Goal: Task Accomplishment & Management: Use online tool/utility

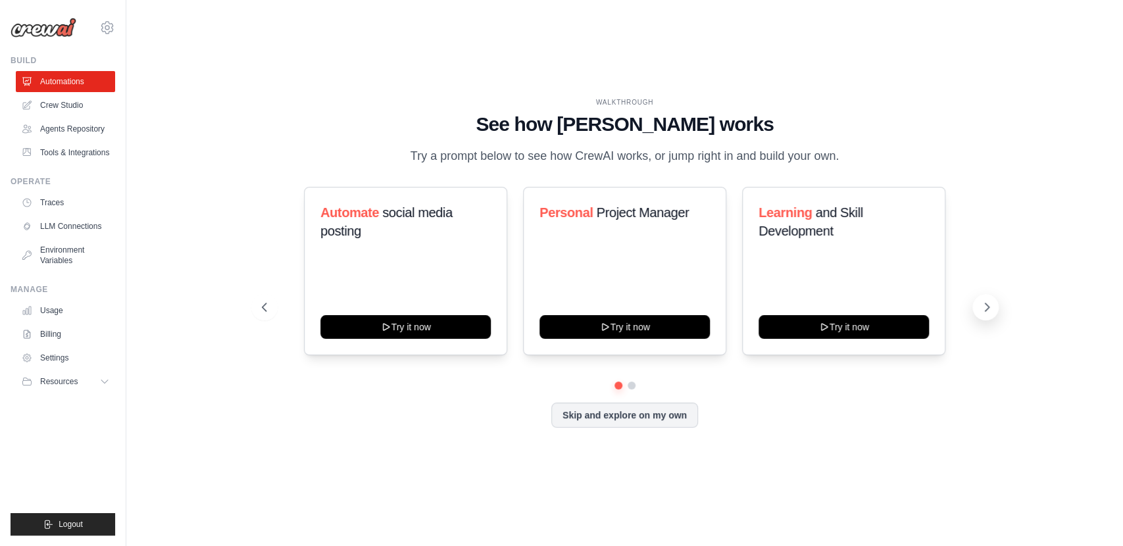
click at [985, 312] on icon at bounding box center [986, 307] width 13 height 13
click at [261, 303] on icon at bounding box center [263, 307] width 13 height 13
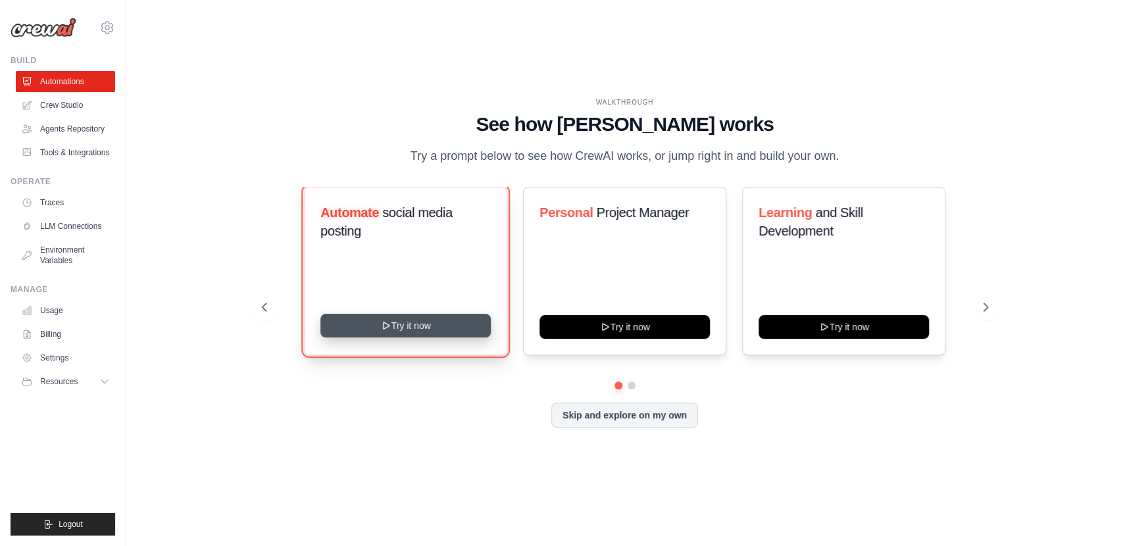
click at [434, 322] on button "Try it now" at bounding box center [405, 326] width 170 height 24
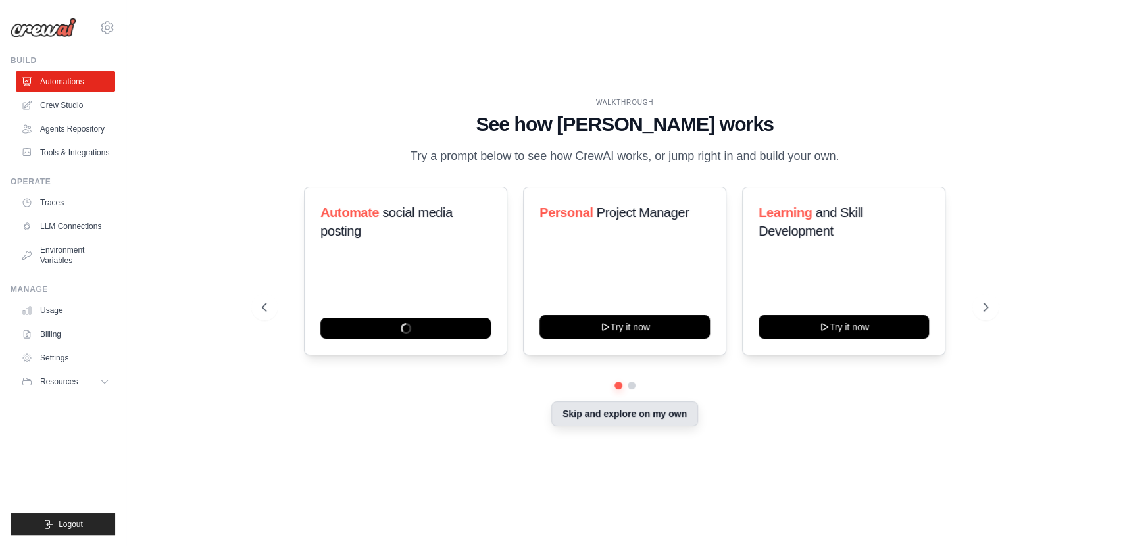
click at [672, 421] on button "Skip and explore on my own" at bounding box center [624, 413] width 147 height 25
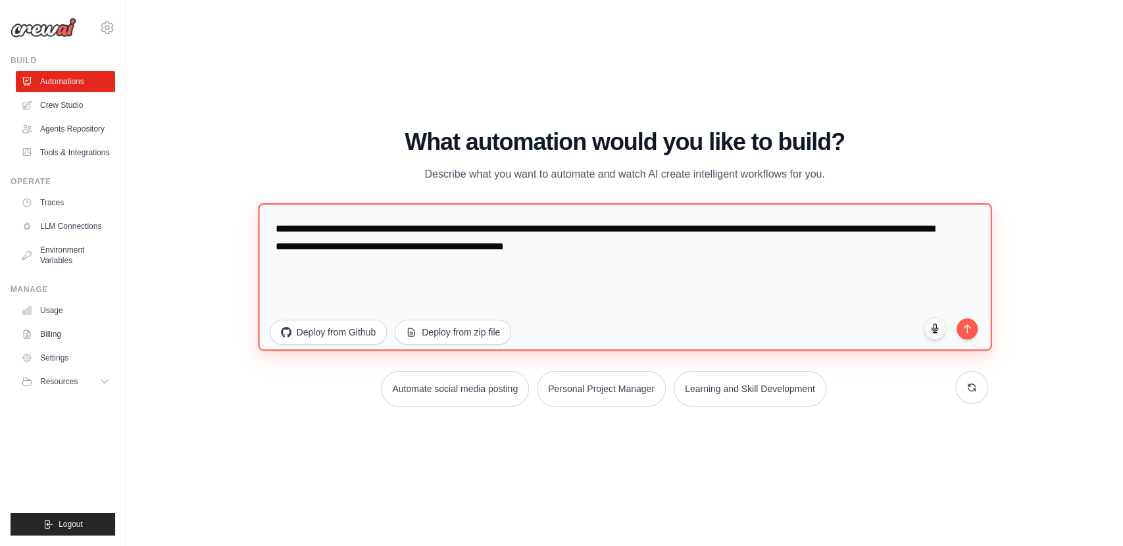
click at [460, 275] on textarea "**********" at bounding box center [624, 276] width 733 height 147
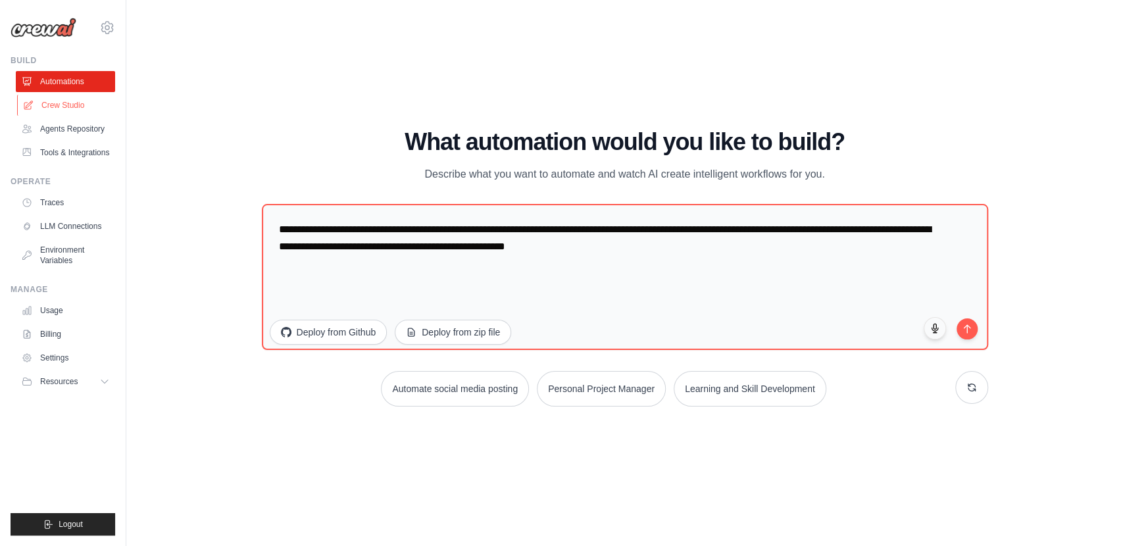
click at [39, 101] on link "Crew Studio" at bounding box center [66, 105] width 99 height 21
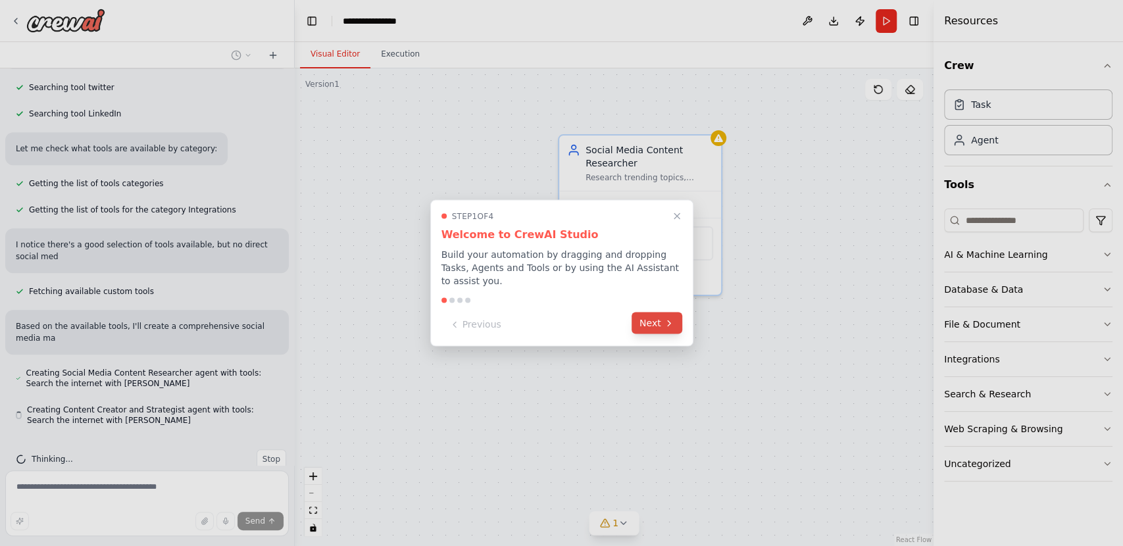
scroll to position [439, 0]
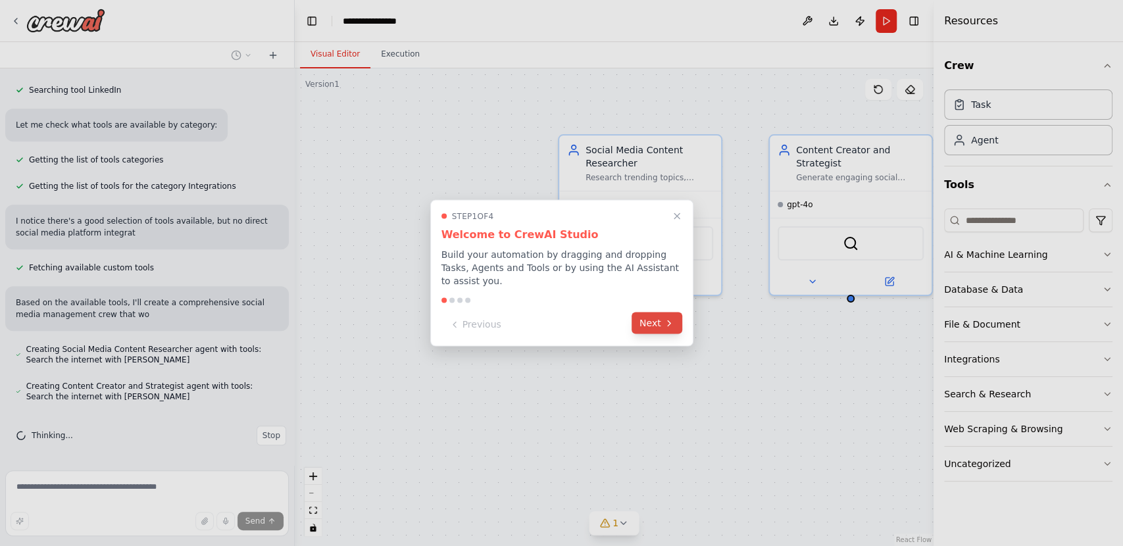
click at [654, 318] on button "Next" at bounding box center [656, 323] width 51 height 22
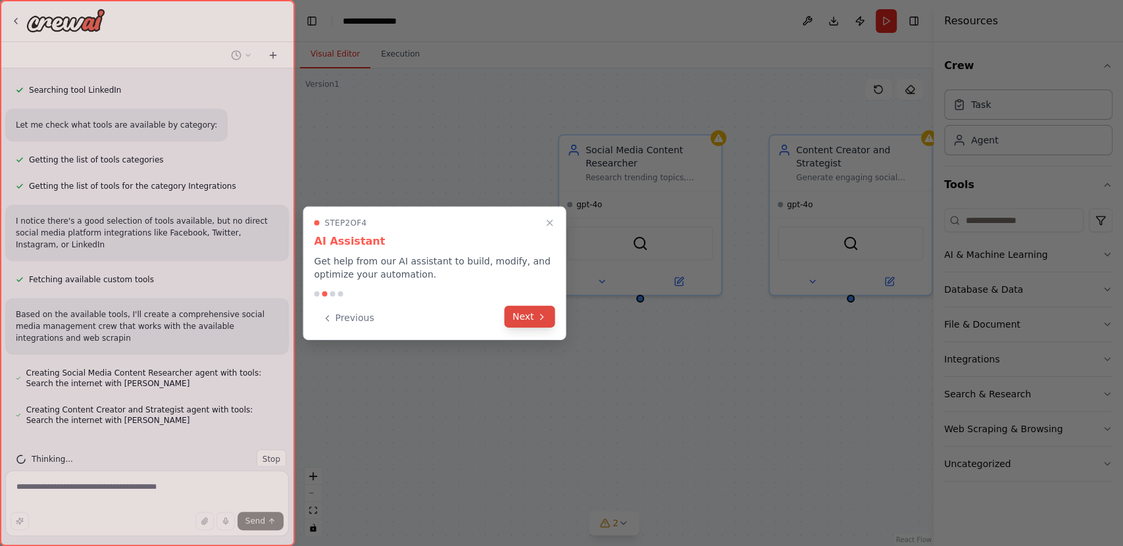
scroll to position [474, 0]
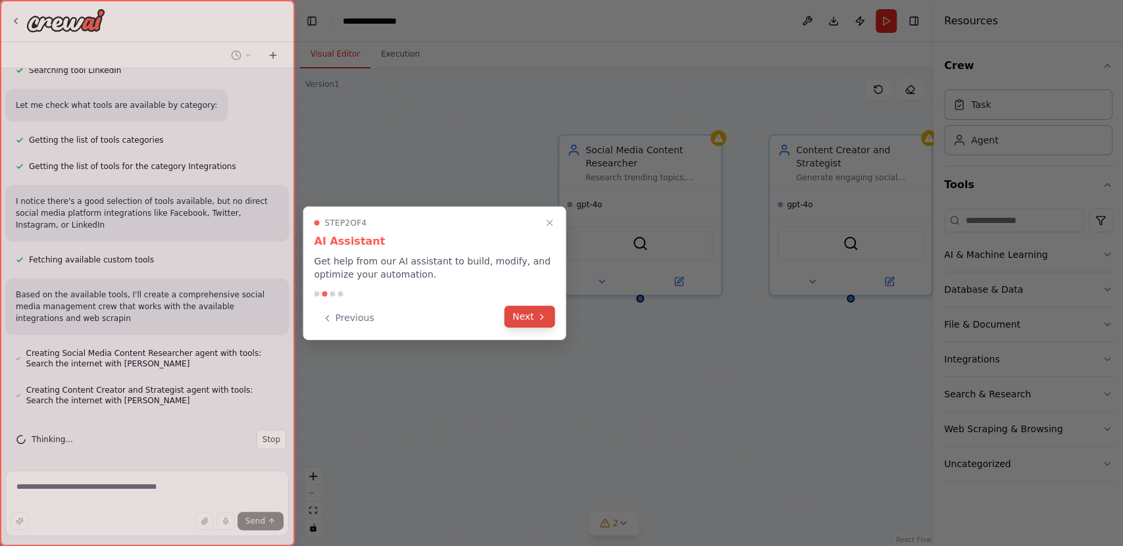
click at [511, 320] on button "Next" at bounding box center [529, 317] width 51 height 22
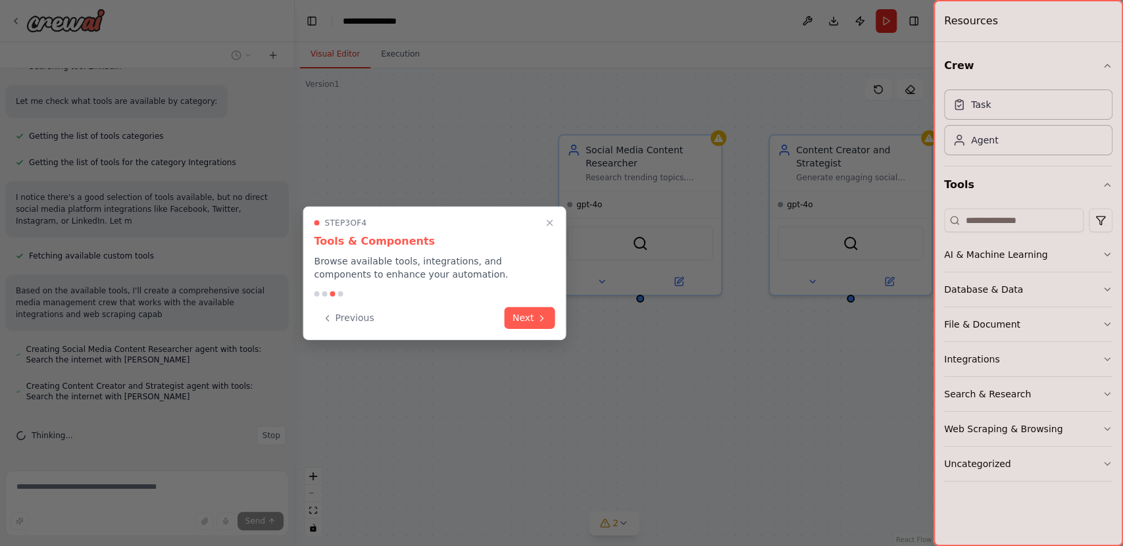
click at [511, 320] on div "Create a crew that schedules and publishes social media content across multiple…" at bounding box center [561, 273] width 1123 height 546
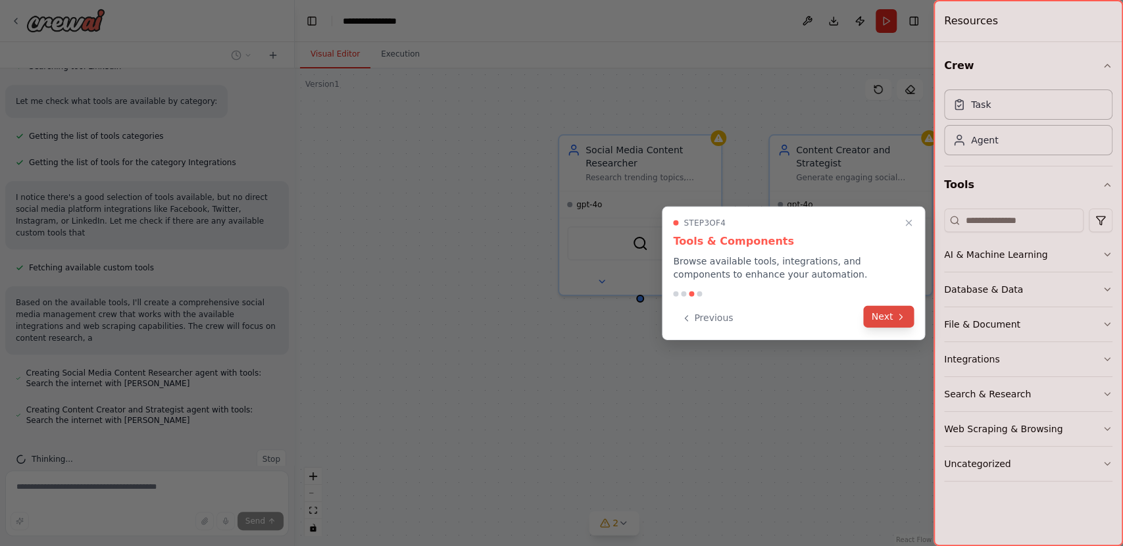
click at [894, 315] on button "Next" at bounding box center [889, 317] width 51 height 22
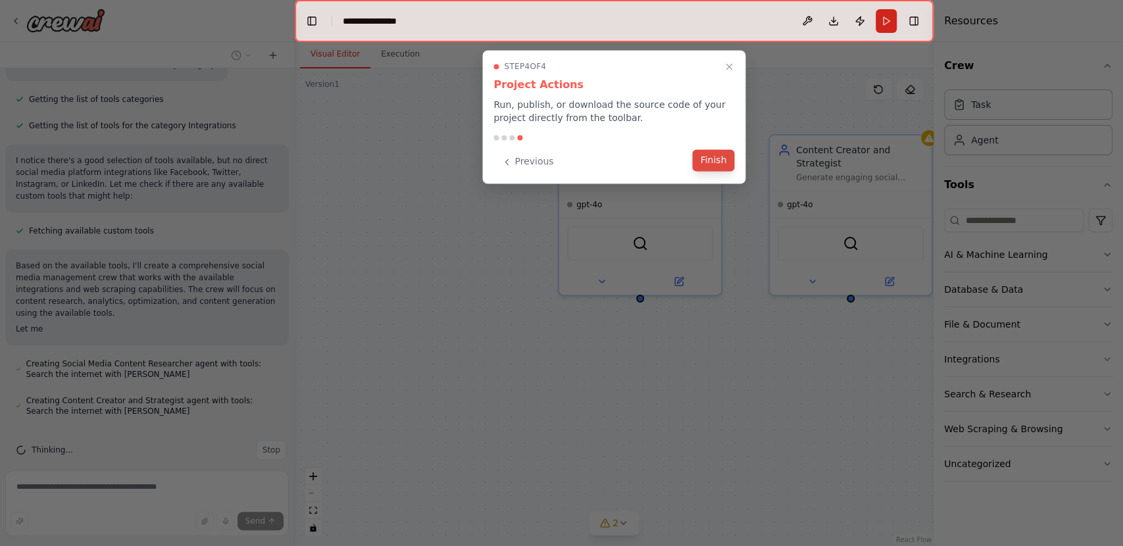
scroll to position [514, 0]
click at [704, 154] on button "Finish" at bounding box center [713, 160] width 42 height 22
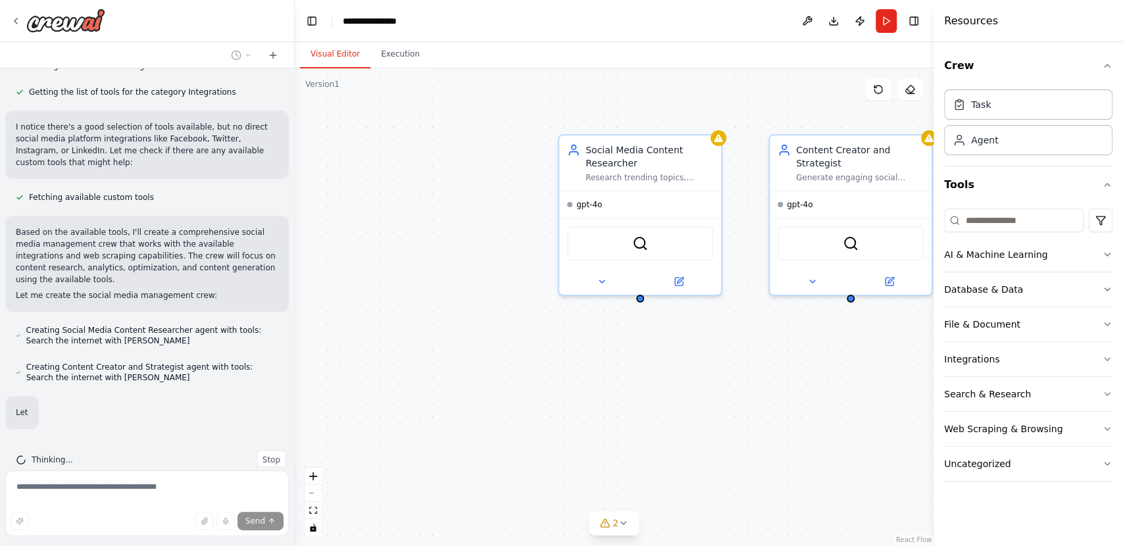
scroll to position [583, 0]
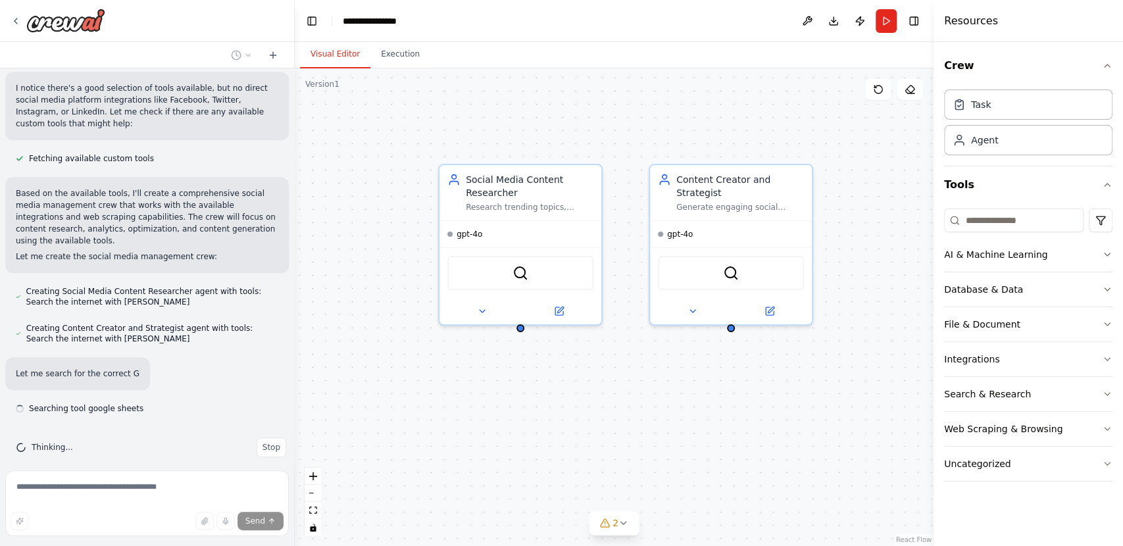
drag, startPoint x: 659, startPoint y: 382, endPoint x: 539, endPoint y: 412, distance: 123.3
click at [539, 412] on div "Social Media Content Researcher Research trending topics, competitor analysis, …" at bounding box center [614, 307] width 639 height 478
click at [505, 245] on div "SerperDevTool" at bounding box center [520, 270] width 162 height 51
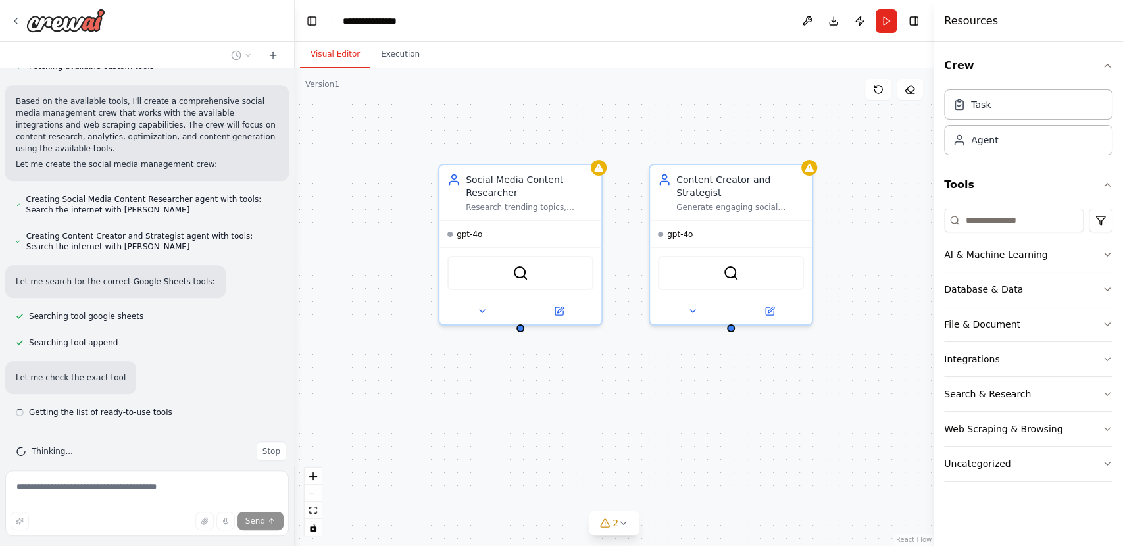
scroll to position [679, 0]
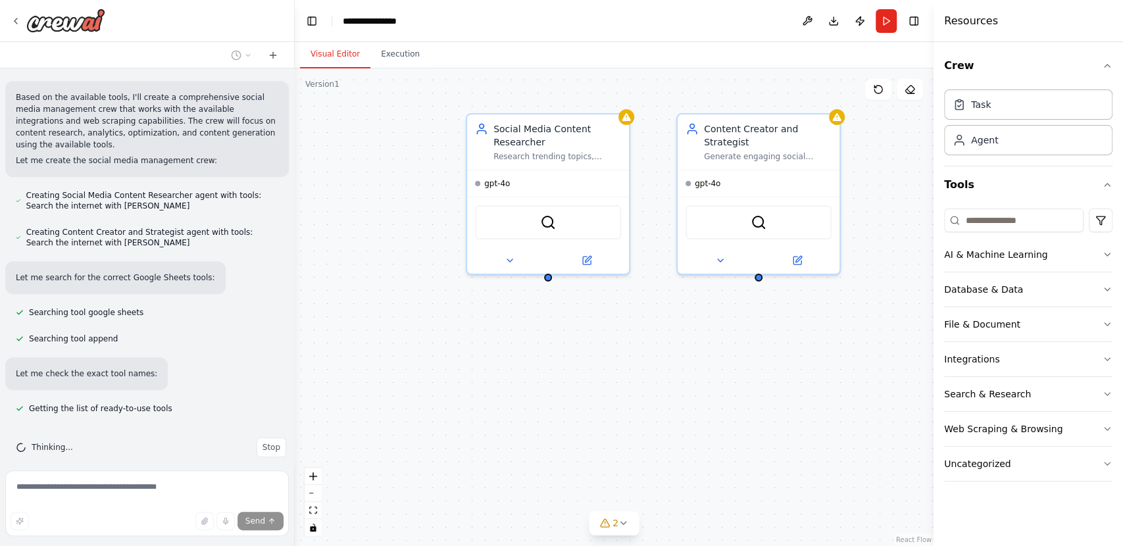
drag, startPoint x: 846, startPoint y: 366, endPoint x: 887, endPoint y: 310, distance: 69.7
click at [887, 310] on div "Social Media Content Researcher Research trending topics, competitor analysis, …" at bounding box center [614, 307] width 639 height 478
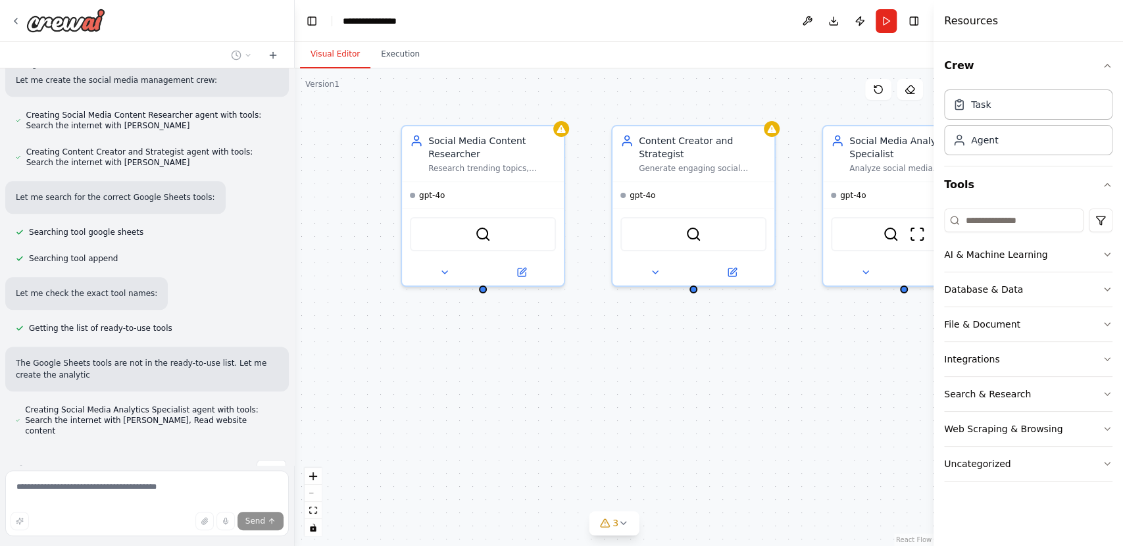
scroll to position [772, 0]
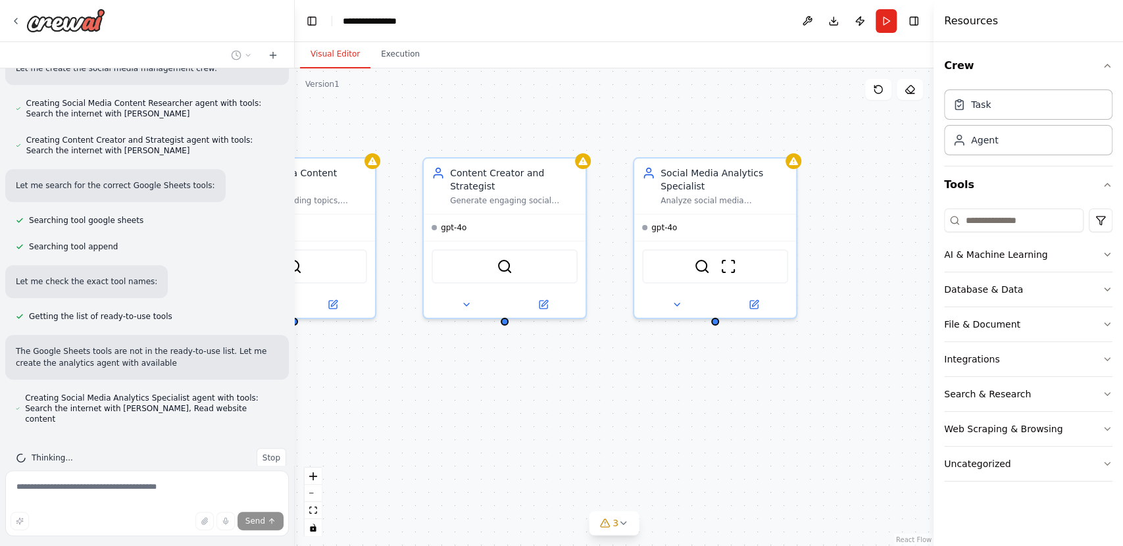
drag, startPoint x: 827, startPoint y: 355, endPoint x: 560, endPoint y: 405, distance: 271.7
click at [560, 405] on div "Social Media Content Researcher Research trending topics, competitor analysis, …" at bounding box center [614, 307] width 639 height 478
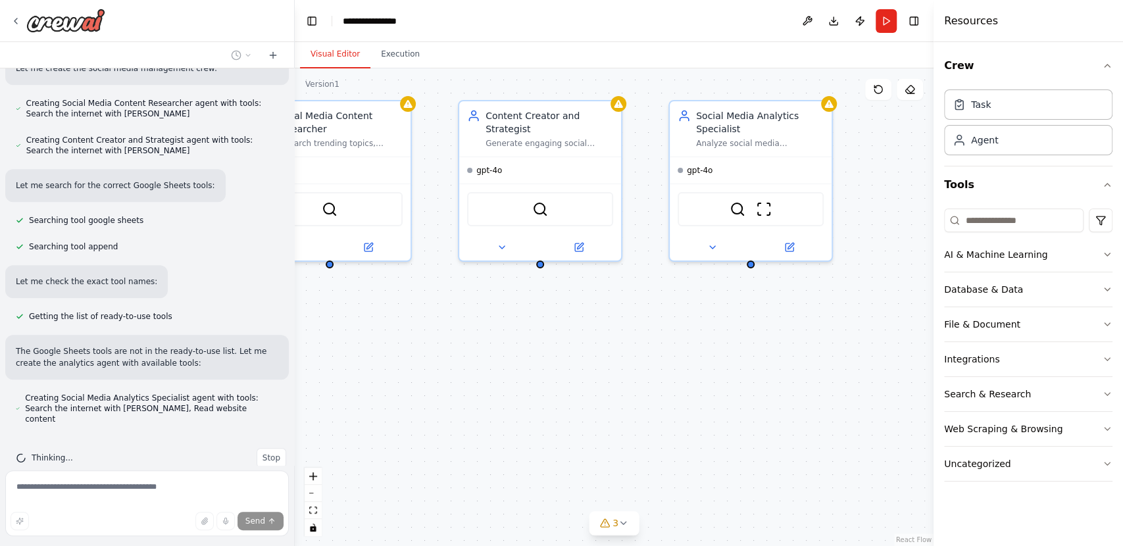
drag, startPoint x: 537, startPoint y: 442, endPoint x: 572, endPoint y: 385, distance: 67.4
click at [572, 385] on div "Social Media Content Researcher Research trending topics, competitor analysis, …" at bounding box center [614, 307] width 639 height 478
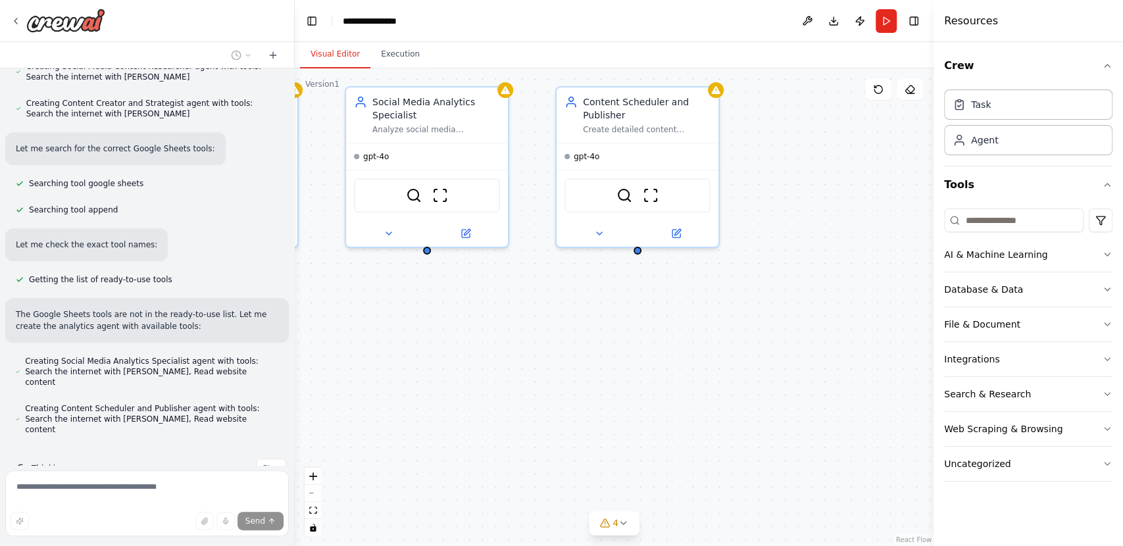
drag, startPoint x: 677, startPoint y: 385, endPoint x: 353, endPoint y: 372, distance: 324.6
click at [353, 372] on div "Social Media Content Researcher Research trending topics, competitor analysis, …" at bounding box center [614, 307] width 639 height 478
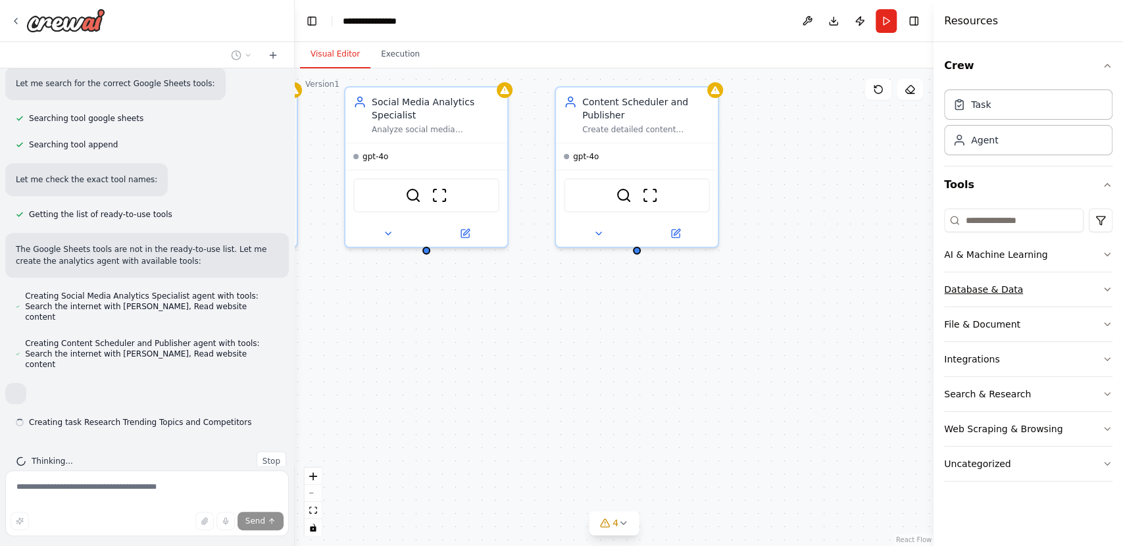
click at [1102, 292] on icon "button" at bounding box center [1107, 289] width 11 height 11
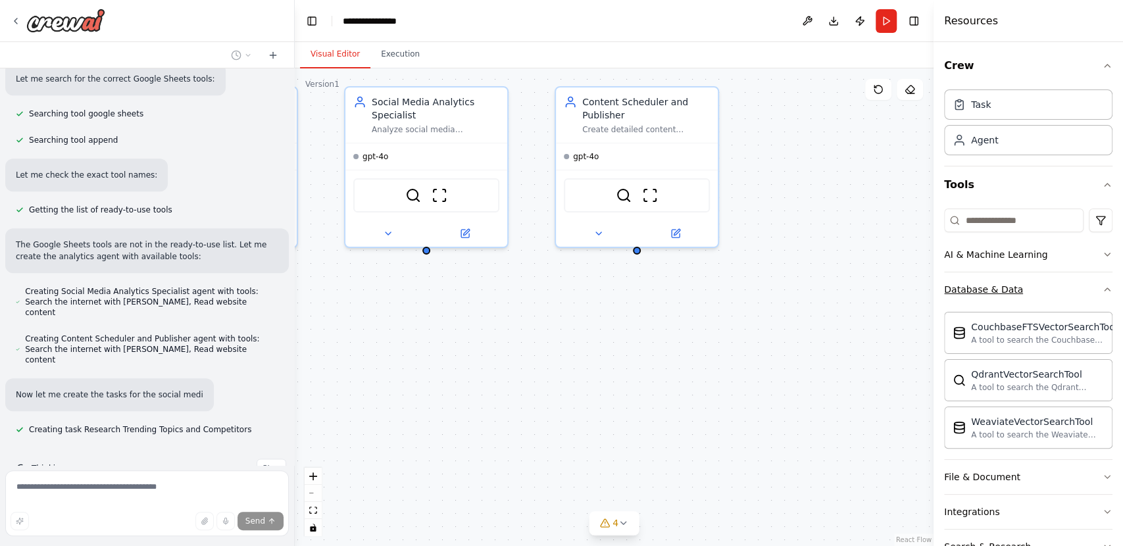
click at [1101, 292] on div "Crew Task Agent Tools AI & Machine Learning Database & Data CouchbaseFTSVectorS…" at bounding box center [1027, 294] width 189 height 504
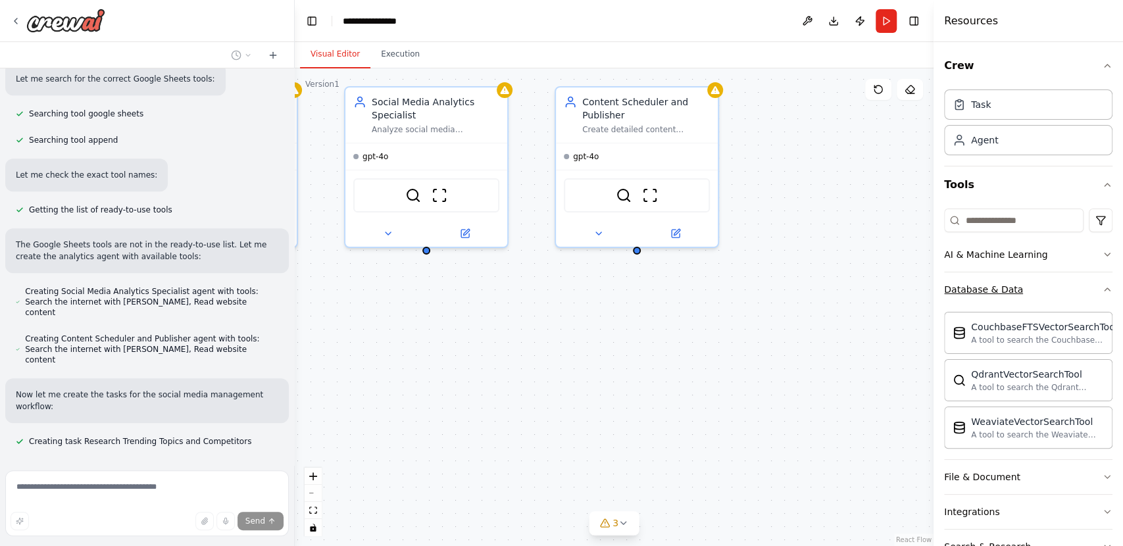
click at [1104, 288] on icon "button" at bounding box center [1106, 289] width 5 height 3
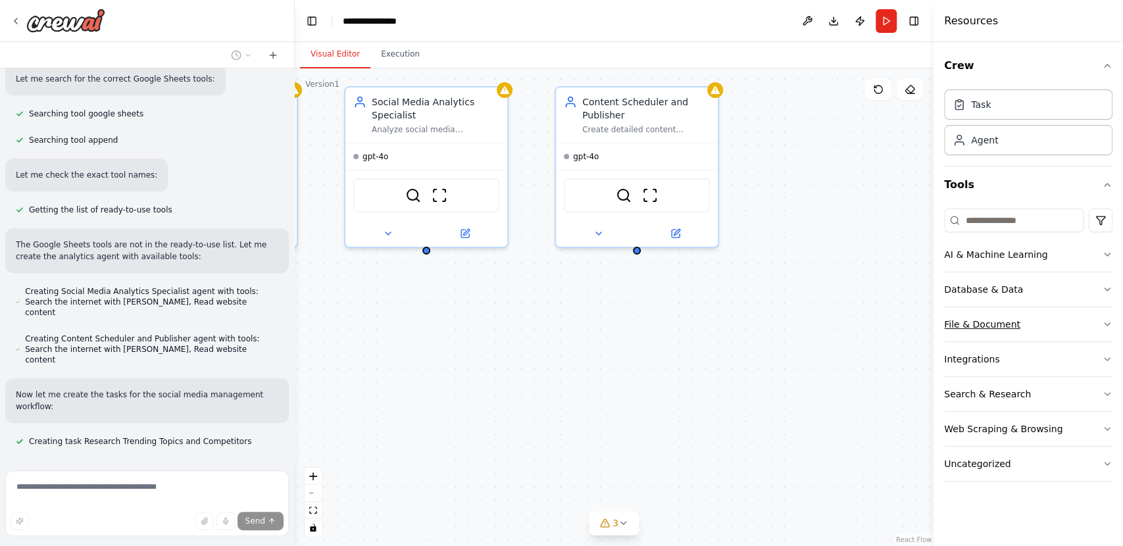
click at [1098, 324] on button "File & Document" at bounding box center [1028, 324] width 168 height 34
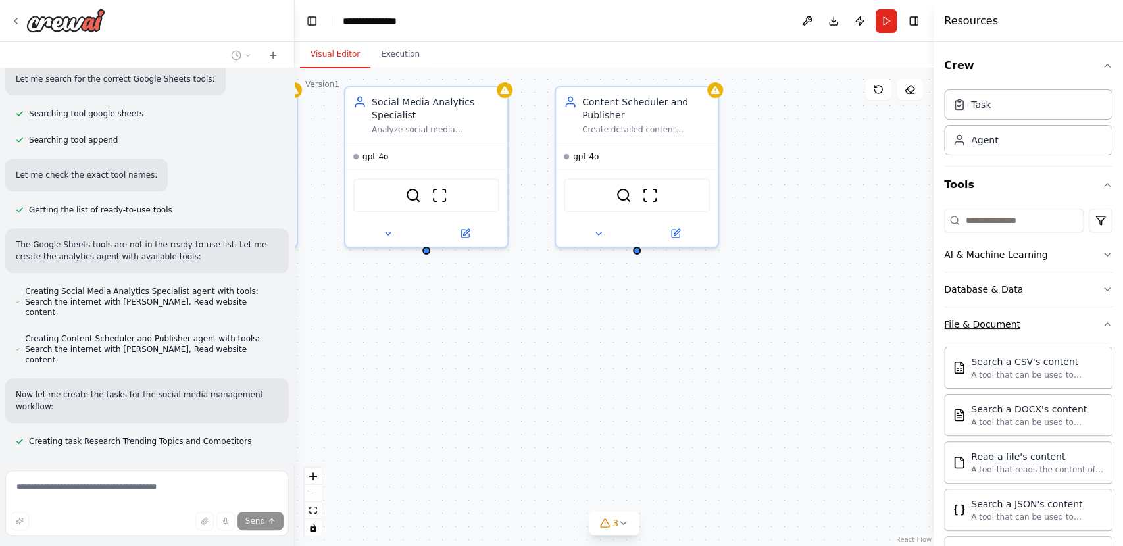
click at [1102, 324] on icon "button" at bounding box center [1107, 324] width 11 height 11
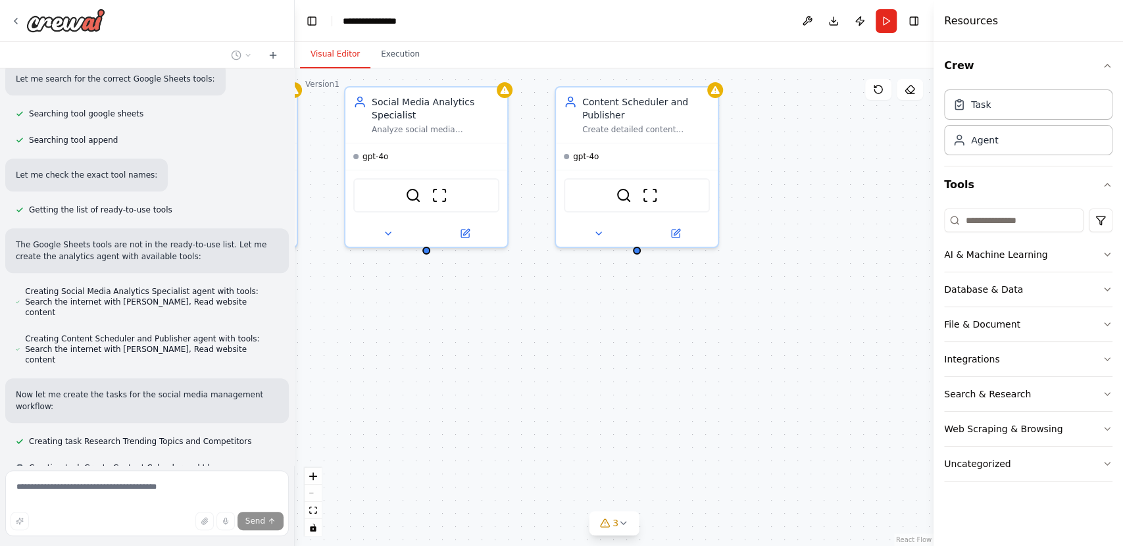
scroll to position [904, 0]
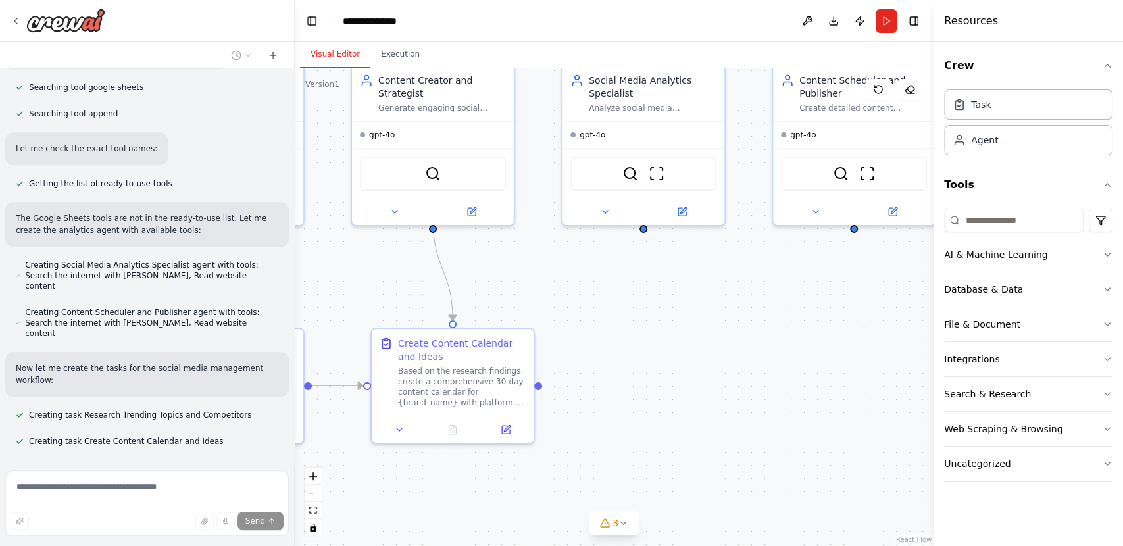
drag, startPoint x: 597, startPoint y: 393, endPoint x: 814, endPoint y: 372, distance: 218.1
click at [814, 372] on div ".deletable-edge-delete-btn { width: 20px; height: 20px; border: 0px solid #ffff…" at bounding box center [614, 307] width 639 height 478
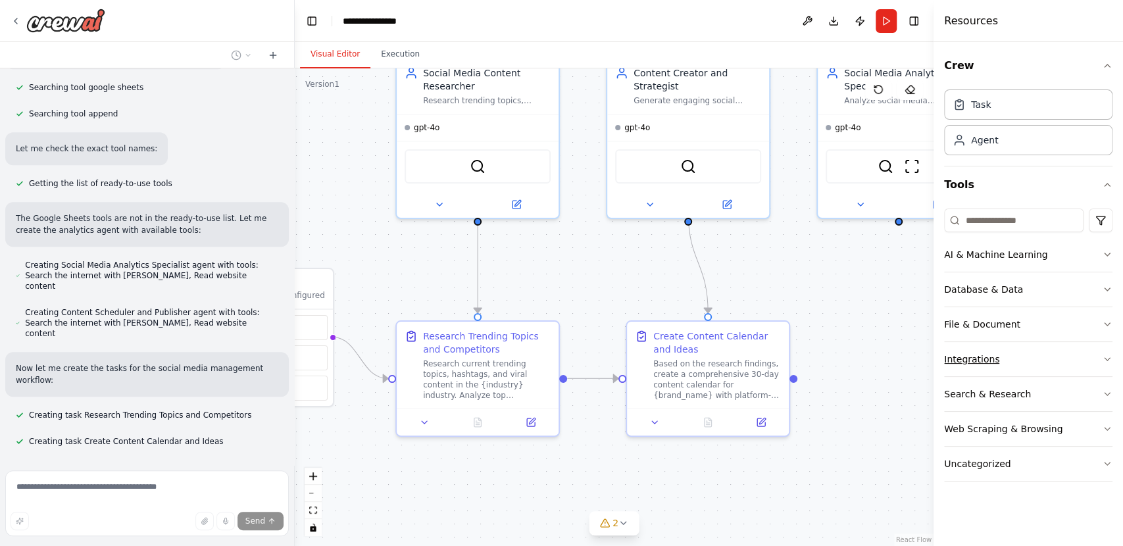
drag, startPoint x: 814, startPoint y: 372, endPoint x: 1070, endPoint y: 364, distance: 255.3
click at [1070, 364] on div "Create a crew that schedules and publishes social media content across multiple…" at bounding box center [561, 273] width 1123 height 546
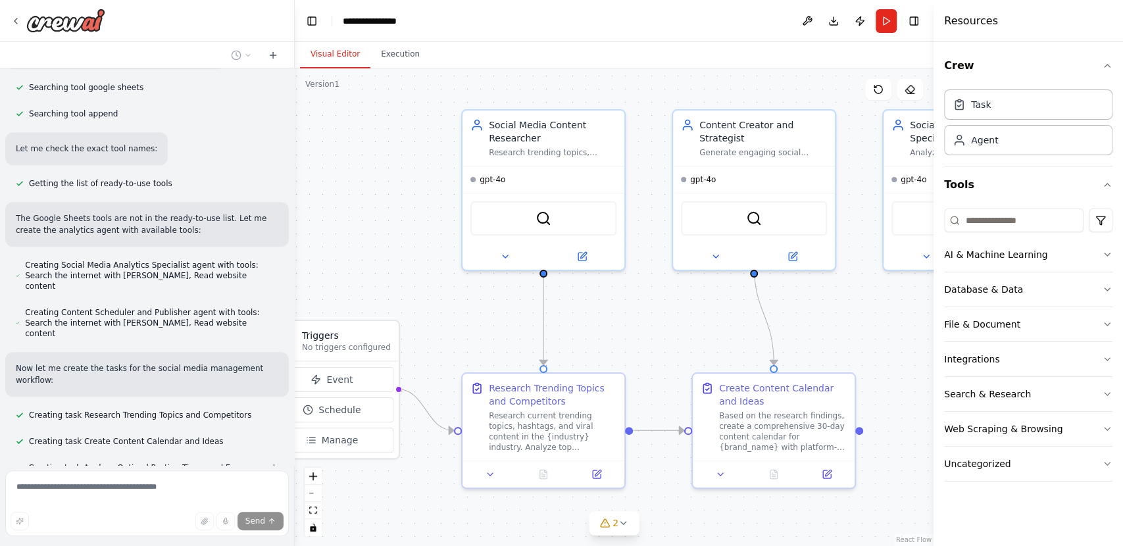
scroll to position [941, 0]
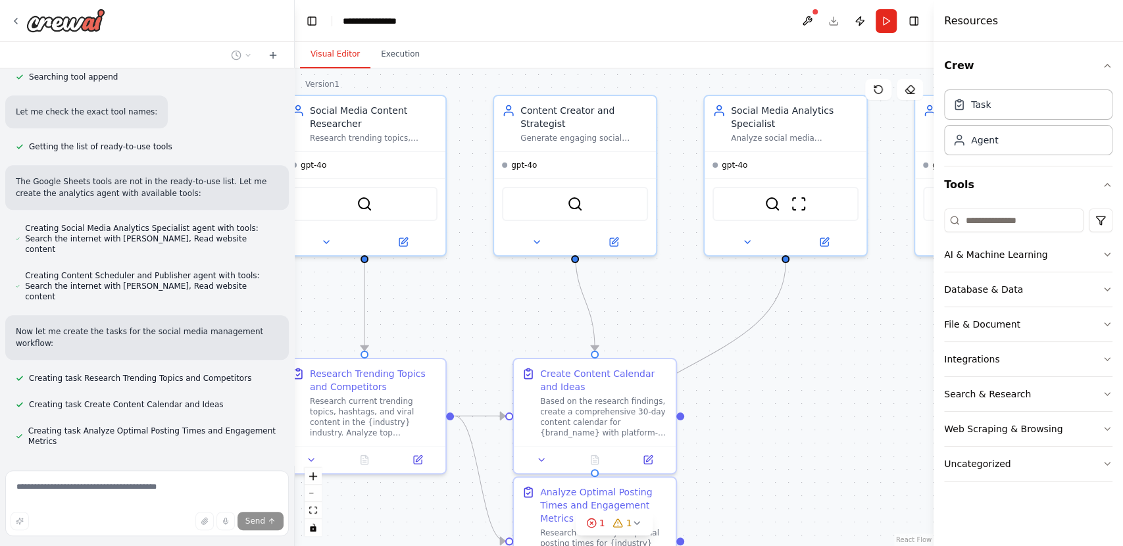
drag, startPoint x: 618, startPoint y: 302, endPoint x: 504, endPoint y: 339, distance: 119.2
click at [504, 339] on div ".deletable-edge-delete-btn { width: 20px; height: 20px; border: 0px solid #ffff…" at bounding box center [614, 307] width 639 height 478
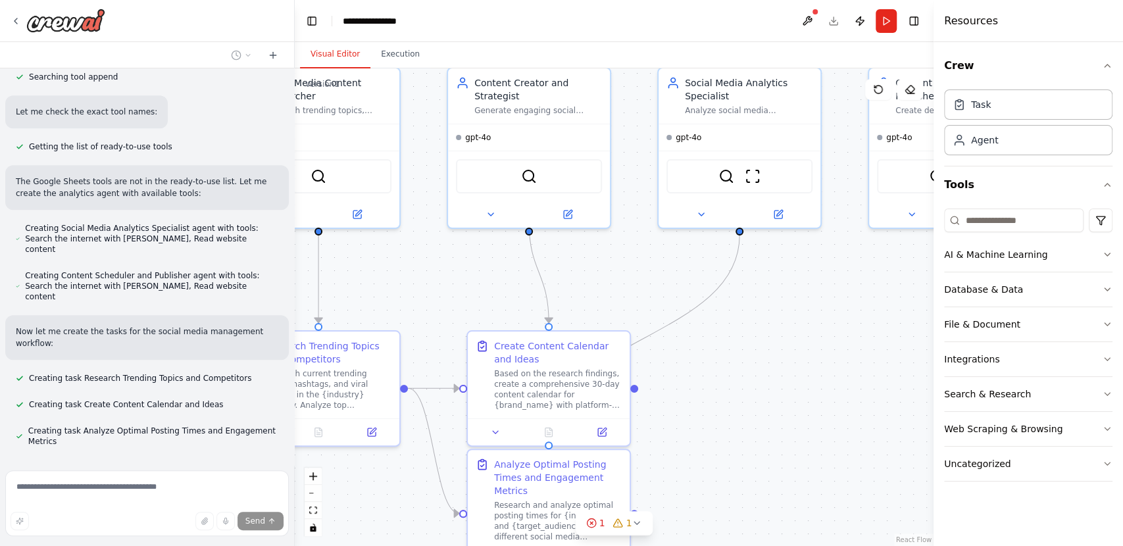
drag, startPoint x: 806, startPoint y: 416, endPoint x: 737, endPoint y: 362, distance: 88.1
click at [737, 362] on div ".deletable-edge-delete-btn { width: 20px; height: 20px; border: 0px solid #ffff…" at bounding box center [614, 307] width 639 height 478
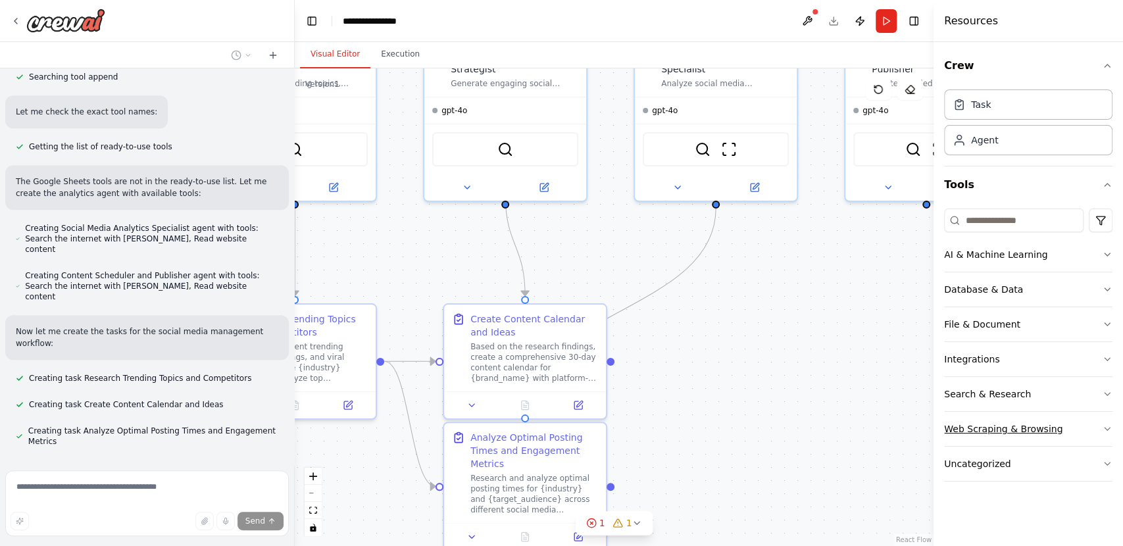
click at [1107, 420] on button "Web Scraping & Browsing" at bounding box center [1028, 429] width 168 height 34
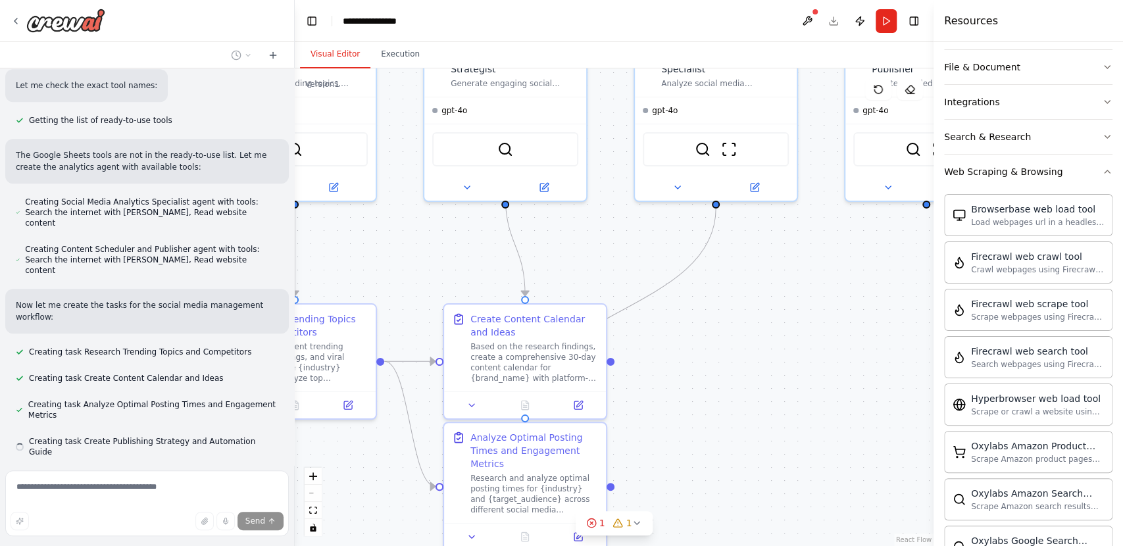
scroll to position [262, 0]
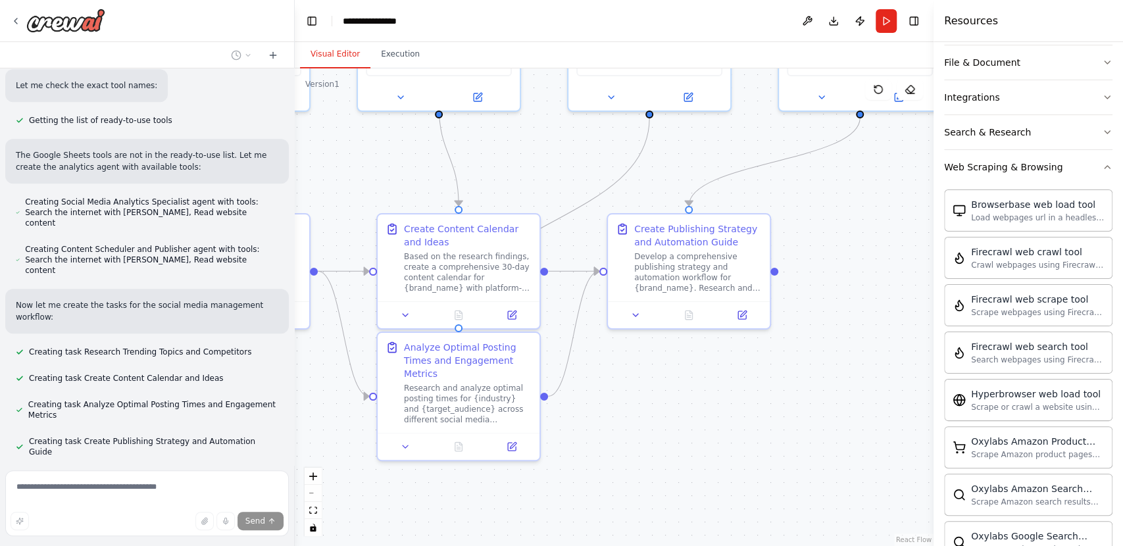
drag, startPoint x: 858, startPoint y: 458, endPoint x: 791, endPoint y: 368, distance: 112.0
click at [791, 368] on div ".deletable-edge-delete-btn { width: 20px; height: 20px; border: 0px solid #ffff…" at bounding box center [614, 307] width 639 height 478
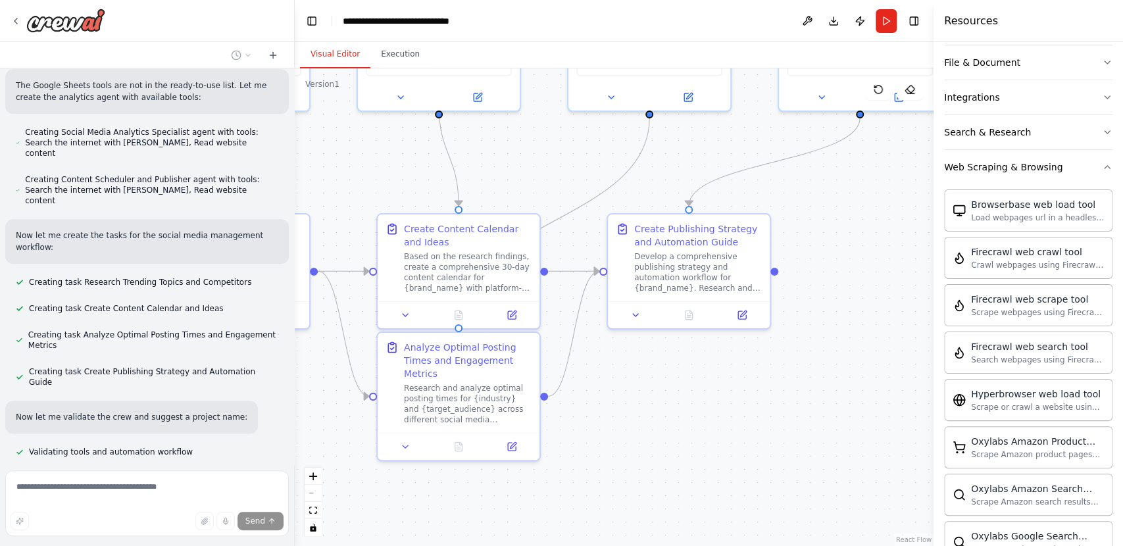
scroll to position [1064, 0]
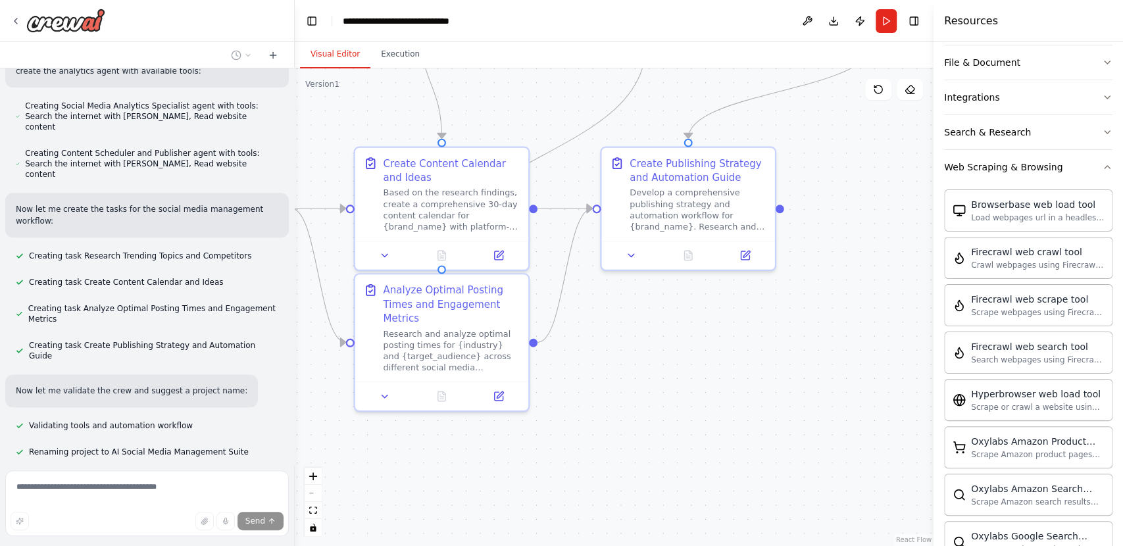
drag, startPoint x: 791, startPoint y: 368, endPoint x: 798, endPoint y: 310, distance: 57.6
click at [798, 310] on div ".deletable-edge-delete-btn { width: 20px; height: 20px; border: 0px solid #ffff…" at bounding box center [614, 307] width 639 height 478
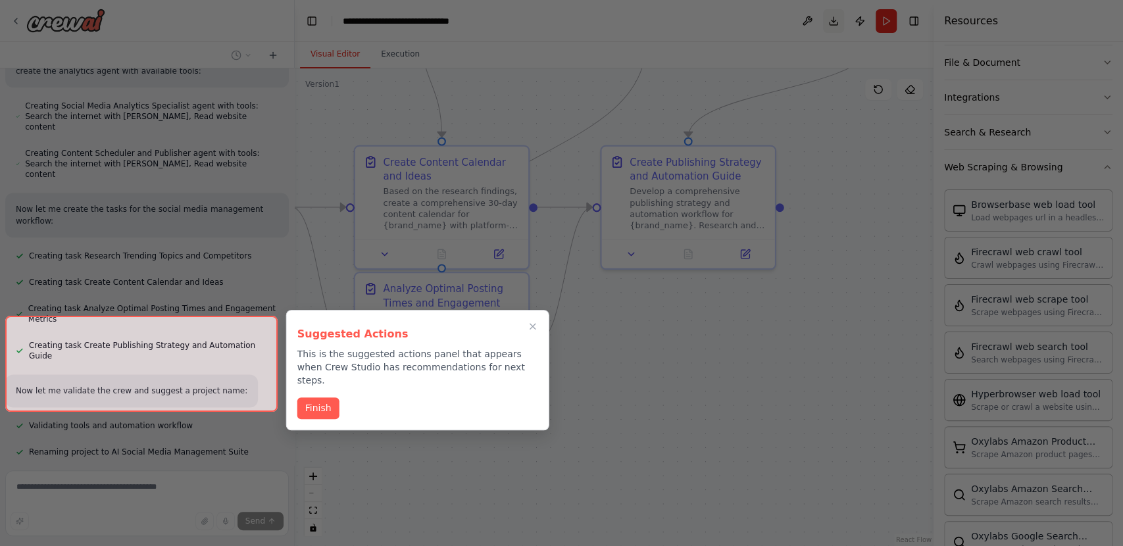
scroll to position [1214, 0]
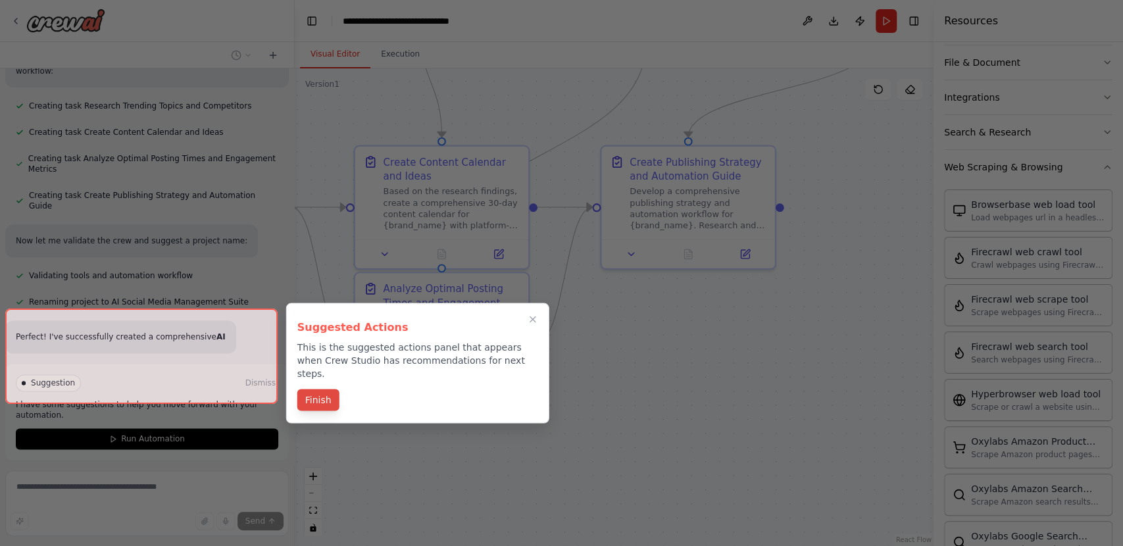
click at [332, 389] on button "Finish" at bounding box center [318, 400] width 42 height 22
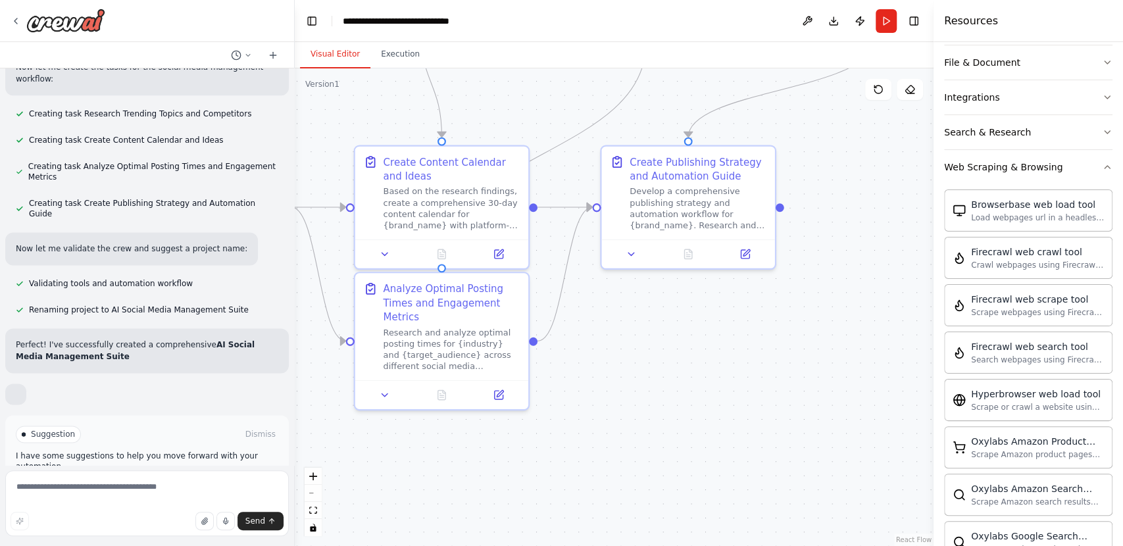
scroll to position [1218, 0]
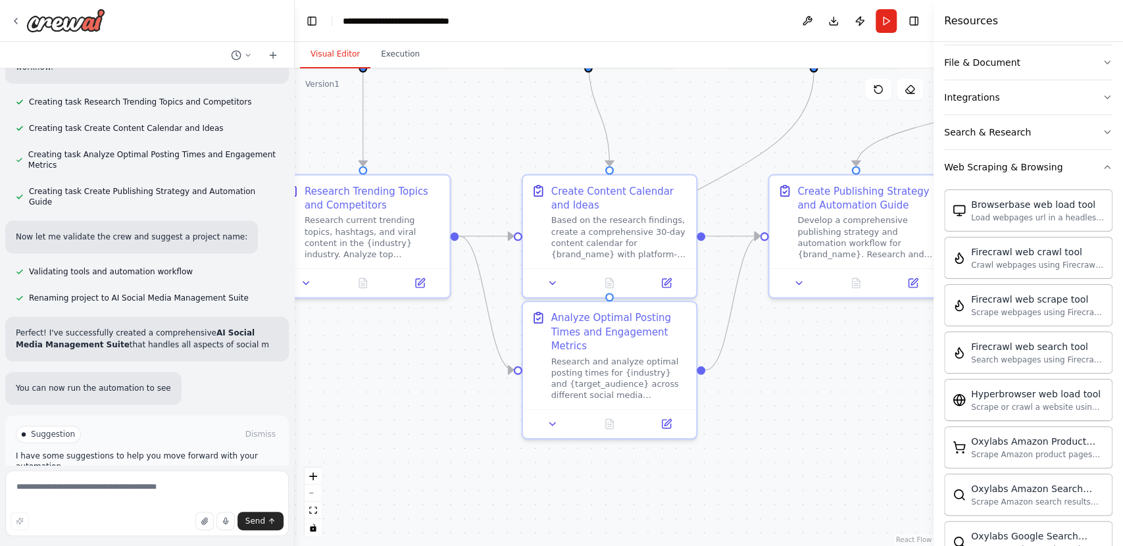
drag, startPoint x: 621, startPoint y: 353, endPoint x: 789, endPoint y: 382, distance: 170.2
click at [789, 382] on div ".deletable-edge-delete-btn { width: 20px; height: 20px; border: 0px solid #ffff…" at bounding box center [614, 307] width 639 height 478
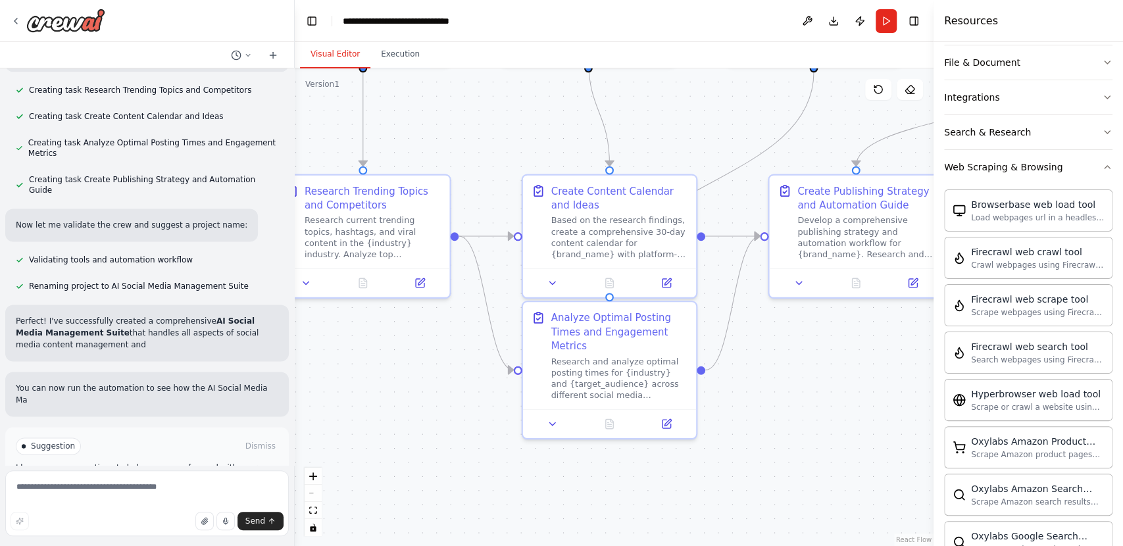
scroll to position [1241, 0]
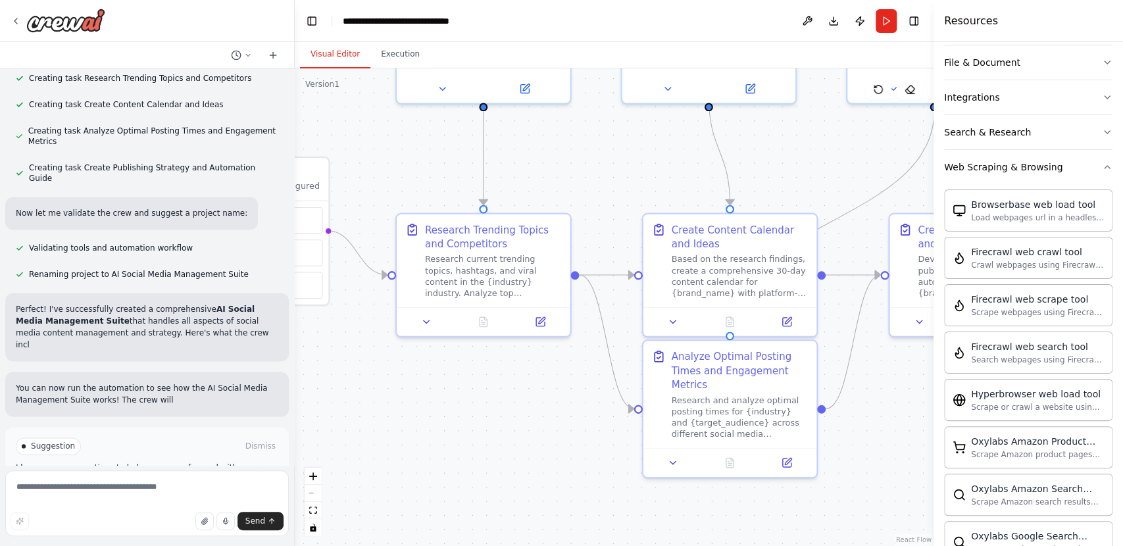
drag, startPoint x: 447, startPoint y: 388, endPoint x: 587, endPoint y: 431, distance: 146.7
click at [587, 431] on div ".deletable-edge-delete-btn { width: 20px; height: 20px; border: 0px solid #ffff…" at bounding box center [614, 307] width 639 height 478
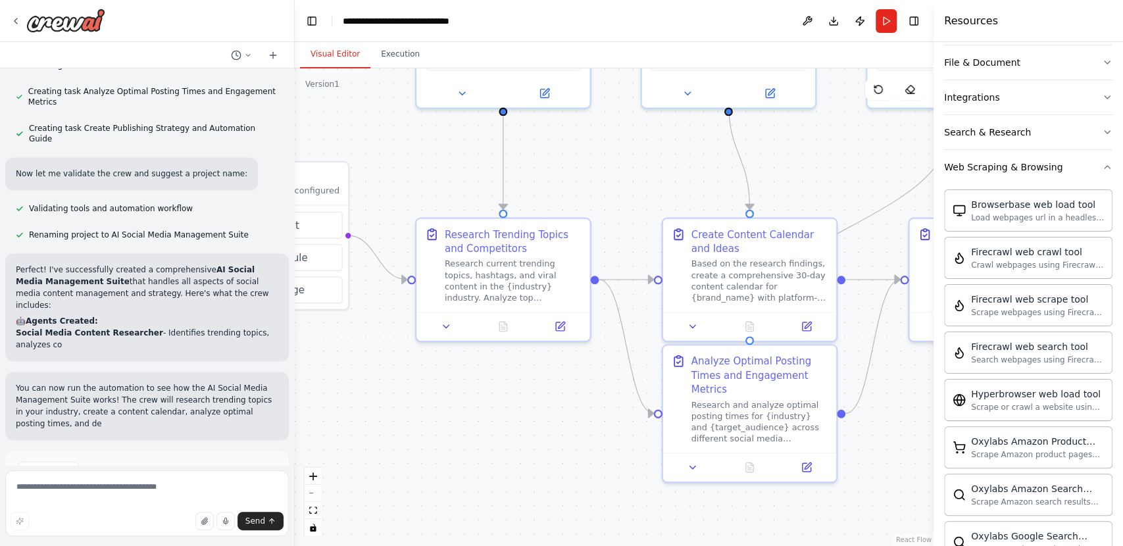
scroll to position [1304, 0]
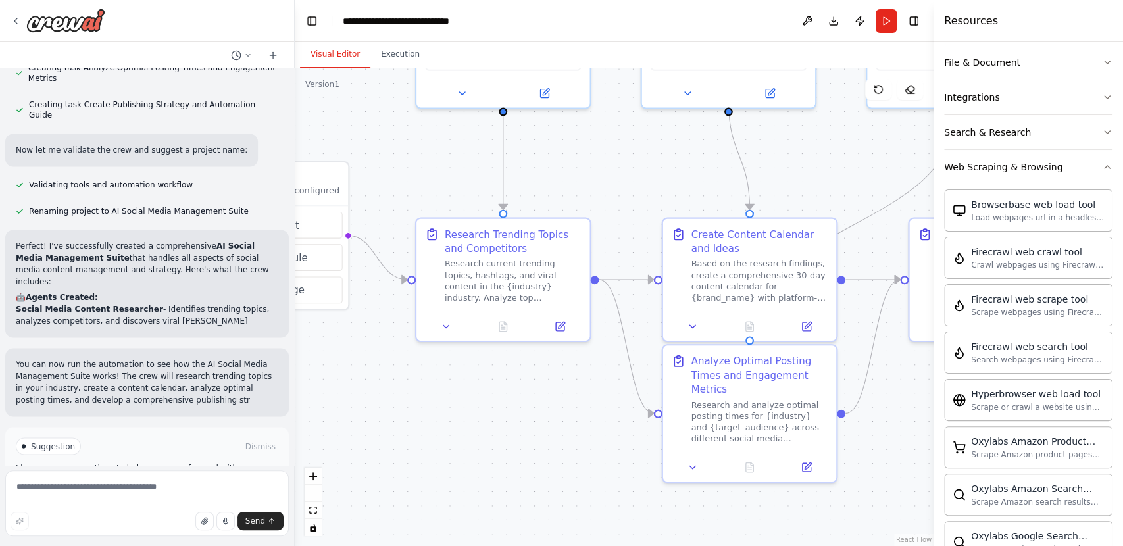
click at [203, 491] on button "Run Automation" at bounding box center [147, 501] width 262 height 21
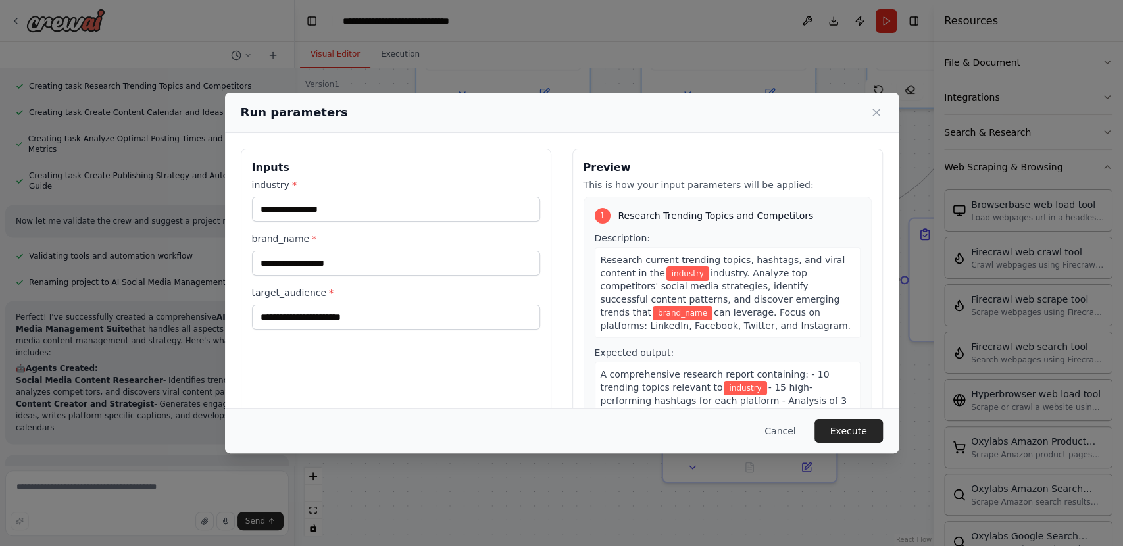
scroll to position [1245, 0]
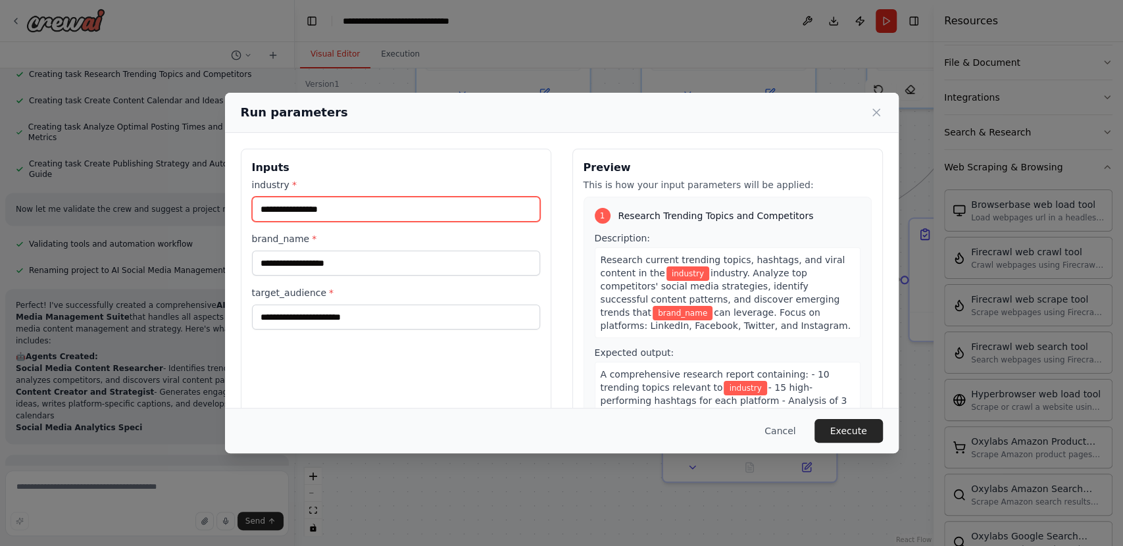
click at [357, 201] on input "industry *" at bounding box center [396, 209] width 288 height 25
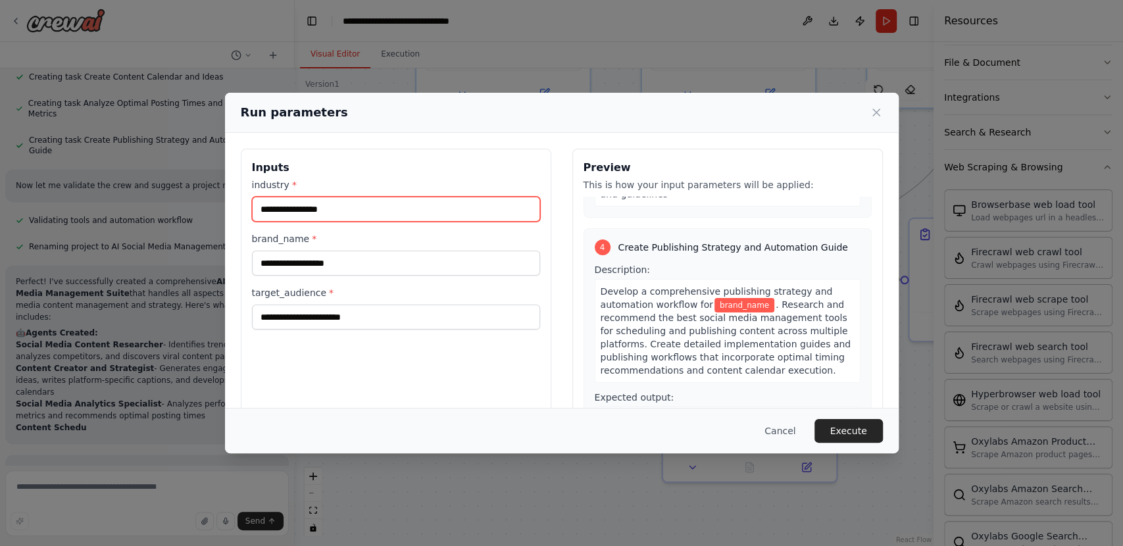
scroll to position [974, 0]
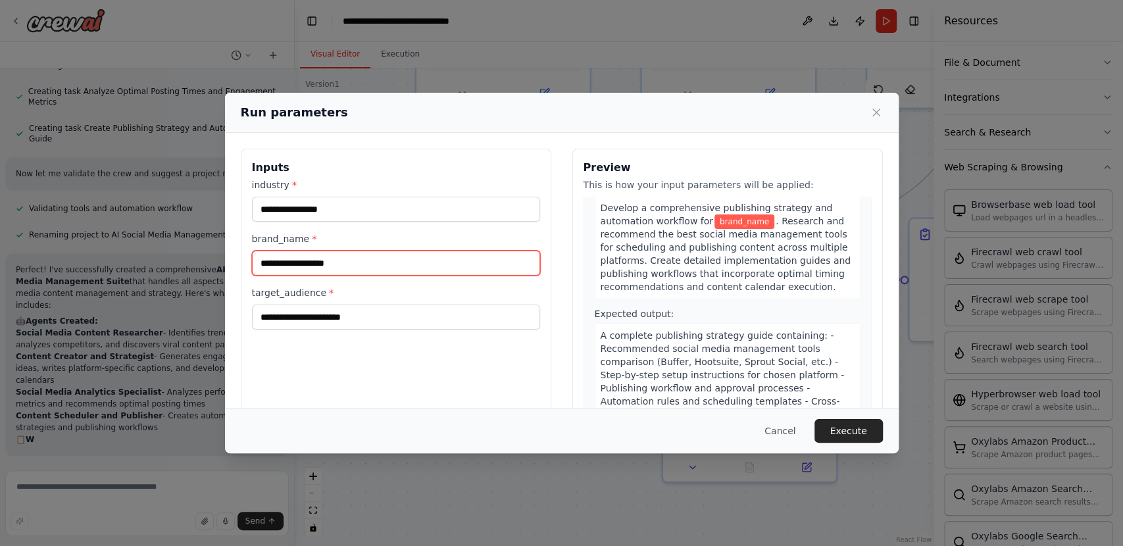
click at [347, 262] on input "brand_name *" at bounding box center [396, 263] width 288 height 25
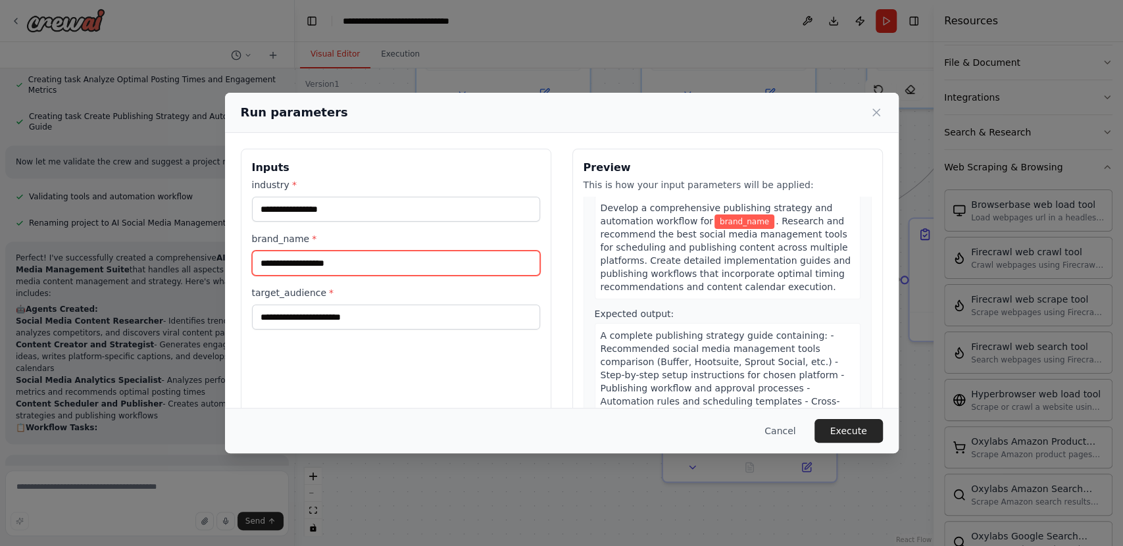
scroll to position [1305, 0]
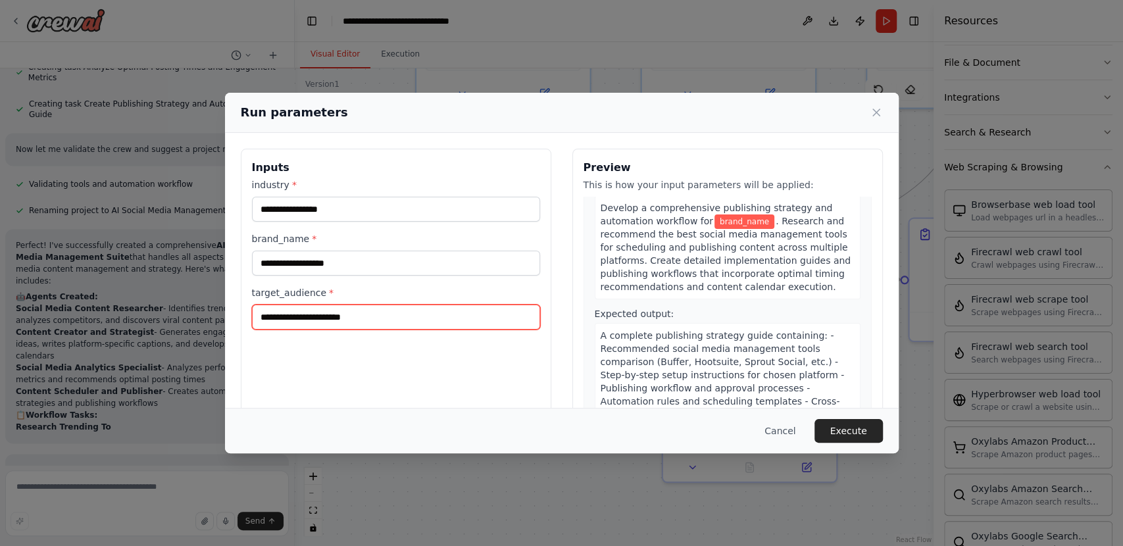
click at [325, 308] on input "target_audience *" at bounding box center [396, 317] width 288 height 25
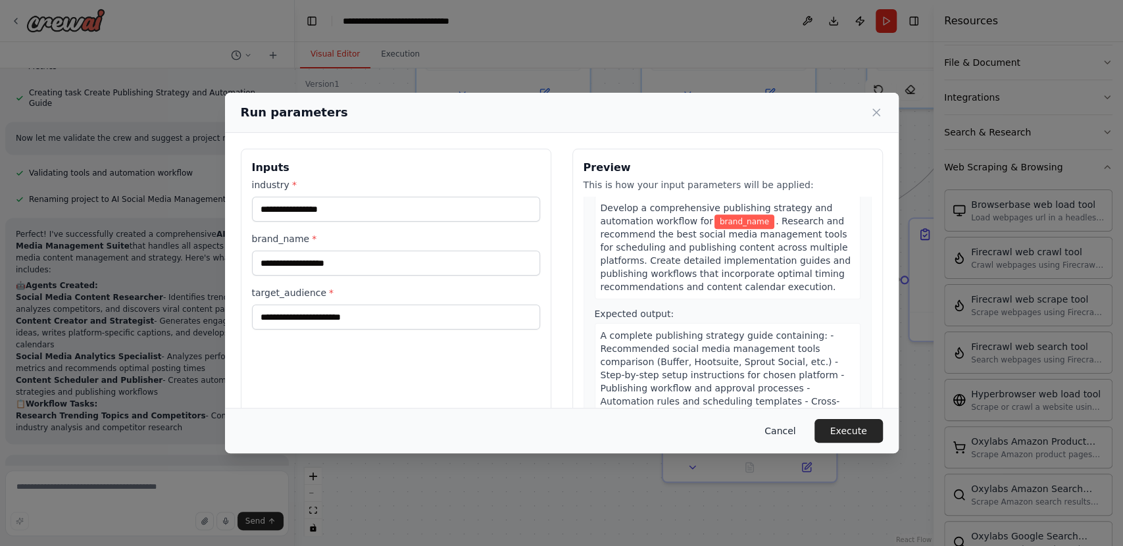
click at [788, 430] on button "Cancel" at bounding box center [780, 431] width 52 height 24
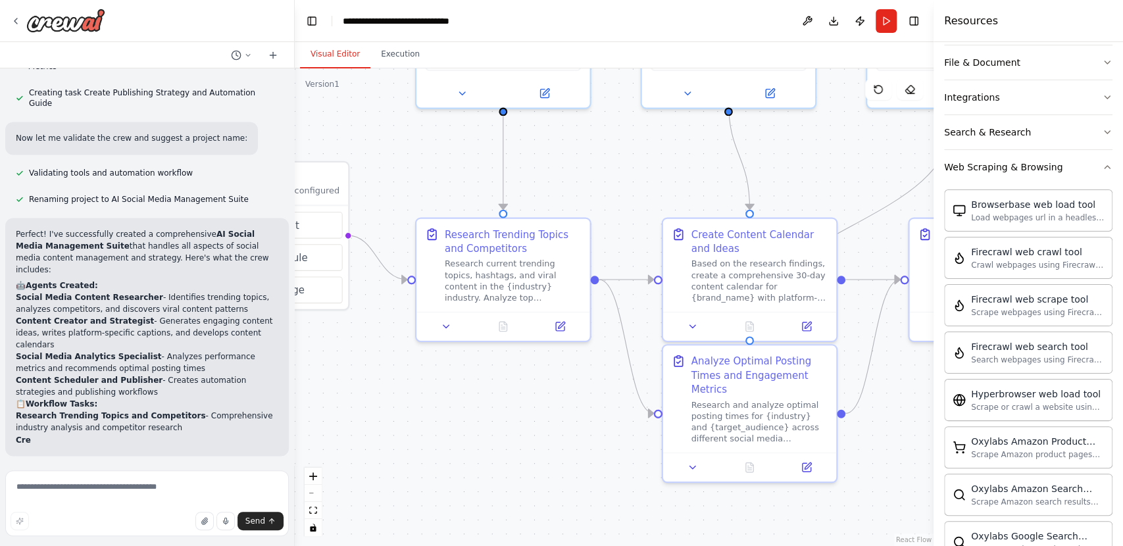
scroll to position [1328, 0]
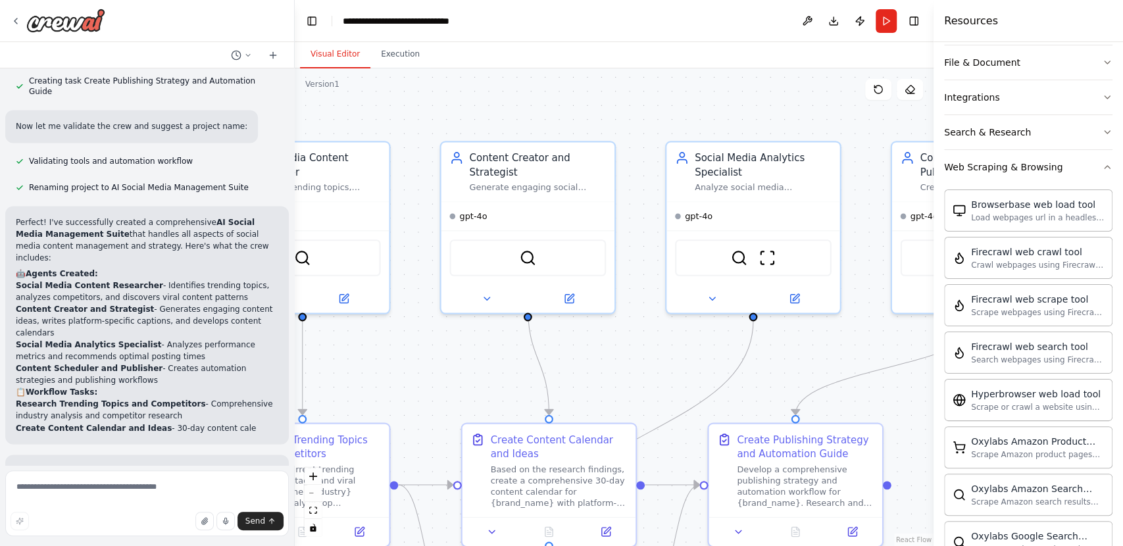
drag, startPoint x: 710, startPoint y: 191, endPoint x: 510, endPoint y: 396, distance: 287.0
click at [510, 396] on div ".deletable-edge-delete-btn { width: 20px; height: 20px; border: 0px solid #ffff…" at bounding box center [614, 307] width 639 height 478
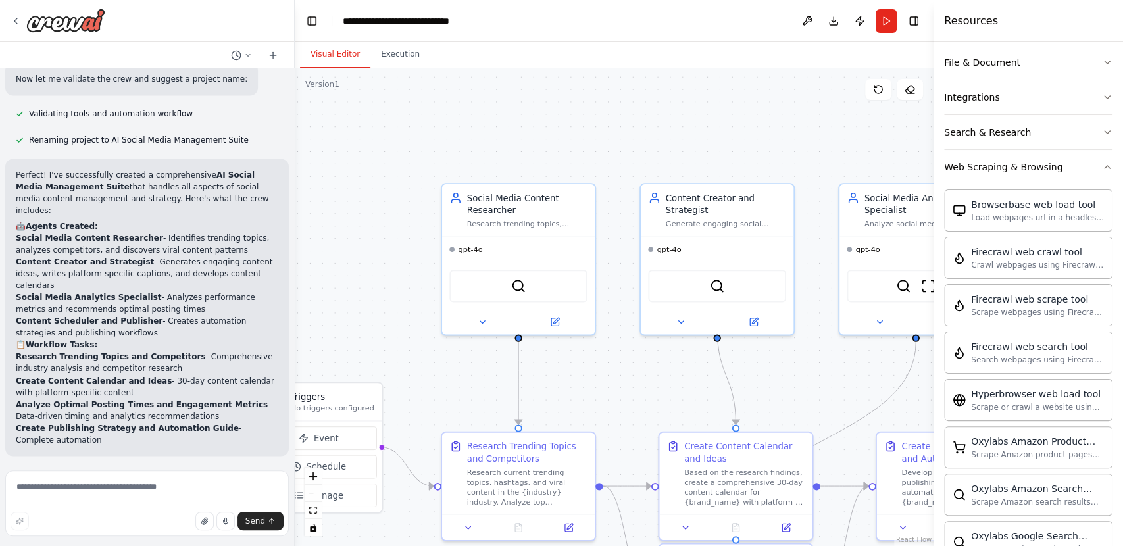
scroll to position [1387, 0]
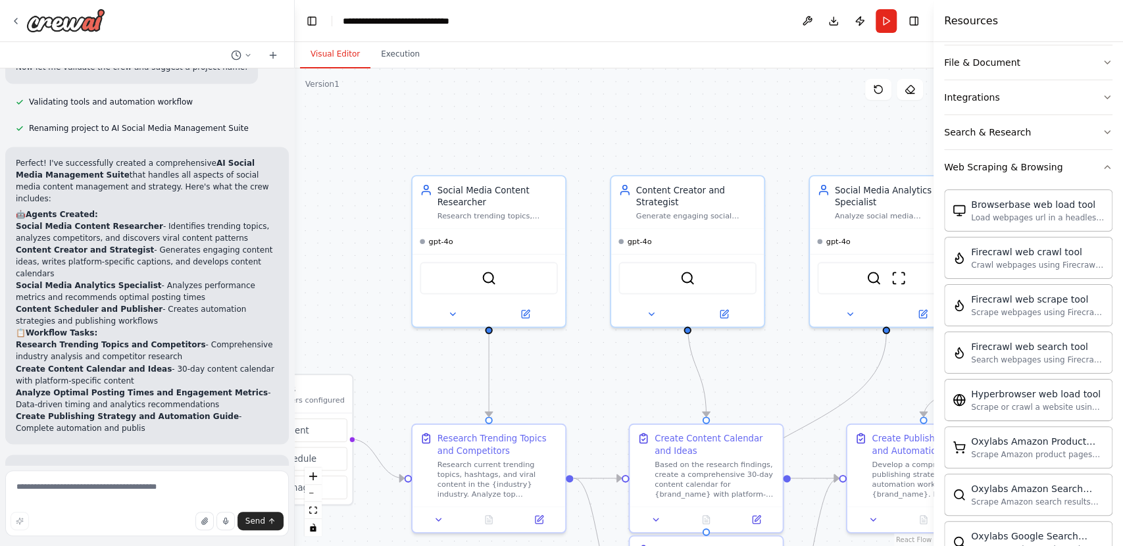
drag, startPoint x: 390, startPoint y: 401, endPoint x: 537, endPoint y: 401, distance: 147.3
click at [537, 401] on div ".deletable-edge-delete-btn { width: 20px; height: 20px; border: 0px solid #ffff…" at bounding box center [614, 307] width 639 height 478
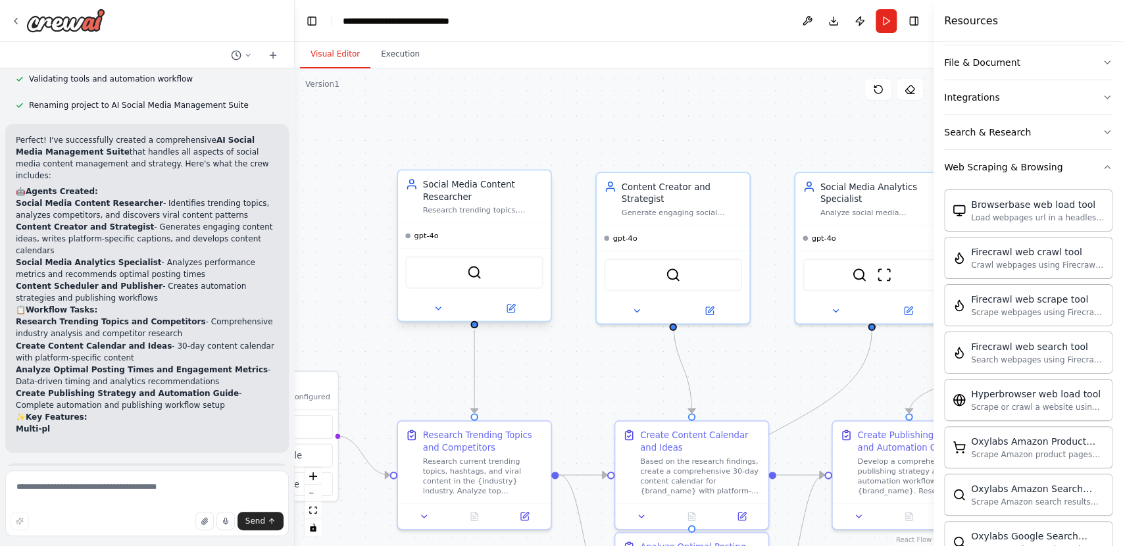
scroll to position [1419, 0]
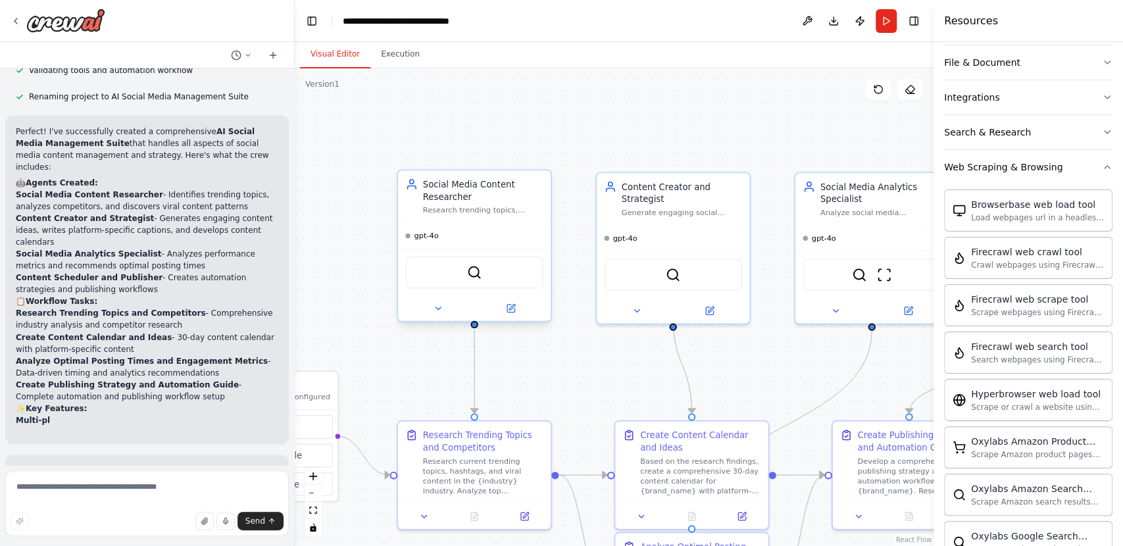
click at [435, 237] on span "gpt-4o" at bounding box center [426, 236] width 24 height 10
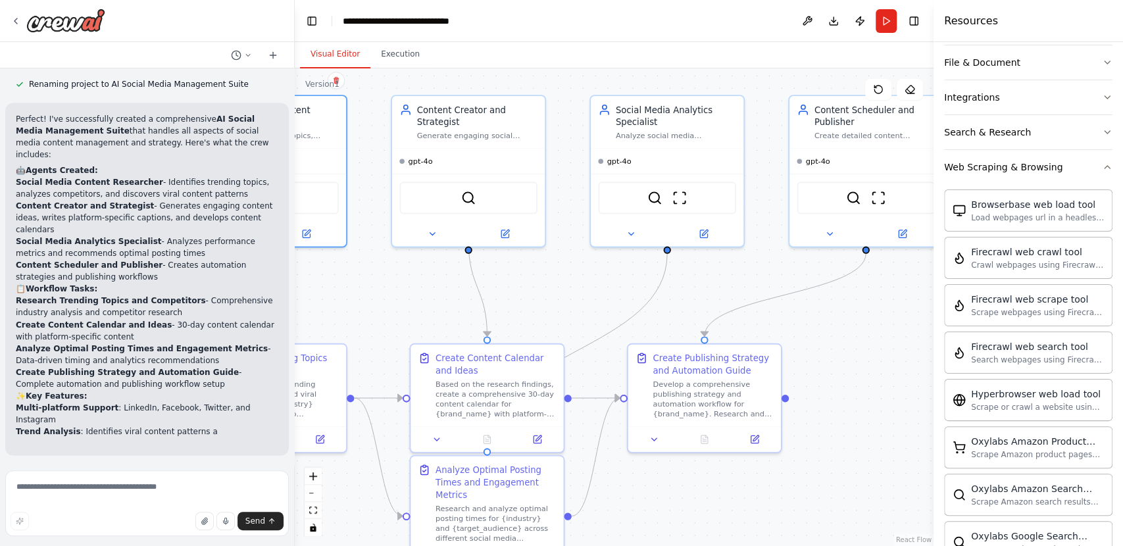
drag, startPoint x: 789, startPoint y: 342, endPoint x: 581, endPoint y: 265, distance: 221.0
click at [581, 265] on div ".deletable-edge-delete-btn { width: 20px; height: 20px; border: 0px solid #ffff…" at bounding box center [614, 307] width 639 height 478
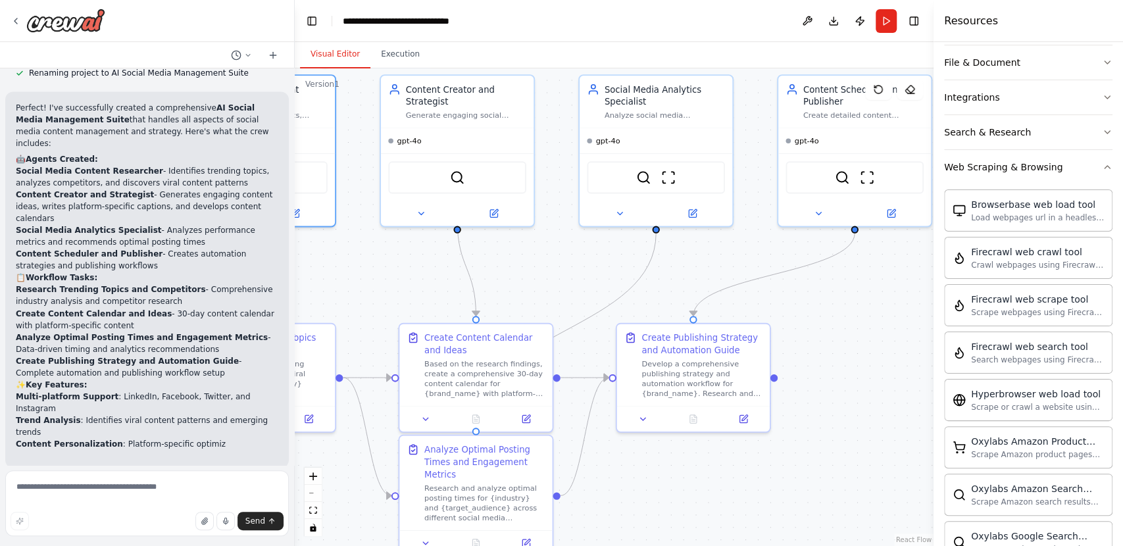
drag, startPoint x: 831, startPoint y: 353, endPoint x: 824, endPoint y: 333, distance: 21.6
click at [824, 333] on div ".deletable-edge-delete-btn { width: 20px; height: 20px; border: 0px solid #ffff…" at bounding box center [614, 307] width 639 height 478
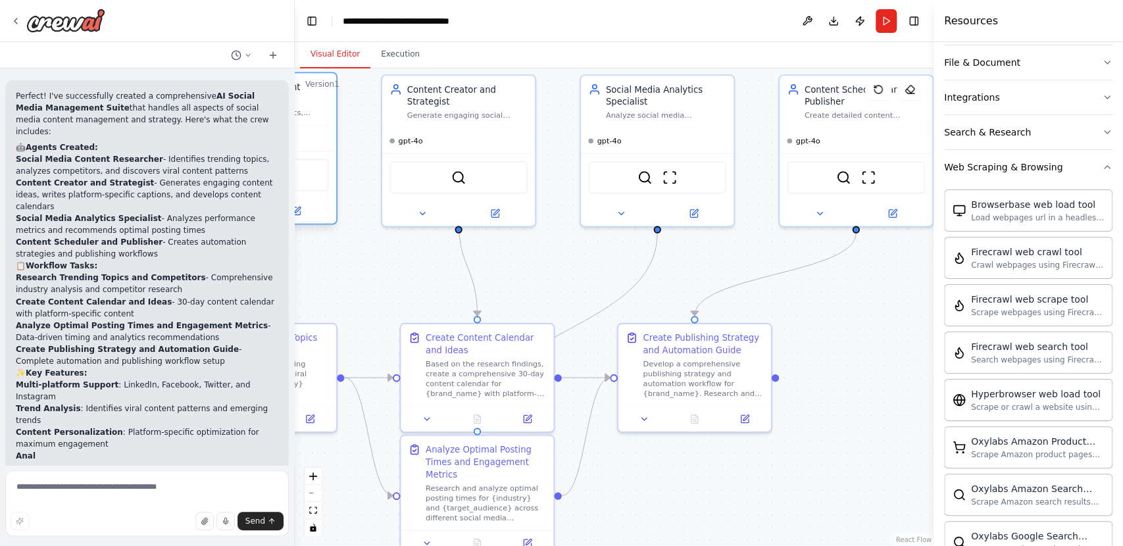
scroll to position [1466, 0]
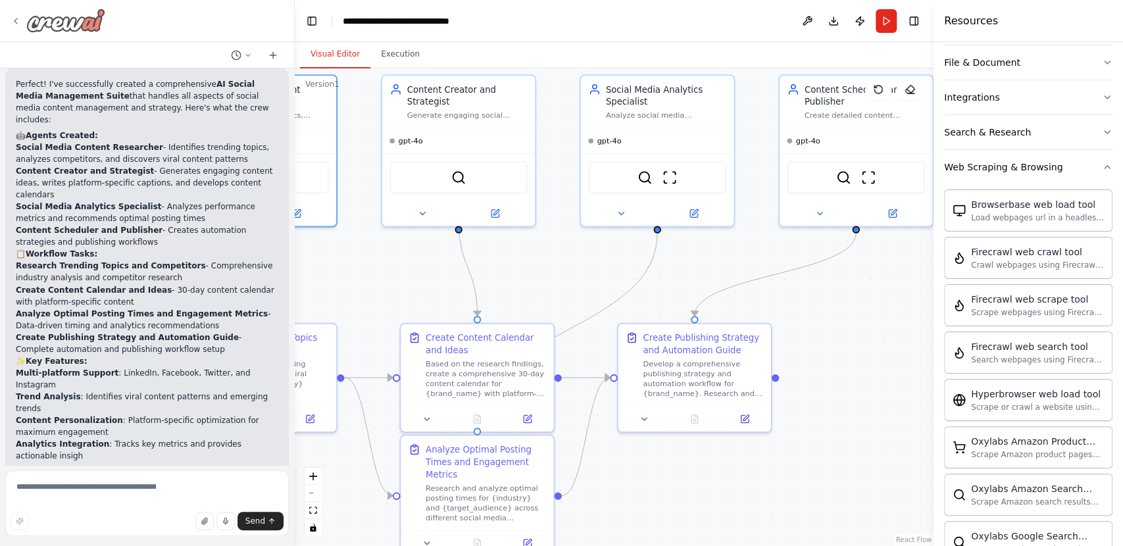
click at [20, 26] on div at bounding box center [58, 21] width 95 height 24
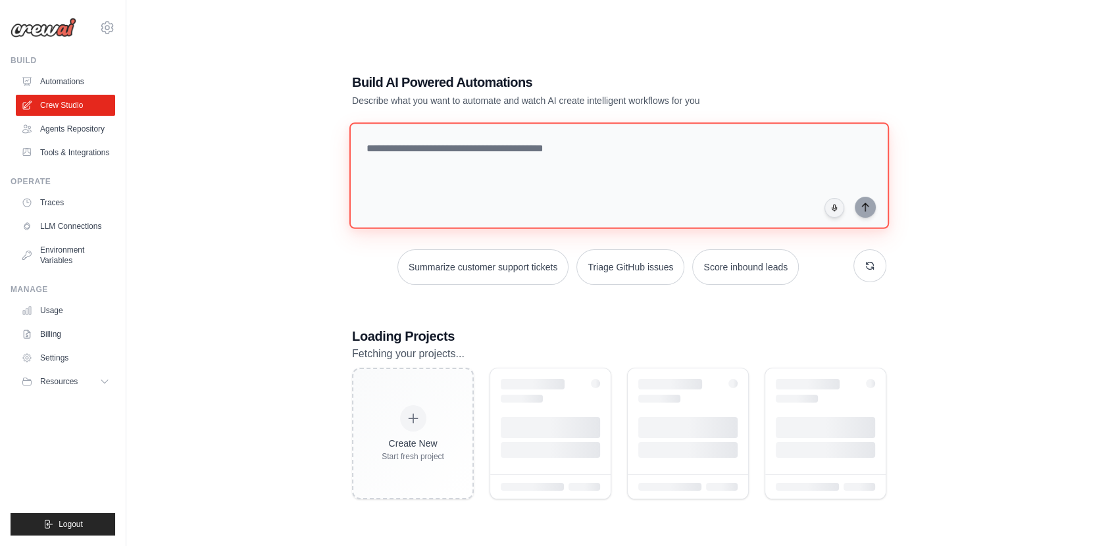
click at [562, 165] on textarea at bounding box center [618, 175] width 539 height 107
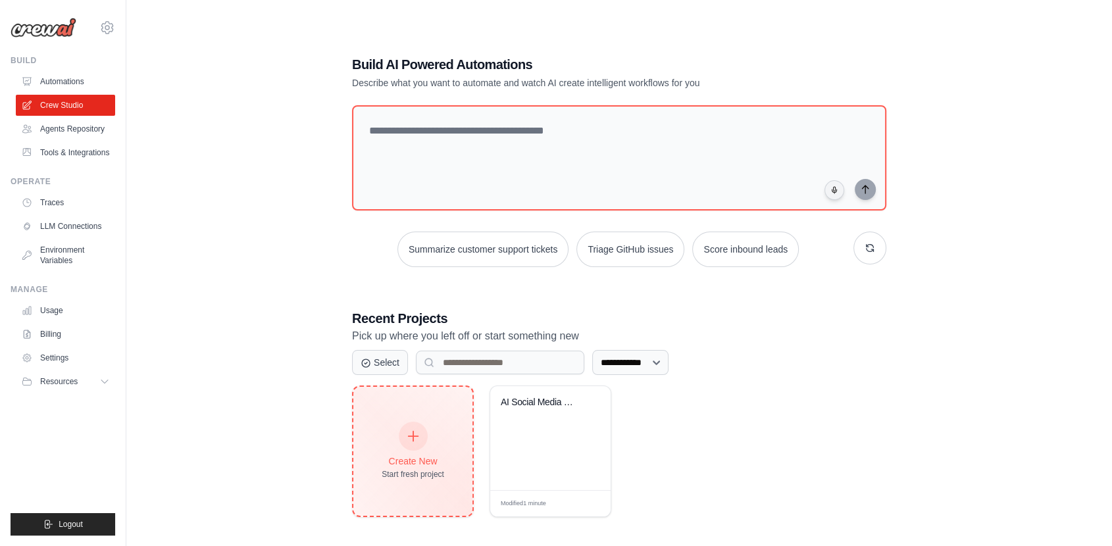
click at [416, 437] on icon at bounding box center [413, 436] width 14 height 14
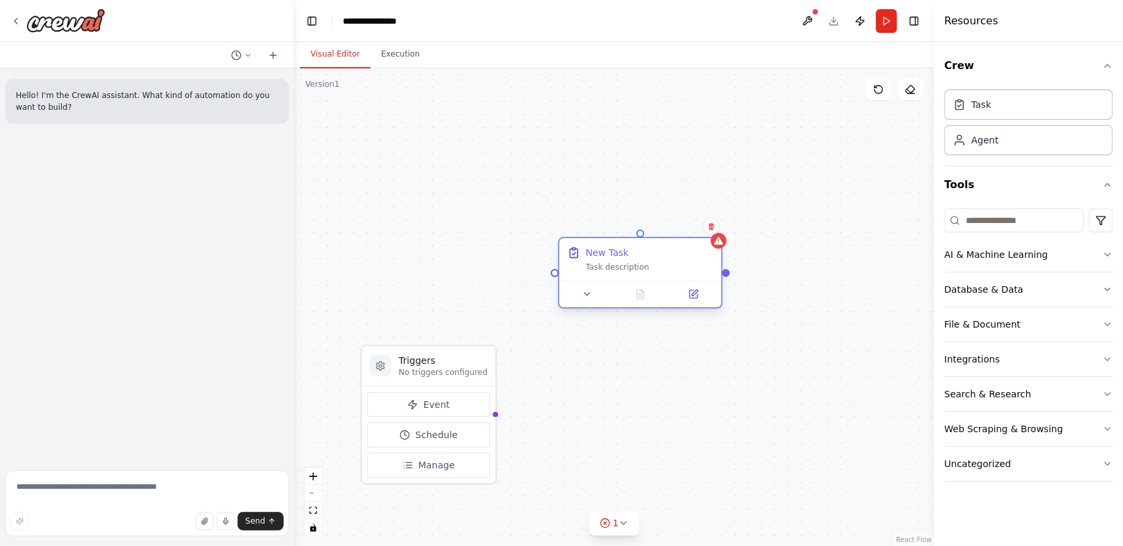
drag, startPoint x: 648, startPoint y: 276, endPoint x: 584, endPoint y: 260, distance: 65.7
click at [584, 260] on div "New Task Task description" at bounding box center [640, 259] width 162 height 42
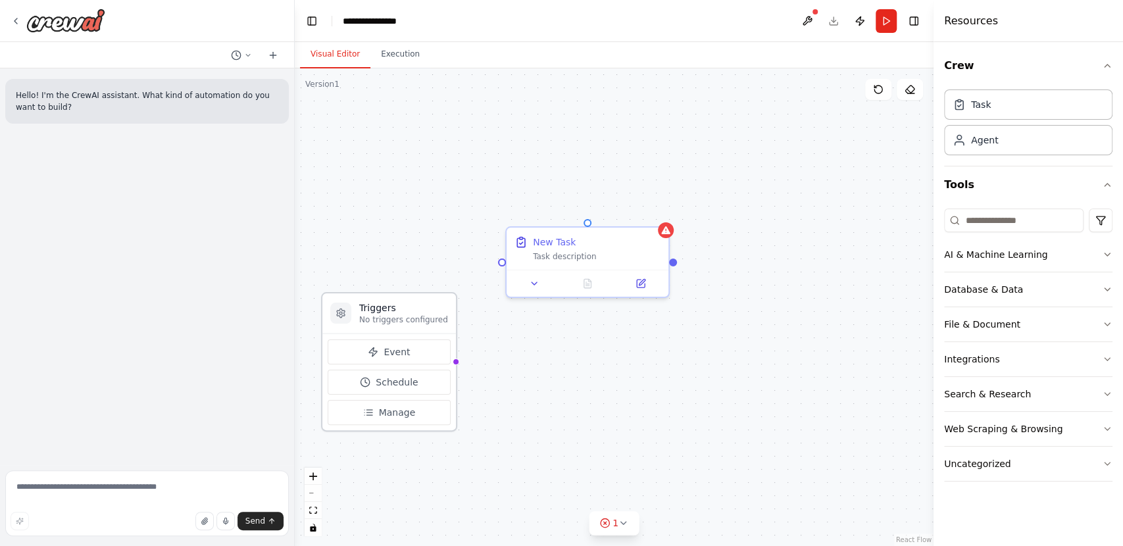
drag, startPoint x: 410, startPoint y: 372, endPoint x: 362, endPoint y: 316, distance: 73.7
click at [362, 316] on p "No triggers configured" at bounding box center [403, 319] width 89 height 11
drag, startPoint x: 718, startPoint y: 414, endPoint x: 748, endPoint y: 345, distance: 75.1
click at [748, 345] on div "Triggers No triggers configured Event Schedule Manage New Task Task description…" at bounding box center [614, 307] width 639 height 478
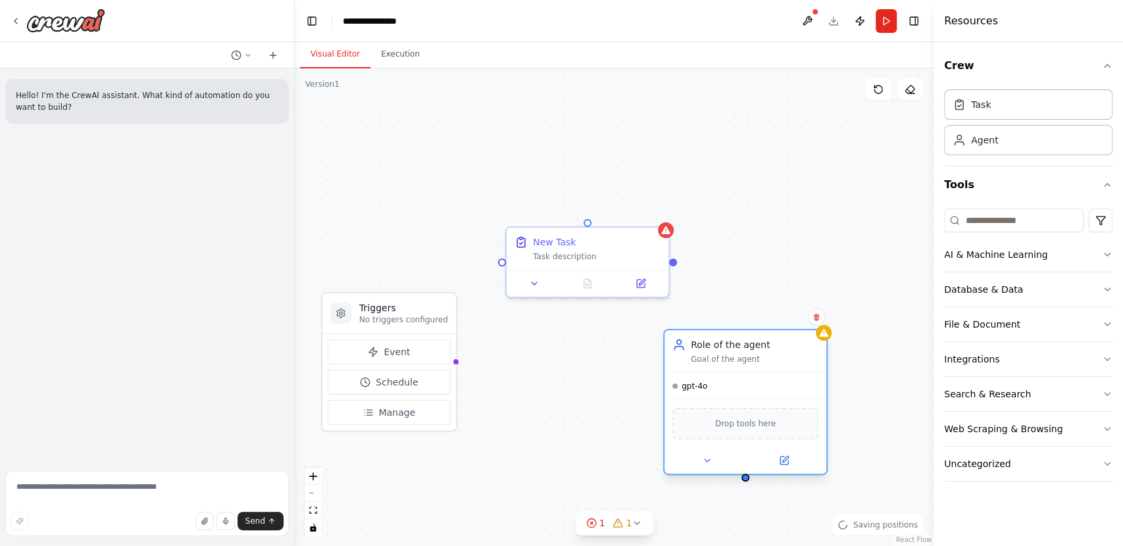
click at [695, 393] on div "gpt-4o" at bounding box center [745, 386] width 162 height 26
click at [711, 463] on icon at bounding box center [707, 460] width 11 height 11
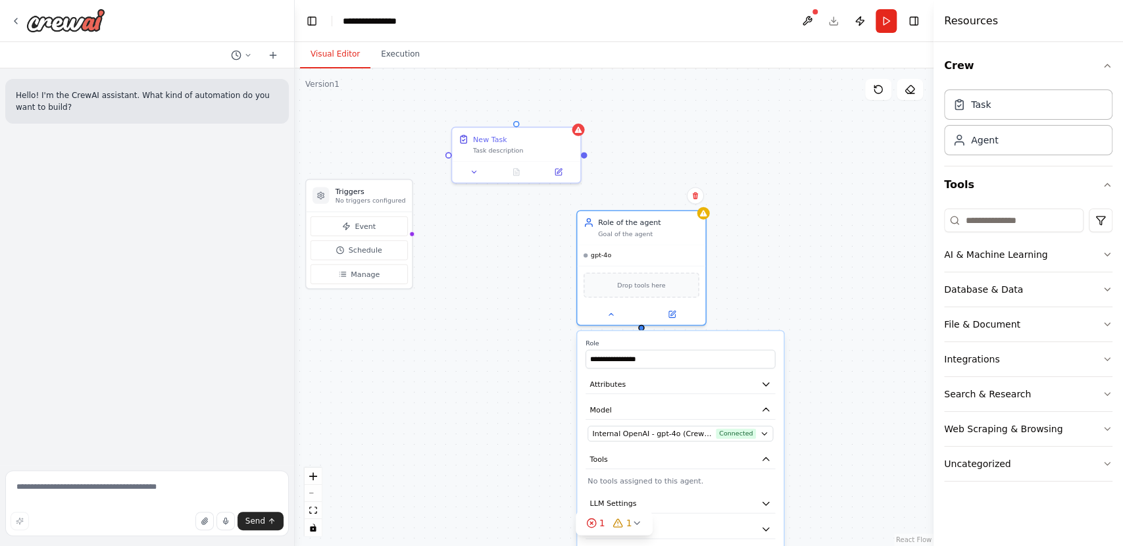
drag, startPoint x: 753, startPoint y: 311, endPoint x: 646, endPoint y: 162, distance: 183.3
click at [646, 162] on div "**********" at bounding box center [614, 307] width 639 height 478
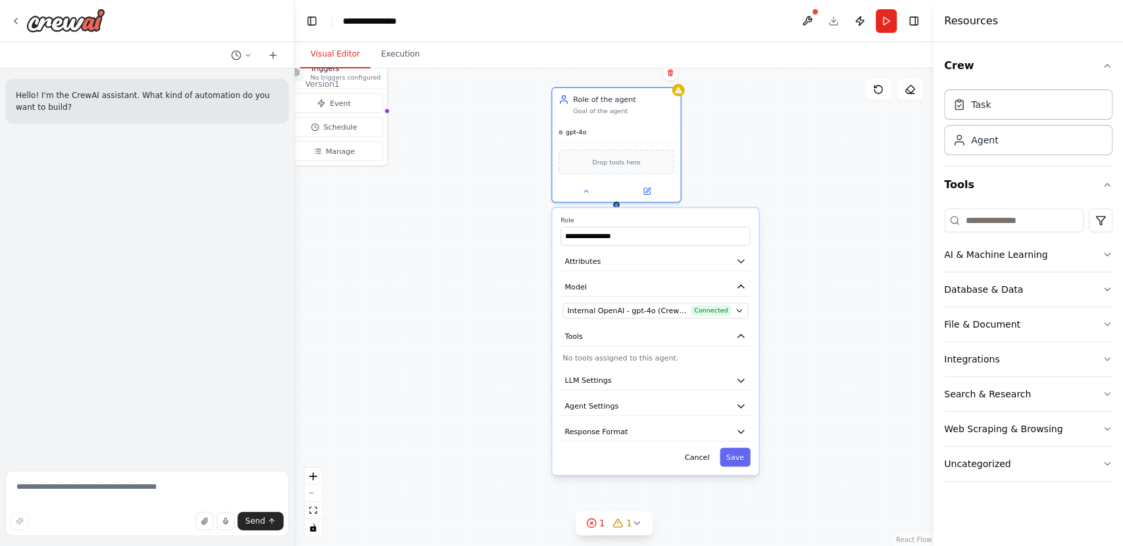
drag, startPoint x: 812, startPoint y: 378, endPoint x: 791, endPoint y: 259, distance: 121.0
click at [791, 259] on div "**********" at bounding box center [614, 307] width 639 height 478
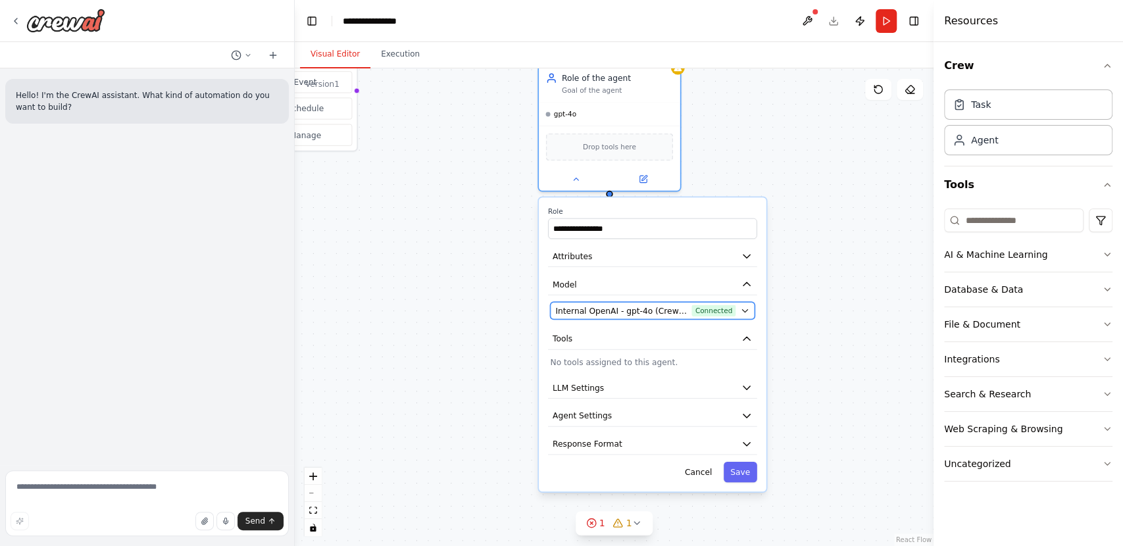
click at [744, 310] on icon "button" at bounding box center [744, 310] width 5 height 3
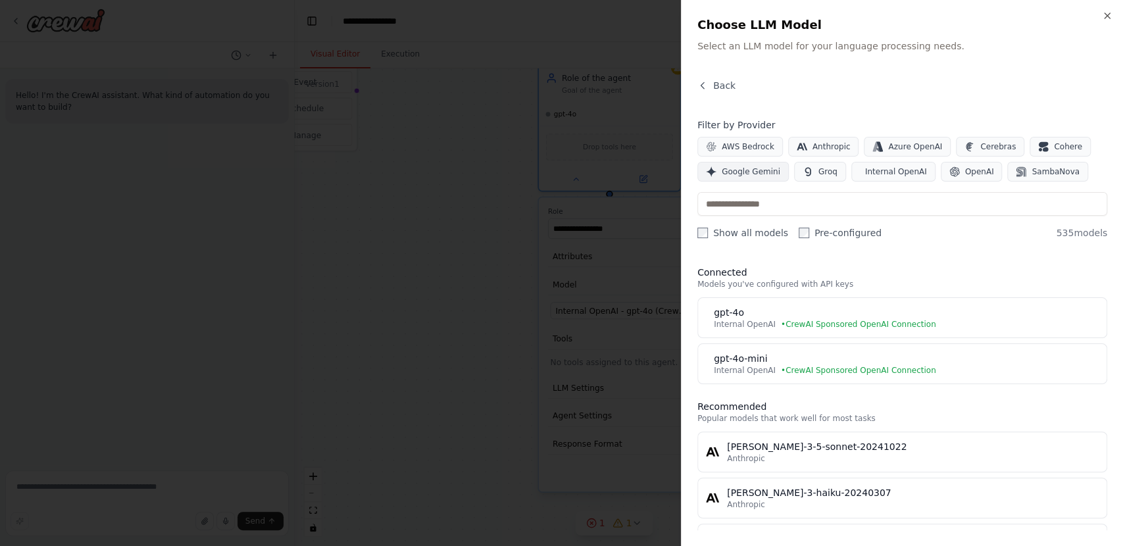
click at [756, 178] on button "Google Gemini" at bounding box center [742, 172] width 91 height 20
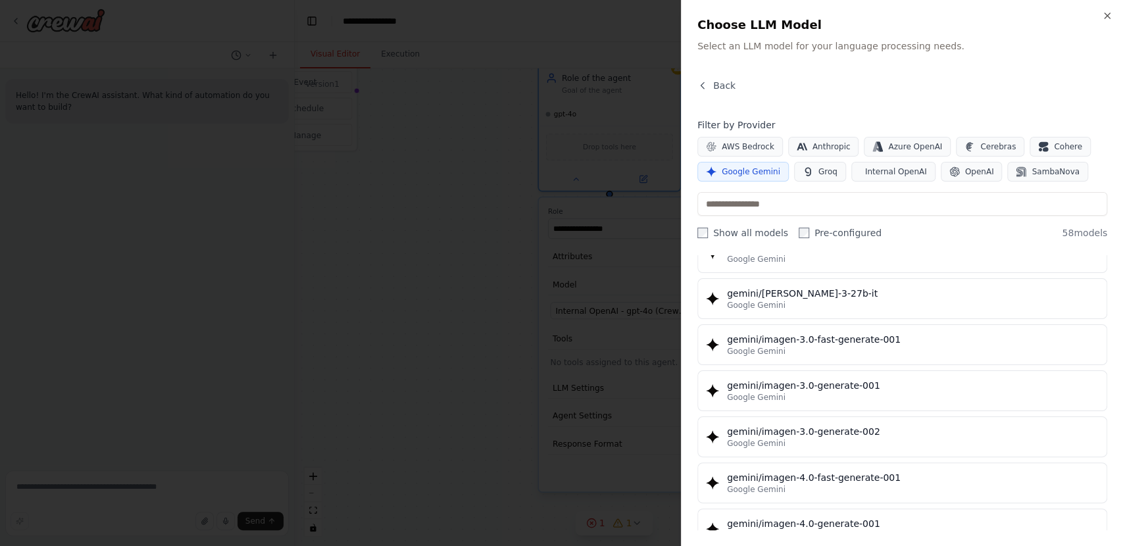
scroll to position [2182, 0]
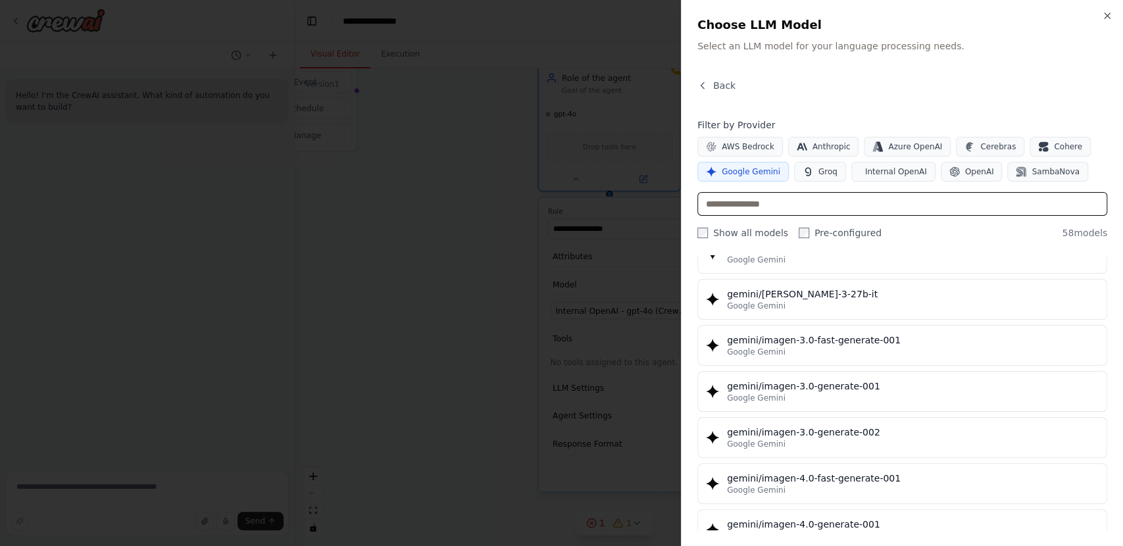
click at [732, 195] on input "text" at bounding box center [902, 204] width 410 height 24
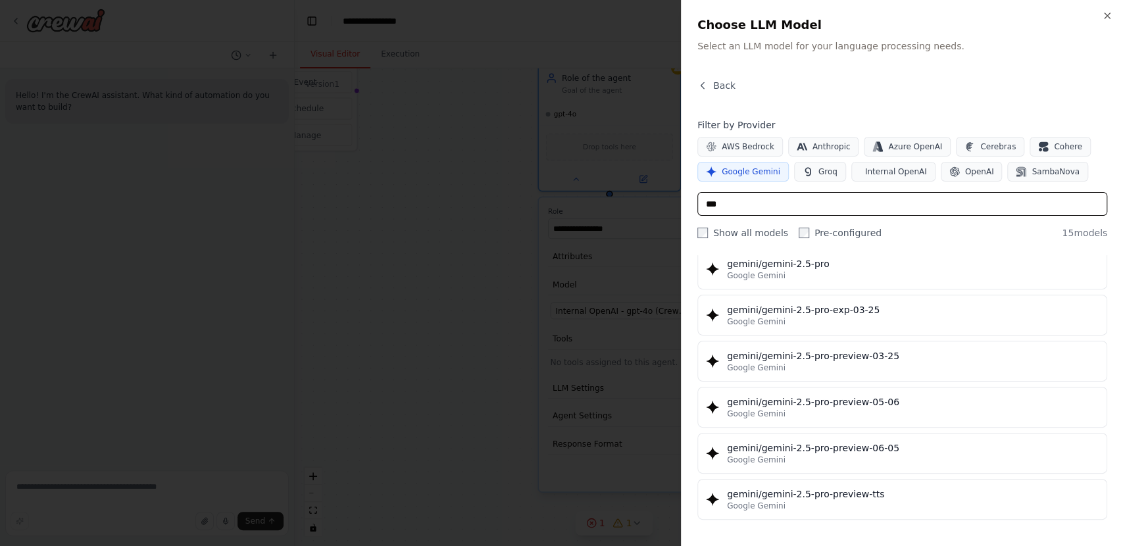
scroll to position [460, 0]
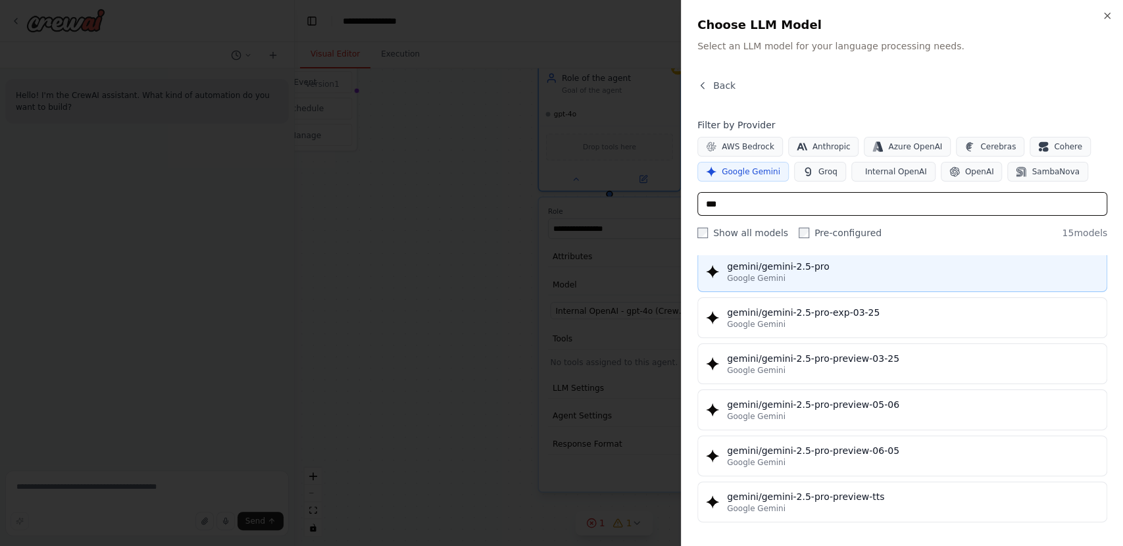
type input "***"
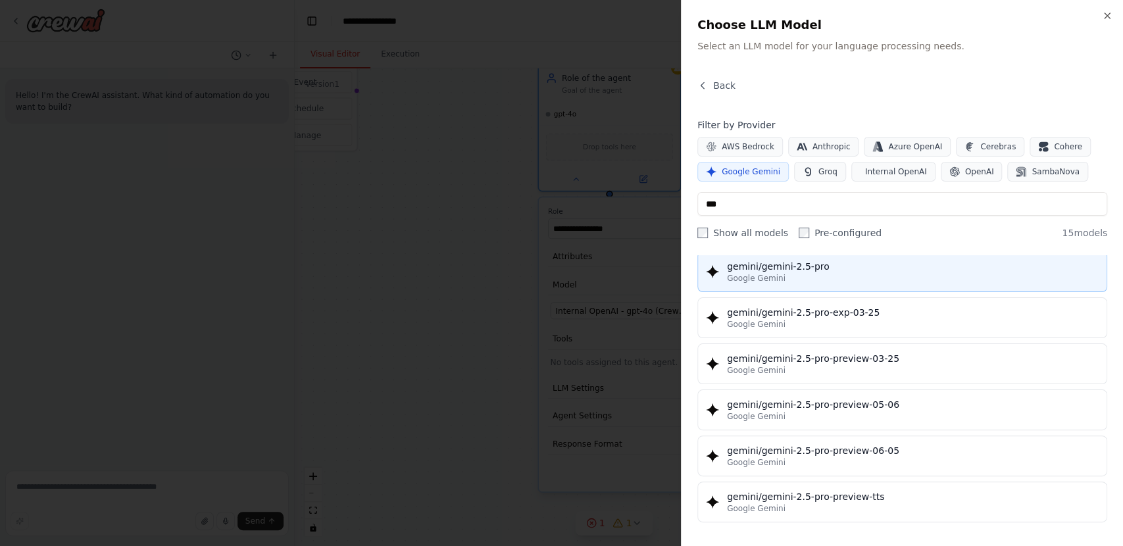
click at [923, 273] on div "Google Gemini" at bounding box center [913, 278] width 372 height 11
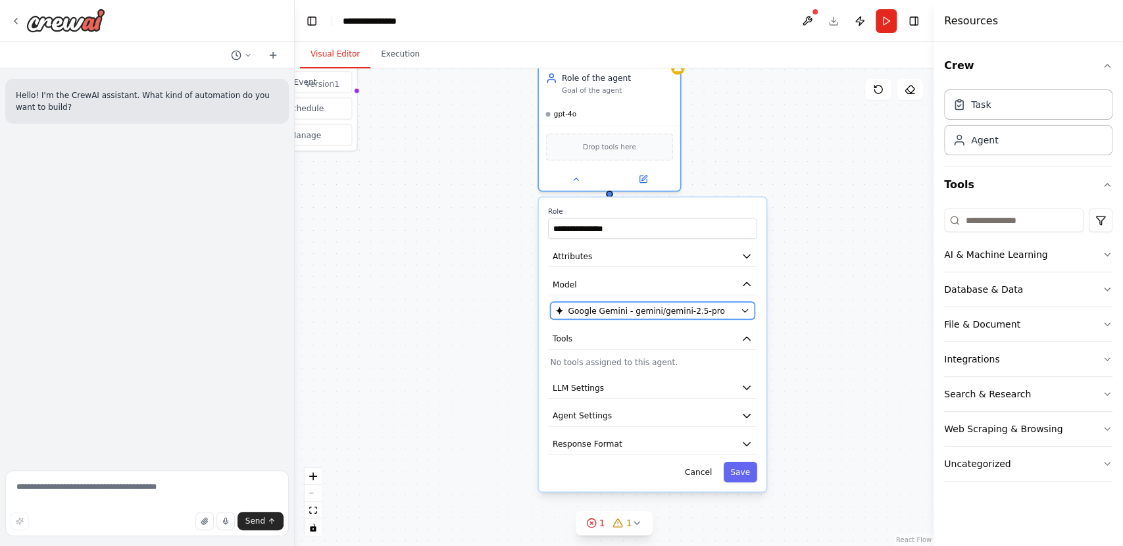
click at [716, 312] on div "Google Gemini - gemini/gemini-2.5-pro" at bounding box center [645, 310] width 180 height 11
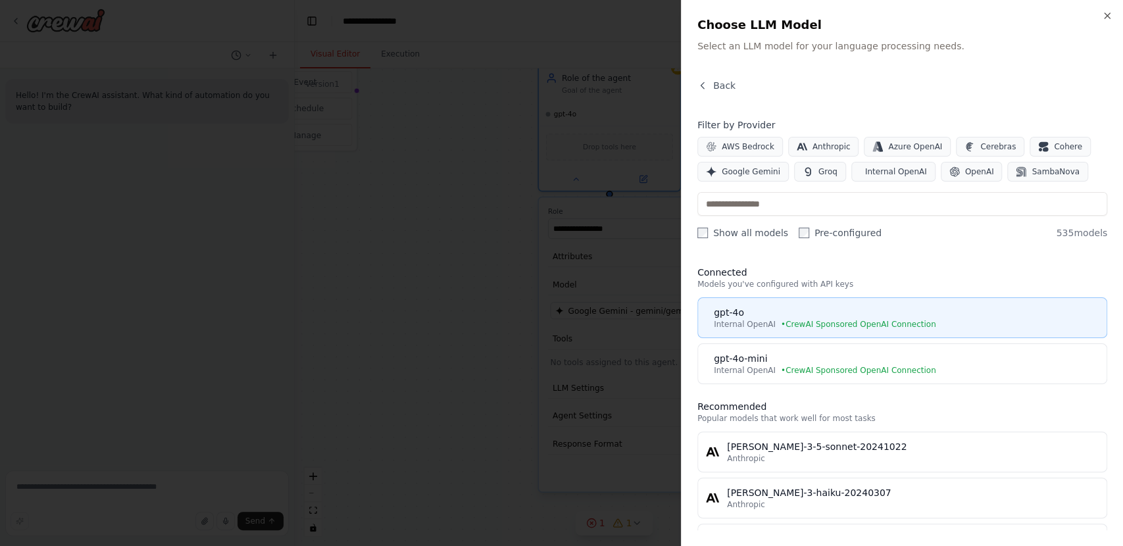
click at [922, 308] on div "gpt-4o" at bounding box center [906, 312] width 385 height 13
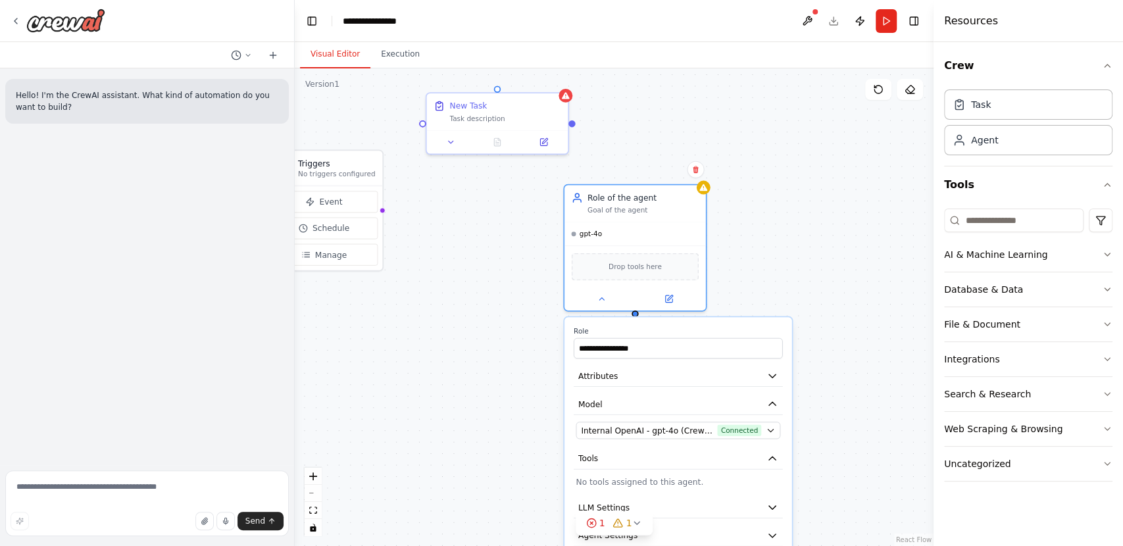
drag, startPoint x: 789, startPoint y: 125, endPoint x: 815, endPoint y: 247, distance: 125.0
click at [815, 247] on div "**********" at bounding box center [614, 307] width 639 height 478
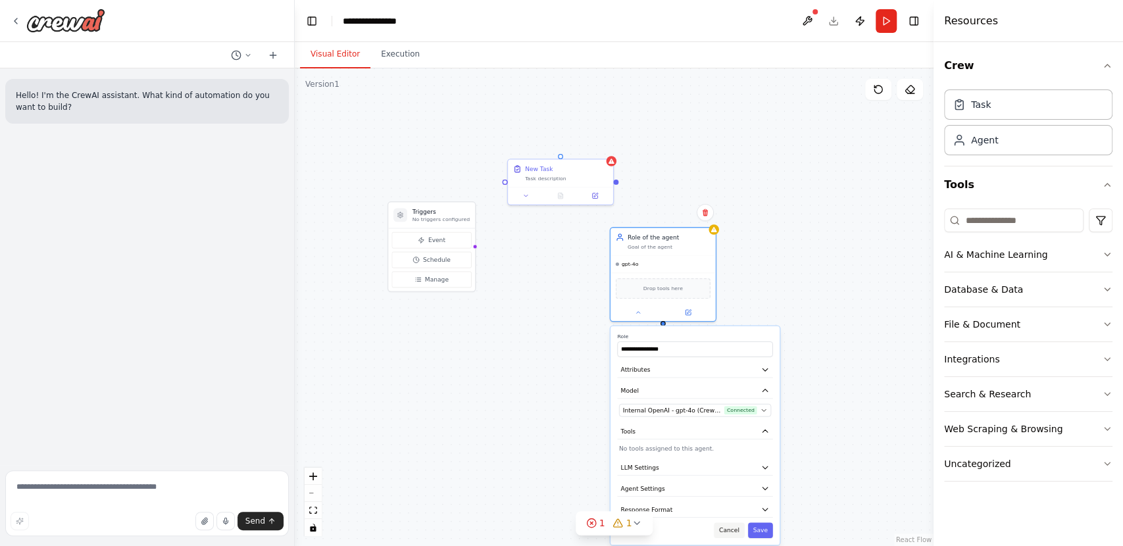
click at [737, 528] on button "Cancel" at bounding box center [729, 529] width 30 height 15
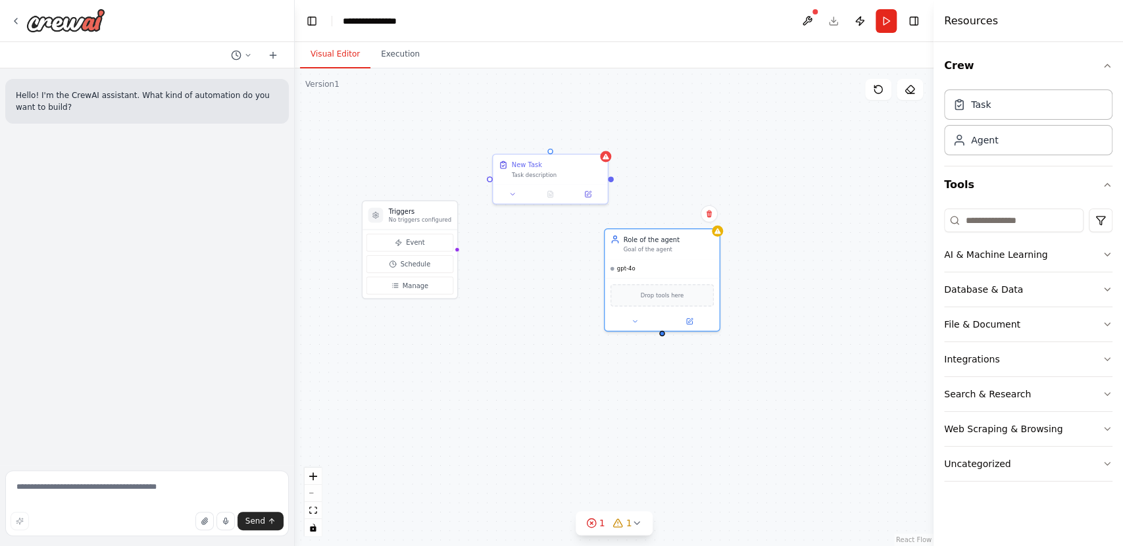
drag, startPoint x: 645, startPoint y: 196, endPoint x: 662, endPoint y: 201, distance: 17.7
click at [662, 201] on div "Triggers No triggers configured Event Schedule Manage New Task Task description…" at bounding box center [614, 307] width 639 height 478
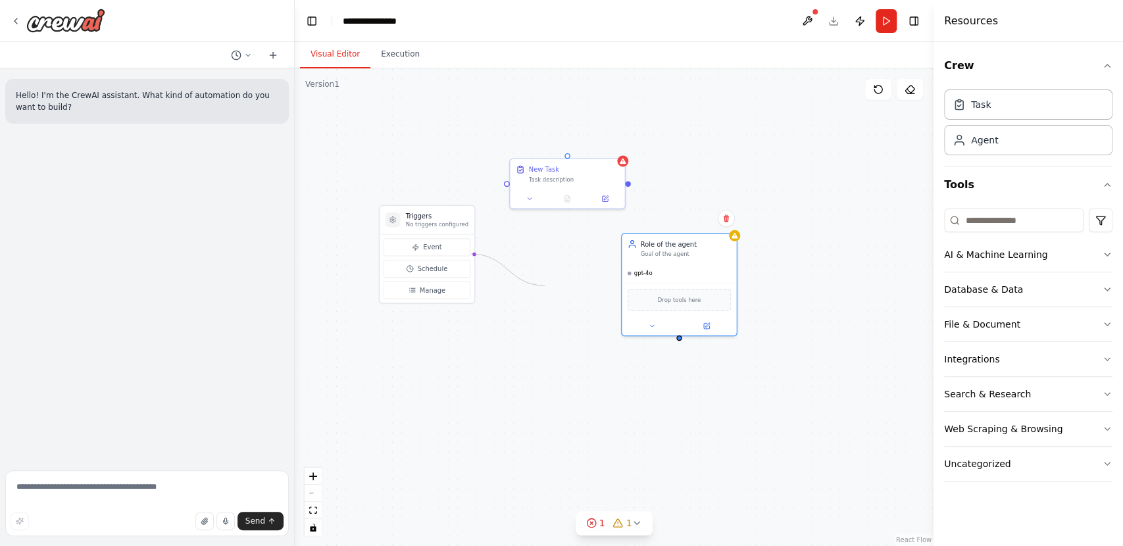
drag, startPoint x: 470, startPoint y: 255, endPoint x: 542, endPoint y: 285, distance: 77.8
click at [542, 285] on div "Triggers No triggers configured Event Schedule Manage New Task Task description…" at bounding box center [614, 307] width 639 height 478
drag, startPoint x: 629, startPoint y: 185, endPoint x: 684, endPoint y: 336, distance: 161.1
click at [684, 336] on div "Triggers No triggers configured Event Schedule Manage New Task Task description…" at bounding box center [614, 307] width 639 height 478
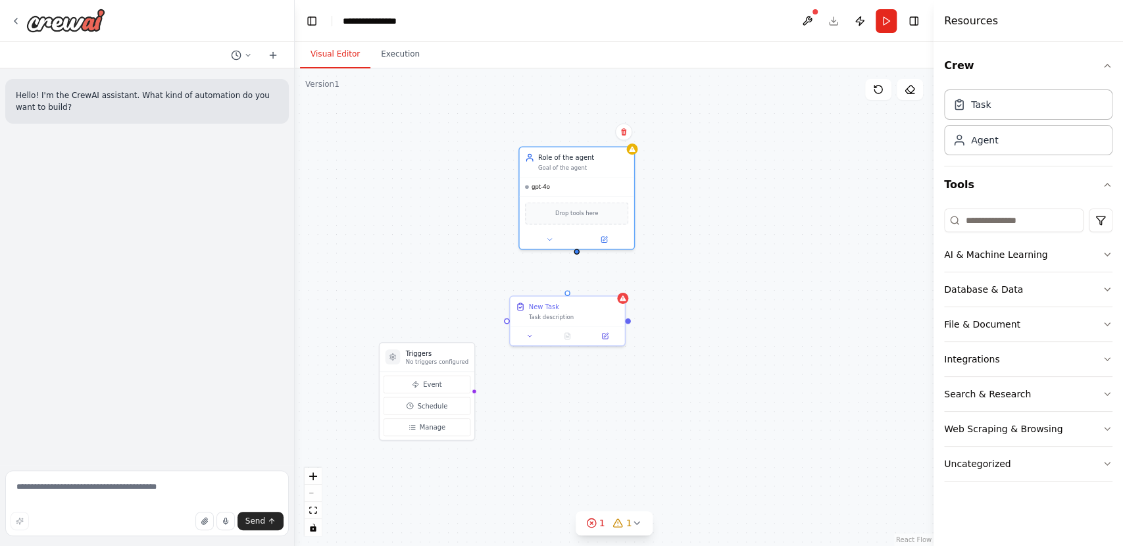
drag, startPoint x: 675, startPoint y: 249, endPoint x: 562, endPoint y: 140, distance: 156.8
click at [562, 140] on div "Triggers No triggers configured Event Schedule Manage New Task Task description…" at bounding box center [614, 307] width 639 height 478
drag, startPoint x: 576, startPoint y: 251, endPoint x: 568, endPoint y: 301, distance: 50.6
click at [568, 301] on div "Triggers No triggers configured Event Schedule Manage New Task Task description…" at bounding box center [586, 353] width 453 height 338
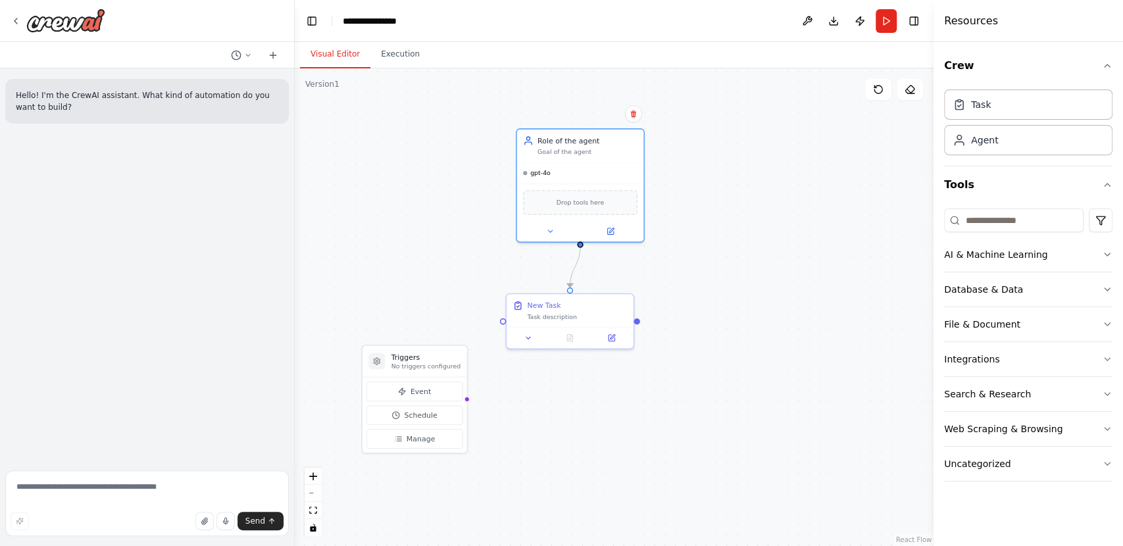
click at [451, 244] on div ".deletable-edge-delete-btn { width: 20px; height: 20px; border: 0px solid #ffff…" at bounding box center [614, 307] width 639 height 478
click at [568, 322] on div "New Task Task description" at bounding box center [569, 308] width 127 height 33
drag, startPoint x: 1084, startPoint y: 270, endPoint x: 1100, endPoint y: 401, distance: 131.9
click at [1100, 401] on div "AI & Machine Learning Database & Data File & Document Integrations Search & Res…" at bounding box center [1028, 359] width 168 height 244
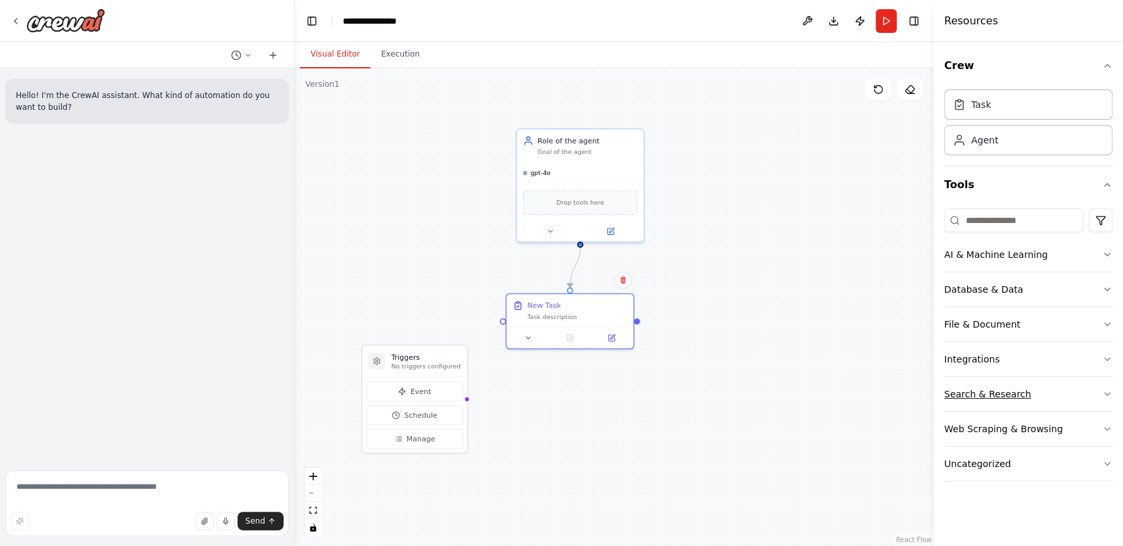
click at [1100, 401] on button "Search & Research" at bounding box center [1028, 394] width 168 height 34
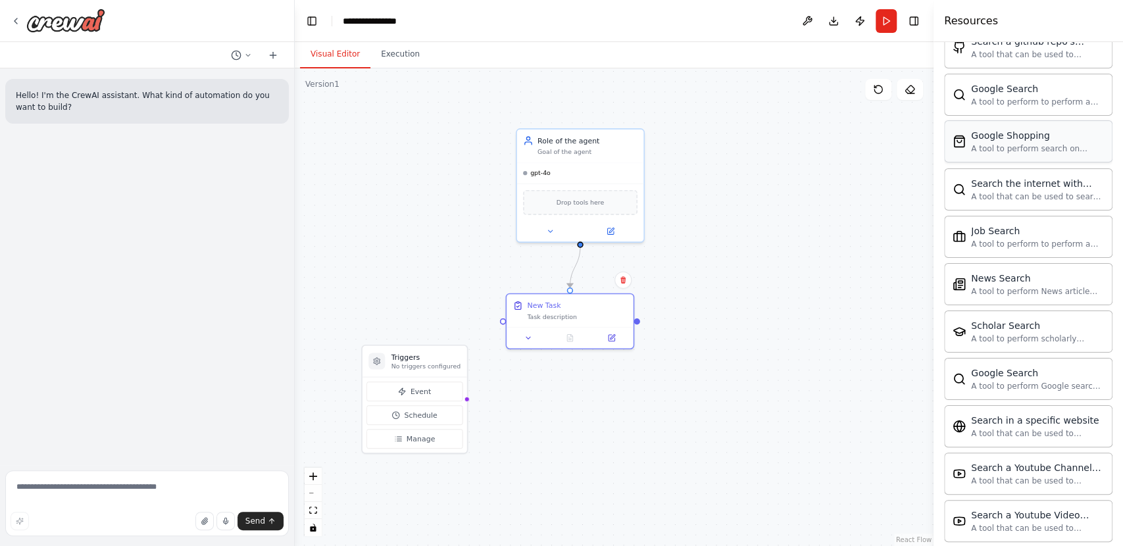
scroll to position [627, 0]
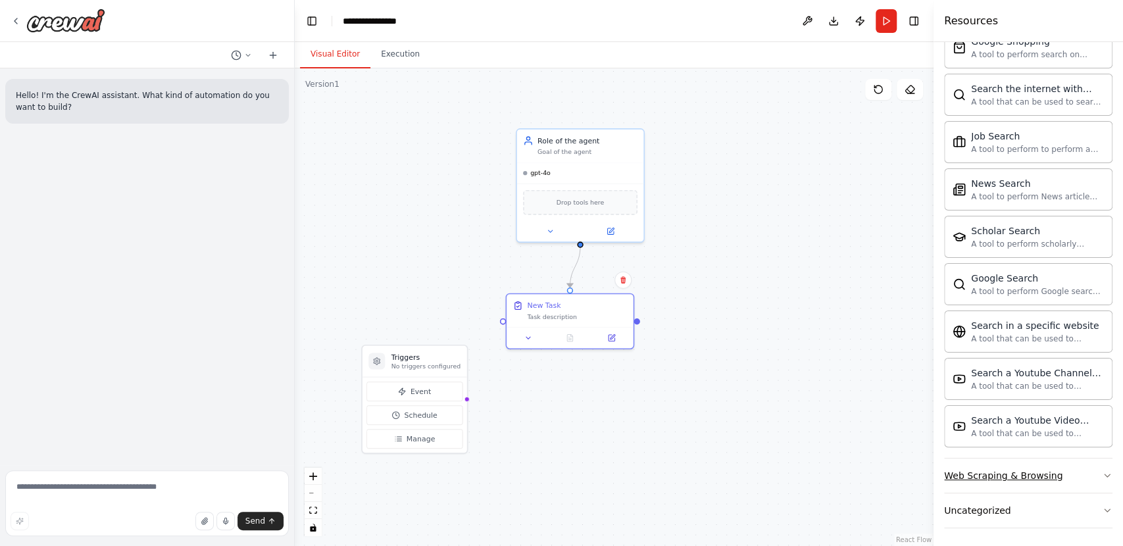
click at [1089, 481] on button "Web Scraping & Browsing" at bounding box center [1028, 475] width 168 height 34
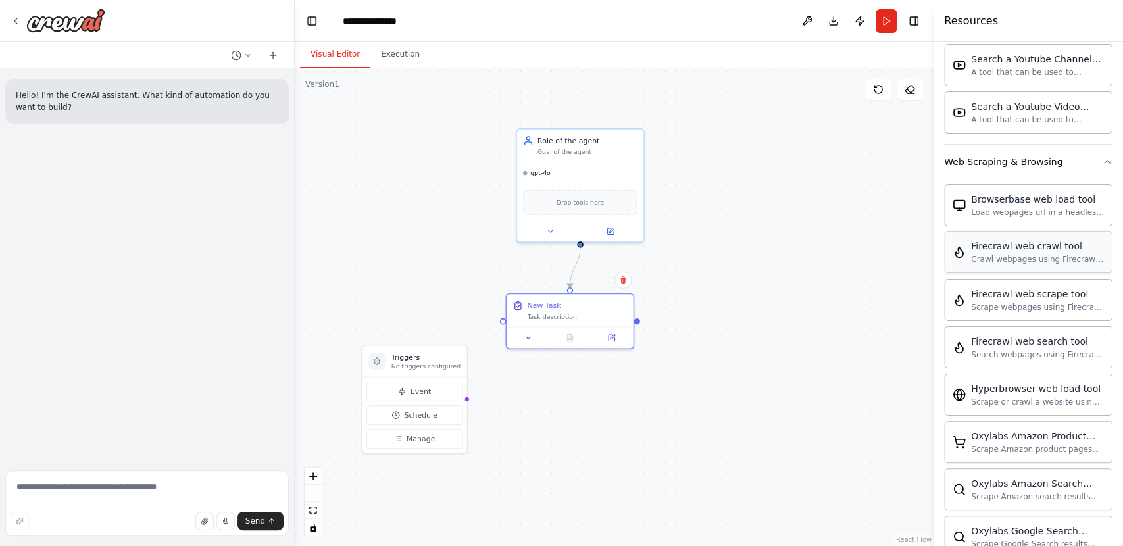
scroll to position [942, 0]
click at [553, 320] on div "New Task Task description" at bounding box center [569, 308] width 127 height 33
click at [606, 343] on div at bounding box center [569, 335] width 127 height 21
click at [615, 337] on icon at bounding box center [611, 336] width 9 height 9
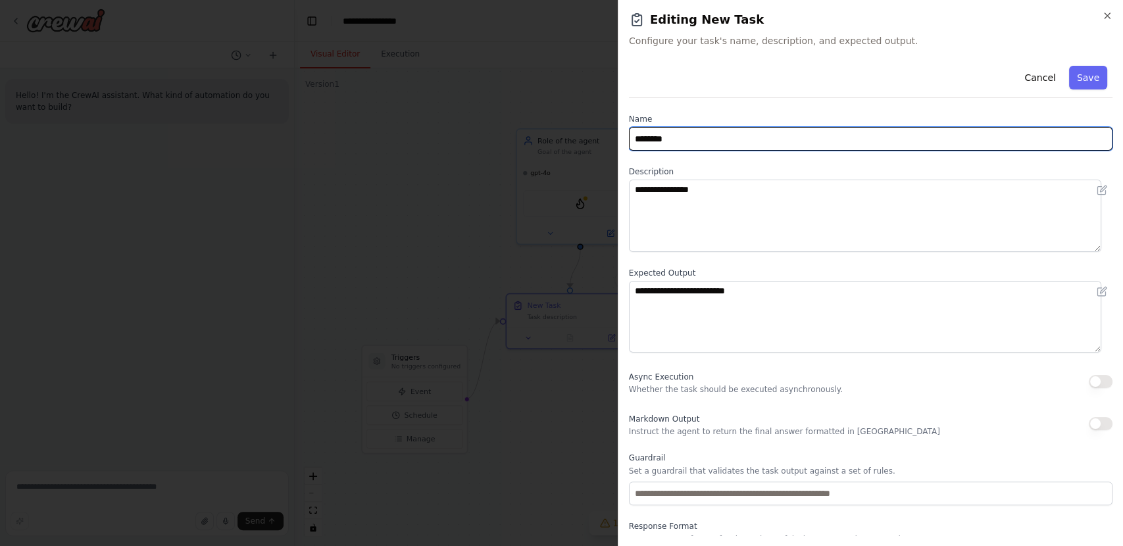
click at [689, 143] on input "********" at bounding box center [870, 139] width 483 height 24
type input "******"
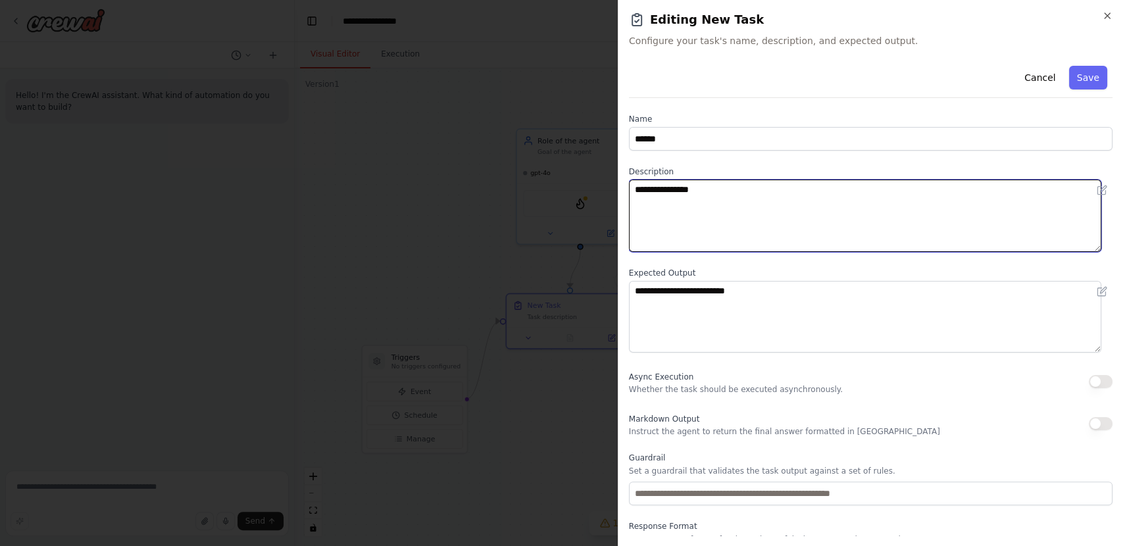
click at [679, 205] on textarea "**********" at bounding box center [865, 216] width 472 height 72
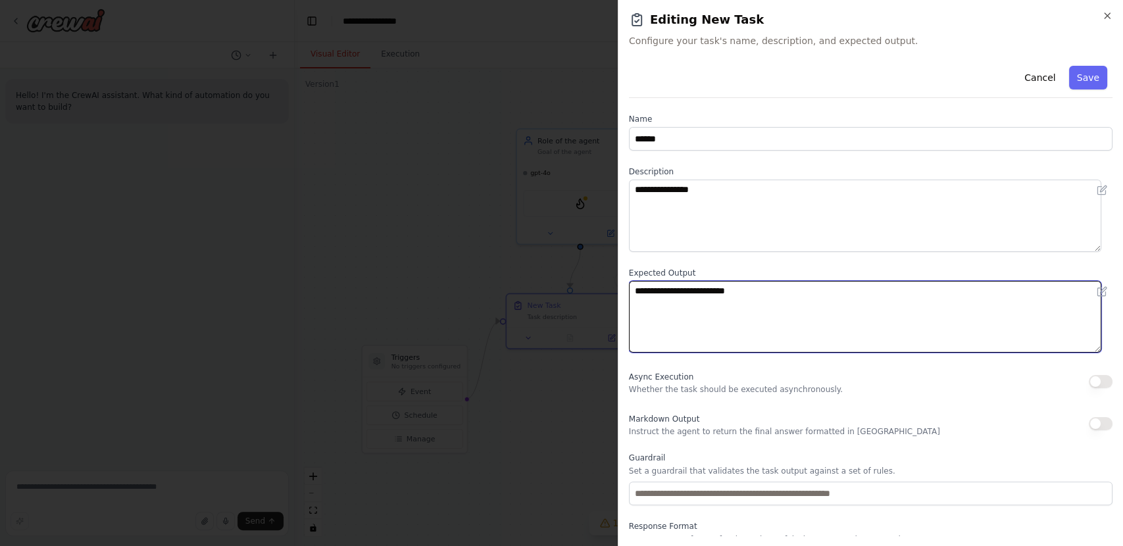
click at [681, 296] on textarea "**********" at bounding box center [865, 317] width 472 height 72
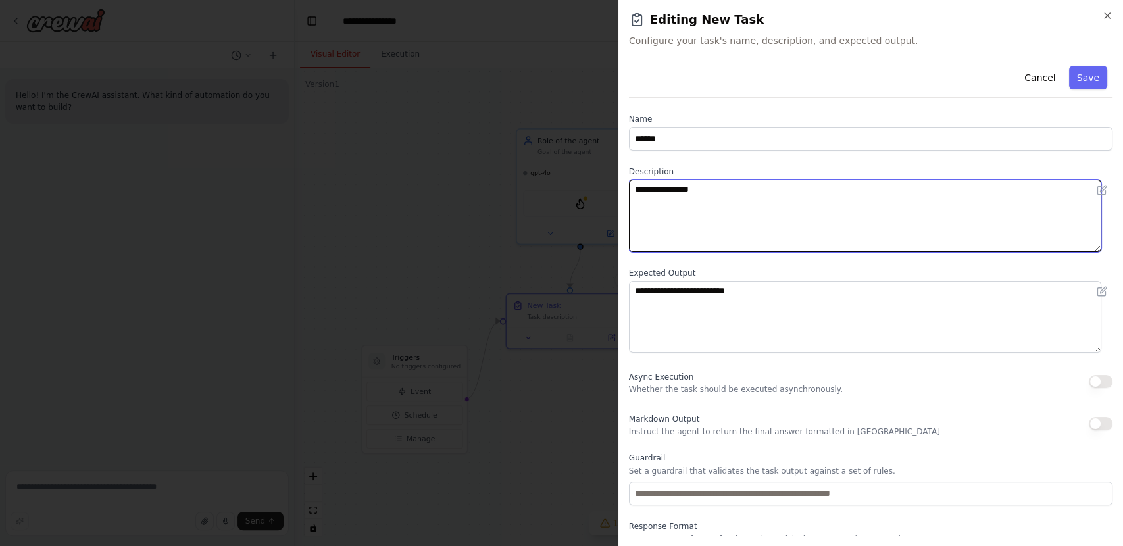
click at [725, 214] on textarea "**********" at bounding box center [865, 216] width 472 height 72
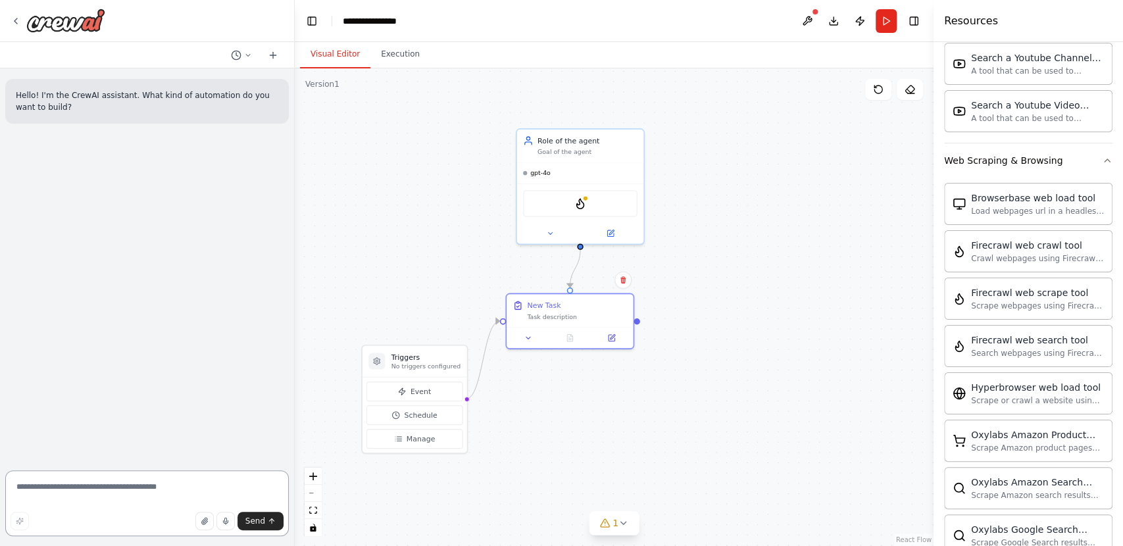
click at [164, 501] on textarea at bounding box center [146, 503] width 283 height 66
type textarea "***"
click at [157, 489] on textarea "**********" at bounding box center [146, 503] width 283 height 66
click at [232, 483] on textarea "**********" at bounding box center [146, 503] width 283 height 66
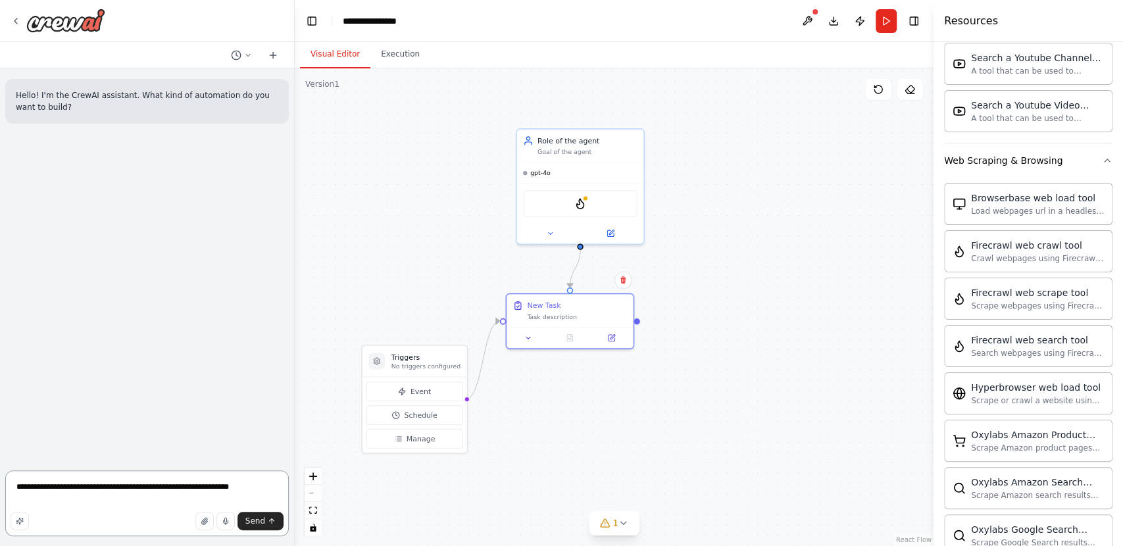
click at [247, 491] on textarea "**********" at bounding box center [146, 503] width 283 height 66
click at [151, 497] on textarea "**********" at bounding box center [146, 503] width 283 height 66
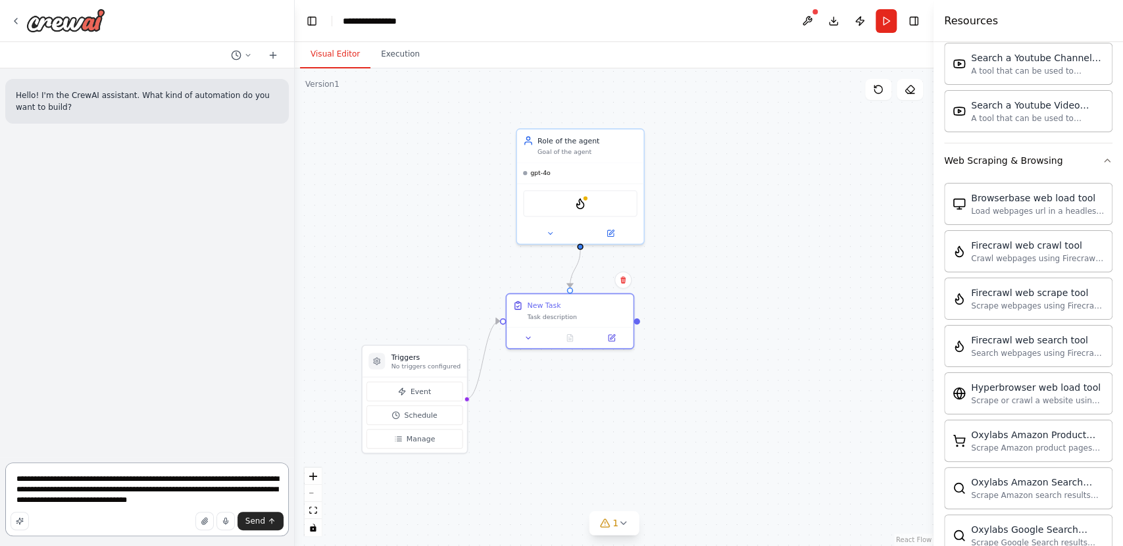
click at [216, 499] on textarea "**********" at bounding box center [146, 499] width 283 height 74
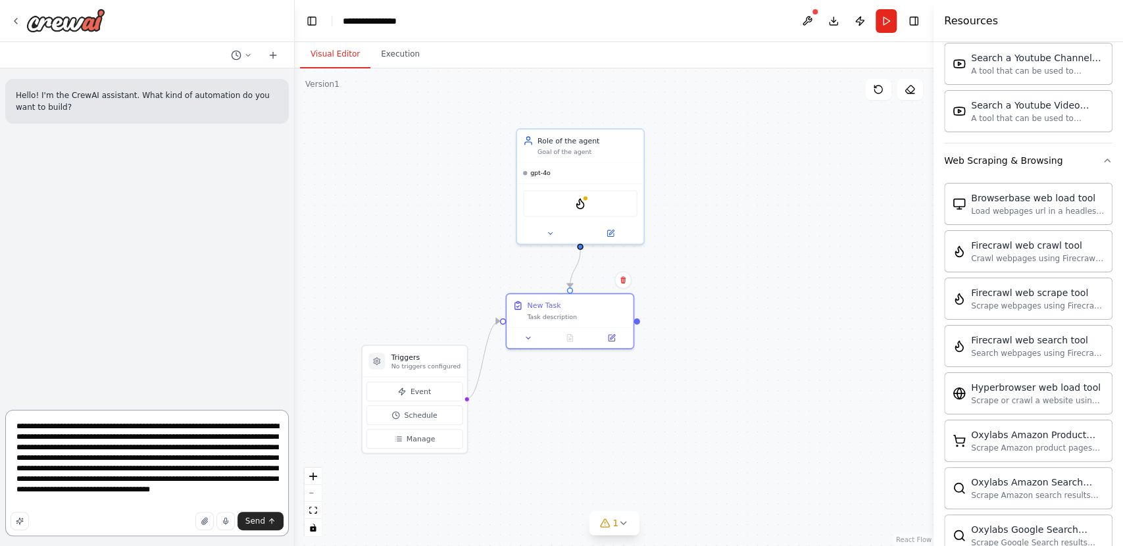
click at [130, 500] on textarea "**********" at bounding box center [146, 473] width 283 height 126
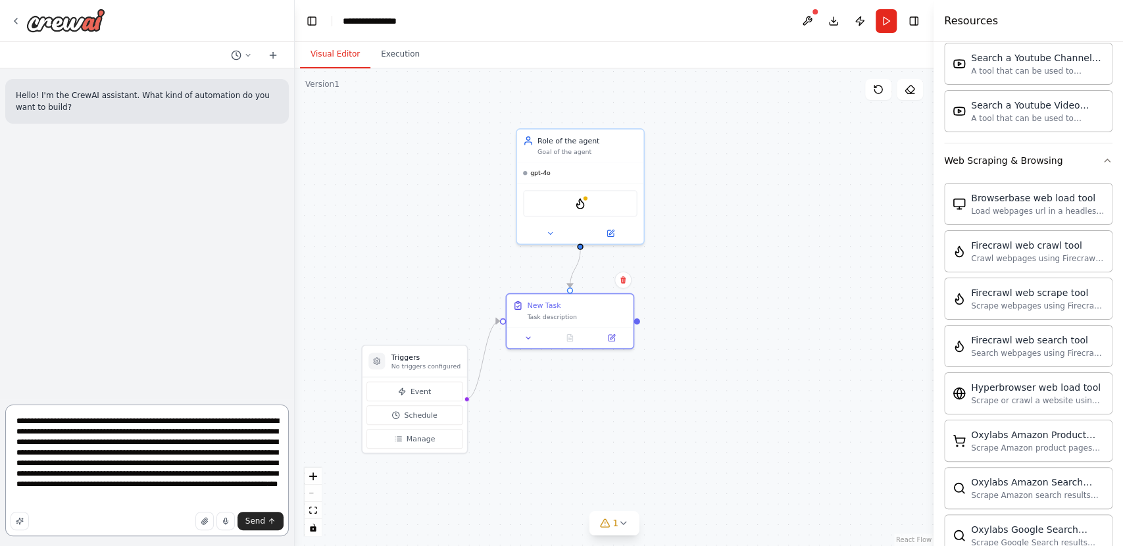
type textarea "**********"
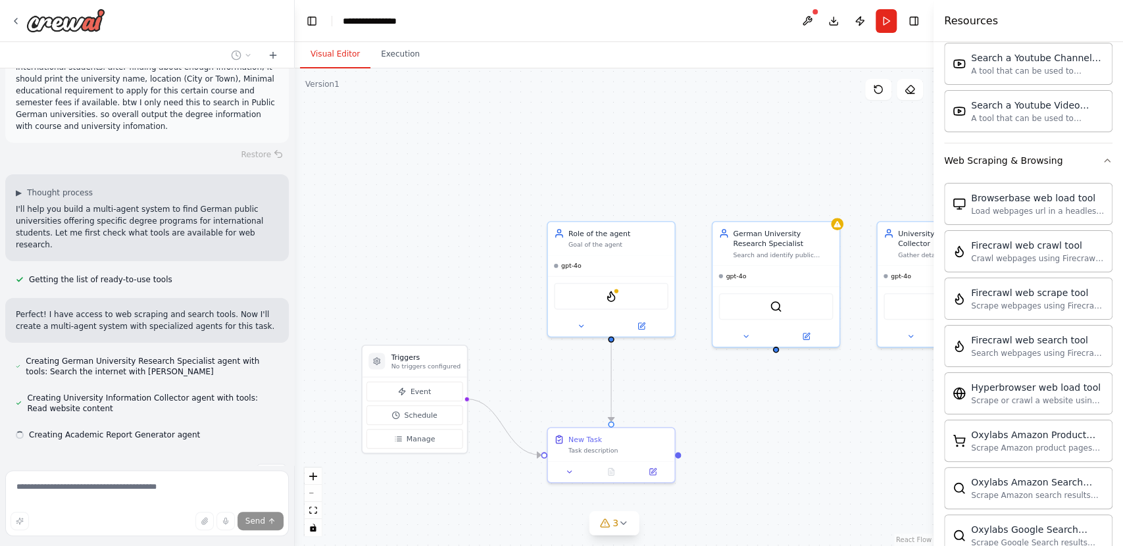
scroll to position [145, 0]
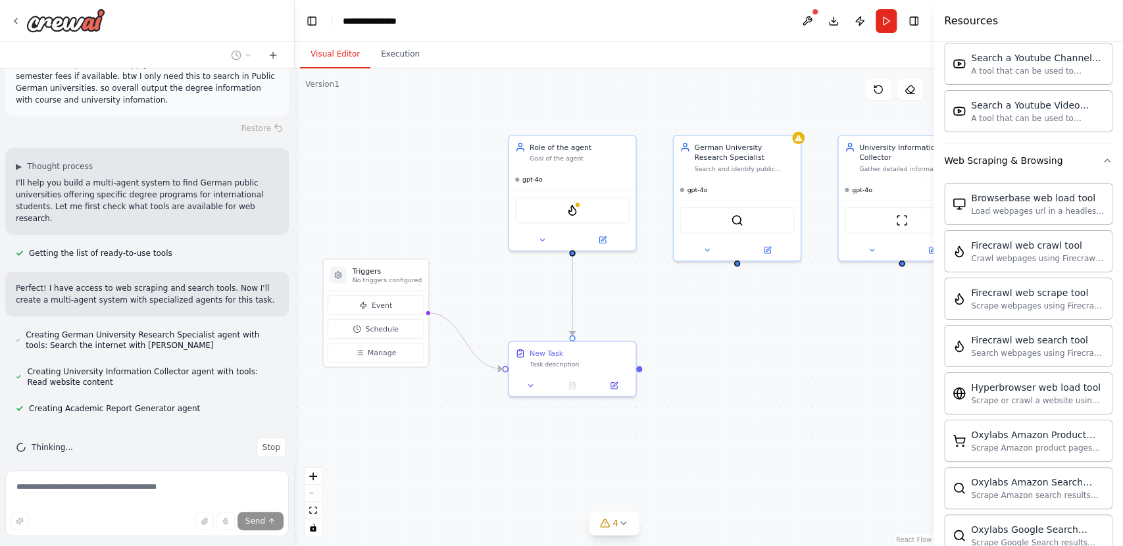
drag, startPoint x: 783, startPoint y: 414, endPoint x: 745, endPoint y: 328, distance: 94.5
click at [745, 328] on div ".deletable-edge-delete-btn { width: 20px; height: 20px; border: 0px solid #ffff…" at bounding box center [614, 307] width 639 height 478
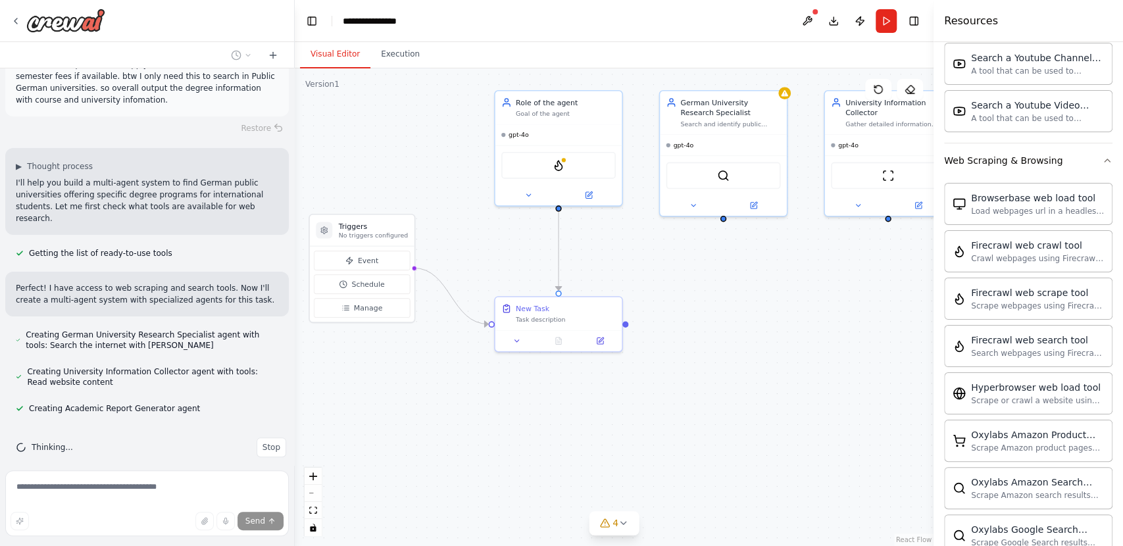
drag, startPoint x: 390, startPoint y: 205, endPoint x: 375, endPoint y: 159, distance: 49.1
click at [375, 159] on div ".deletable-edge-delete-btn { width: 20px; height: 20px; border: 0px solid #ffff…" at bounding box center [614, 307] width 639 height 478
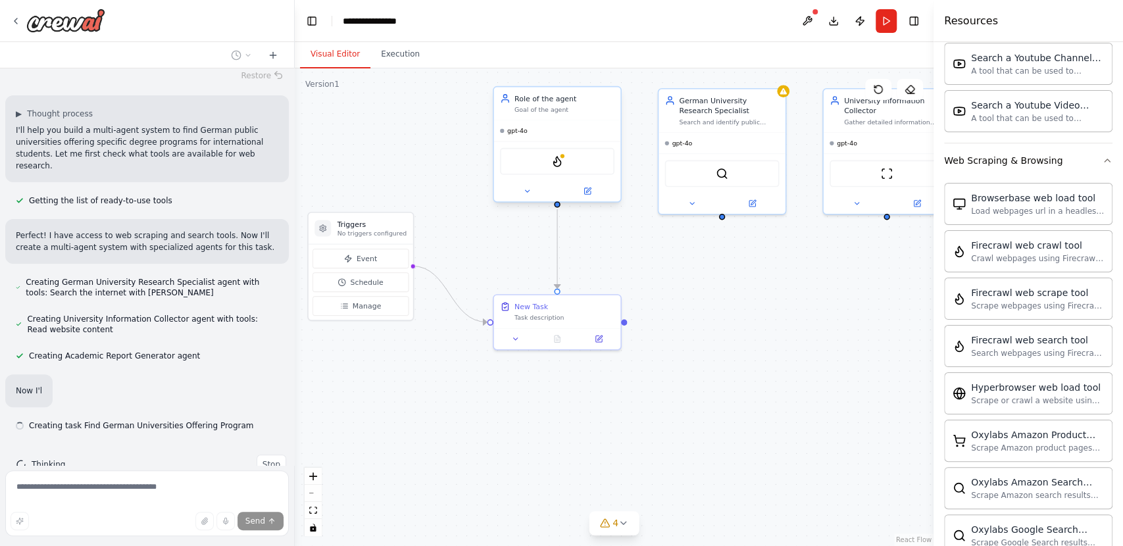
scroll to position [215, 0]
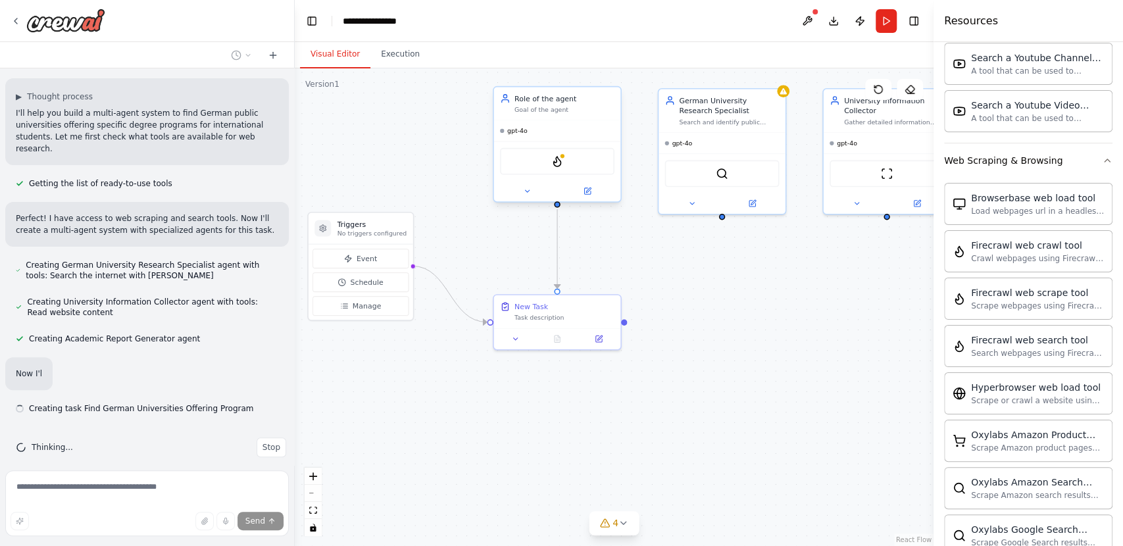
click at [524, 139] on div "gpt-4o" at bounding box center [557, 130] width 127 height 20
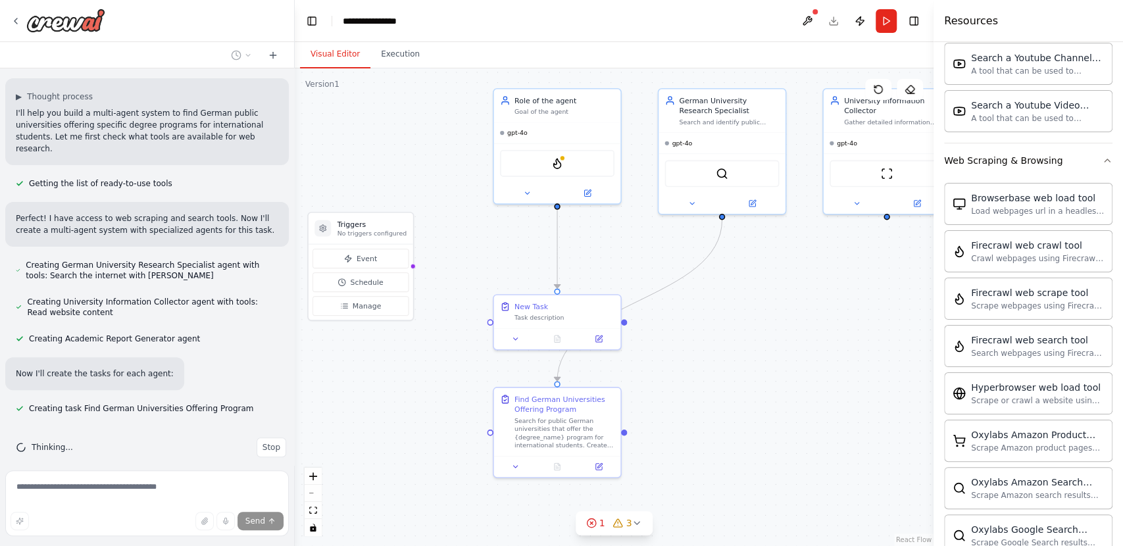
click at [779, 384] on div ".deletable-edge-delete-btn { width: 20px; height: 20px; border: 0px solid #ffff…" at bounding box center [614, 307] width 639 height 478
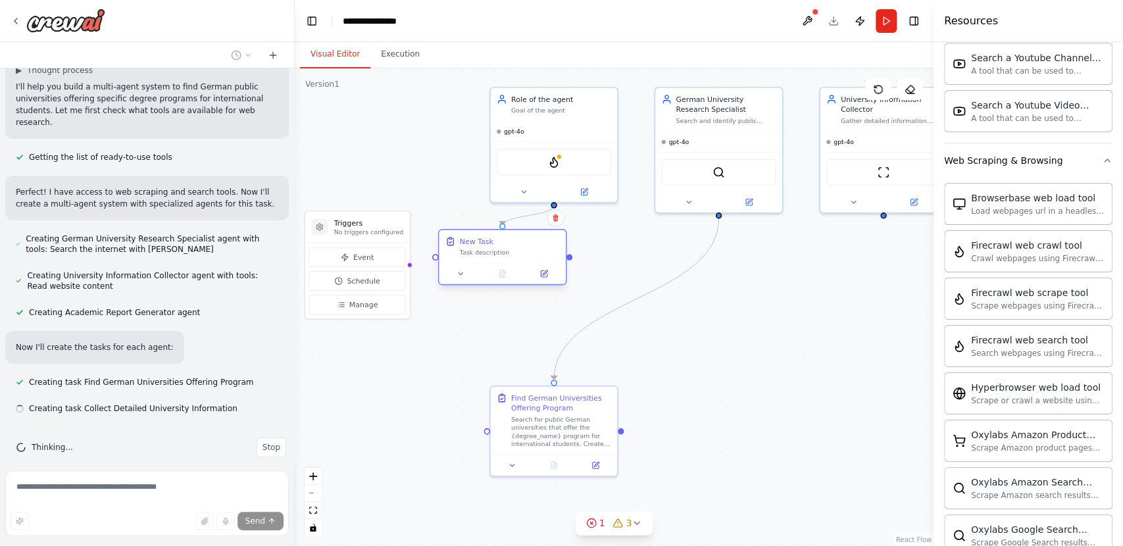
drag, startPoint x: 532, startPoint y: 303, endPoint x: 477, endPoint y: 242, distance: 81.9
click at [477, 242] on div ".deletable-edge-delete-btn { width: 20px; height: 20px; border: 0px solid #ffff…" at bounding box center [614, 307] width 639 height 478
click at [687, 469] on div ".deletable-edge-delete-btn { width: 20px; height: 20px; border: 0px solid #ffff…" at bounding box center [614, 307] width 639 height 478
drag, startPoint x: 789, startPoint y: 449, endPoint x: 616, endPoint y: 411, distance: 177.0
click at [616, 411] on div ".deletable-edge-delete-btn { width: 20px; height: 20px; border: 0px solid #ffff…" at bounding box center [614, 307] width 639 height 478
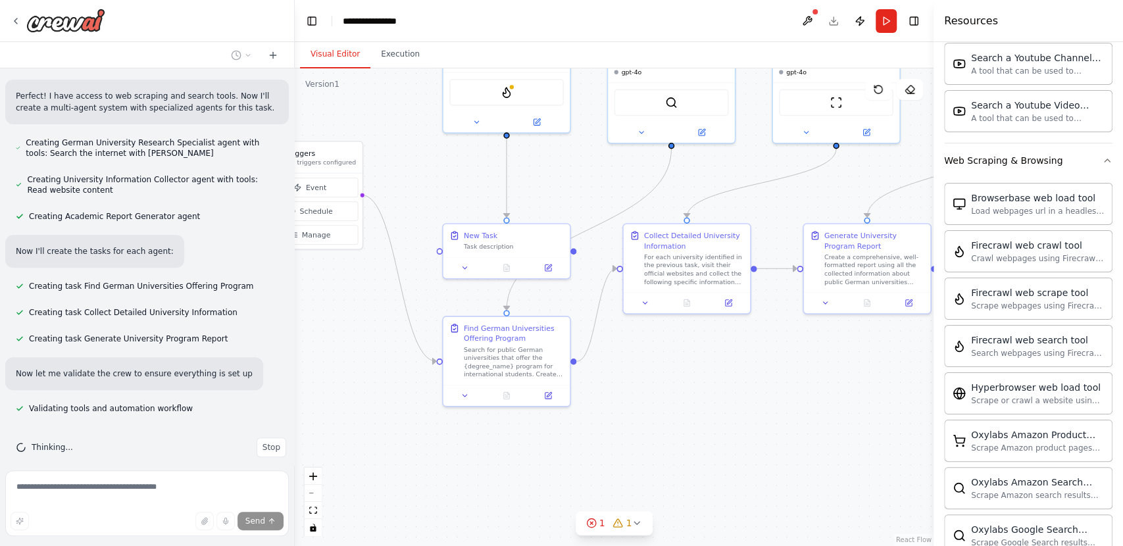
scroll to position [369, 0]
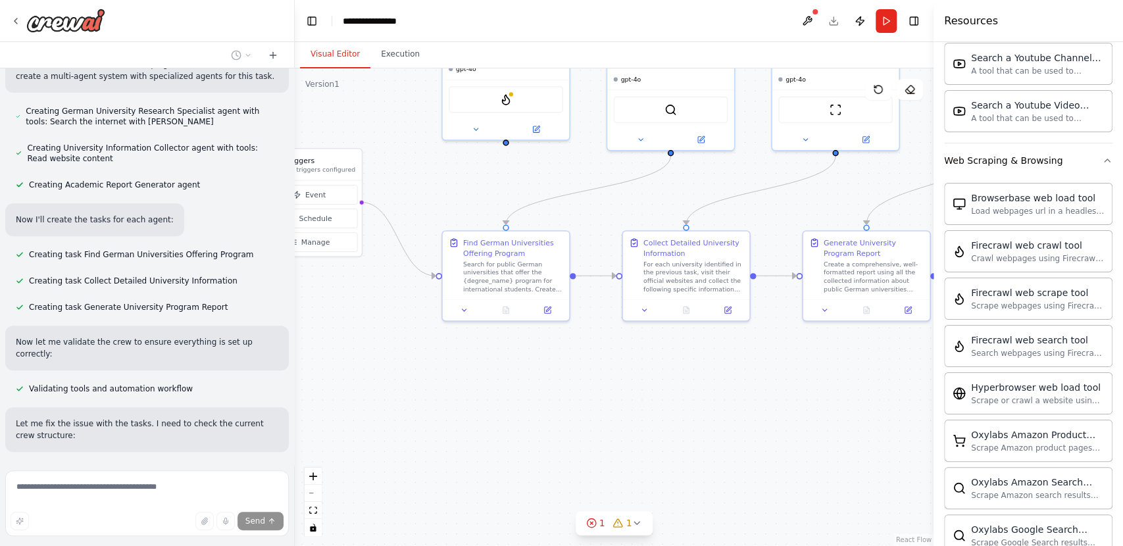
drag, startPoint x: 772, startPoint y: 355, endPoint x: 897, endPoint y: 329, distance: 127.7
click at [897, 329] on div ".deletable-edge-delete-btn { width: 20px; height: 20px; border: 0px solid #ffff…" at bounding box center [614, 307] width 639 height 478
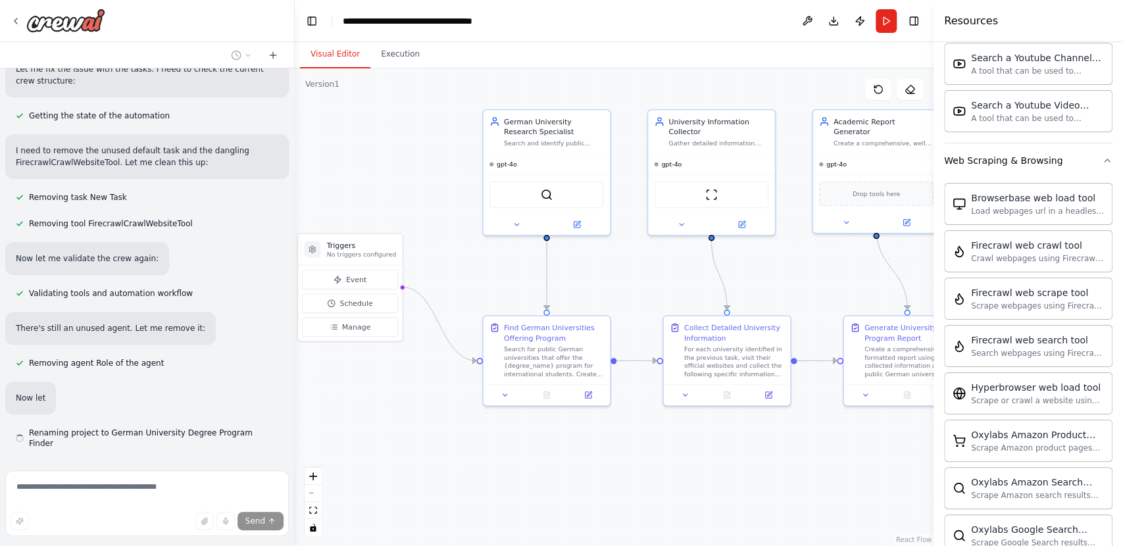
scroll to position [736, 0]
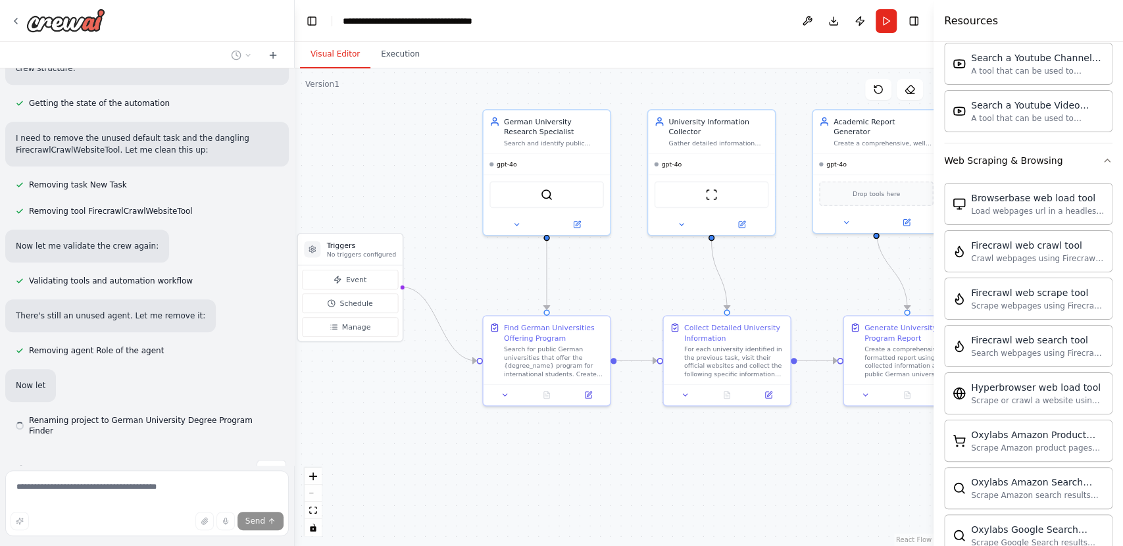
drag, startPoint x: 462, startPoint y: 393, endPoint x: 503, endPoint y: 480, distance: 95.3
click at [503, 480] on div ".deletable-edge-delete-btn { width: 20px; height: 20px; border: 0px solid #ffff…" at bounding box center [614, 307] width 639 height 478
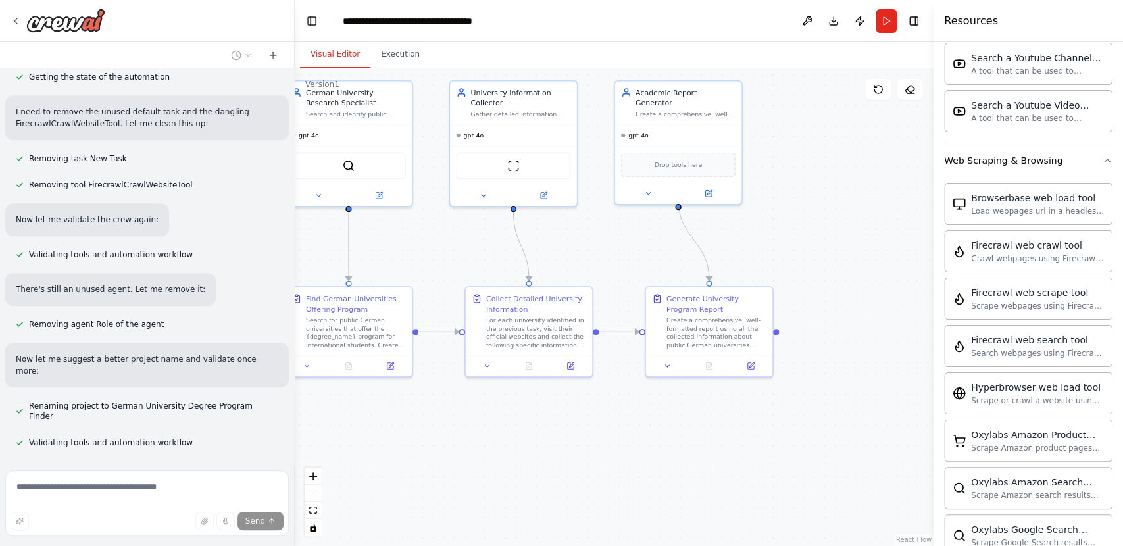
drag, startPoint x: 663, startPoint y: 454, endPoint x: 456, endPoint y: 423, distance: 209.5
click at [456, 423] on div ".deletable-edge-delete-btn { width: 20px; height: 20px; border: 0px solid #ffff…" at bounding box center [614, 307] width 639 height 478
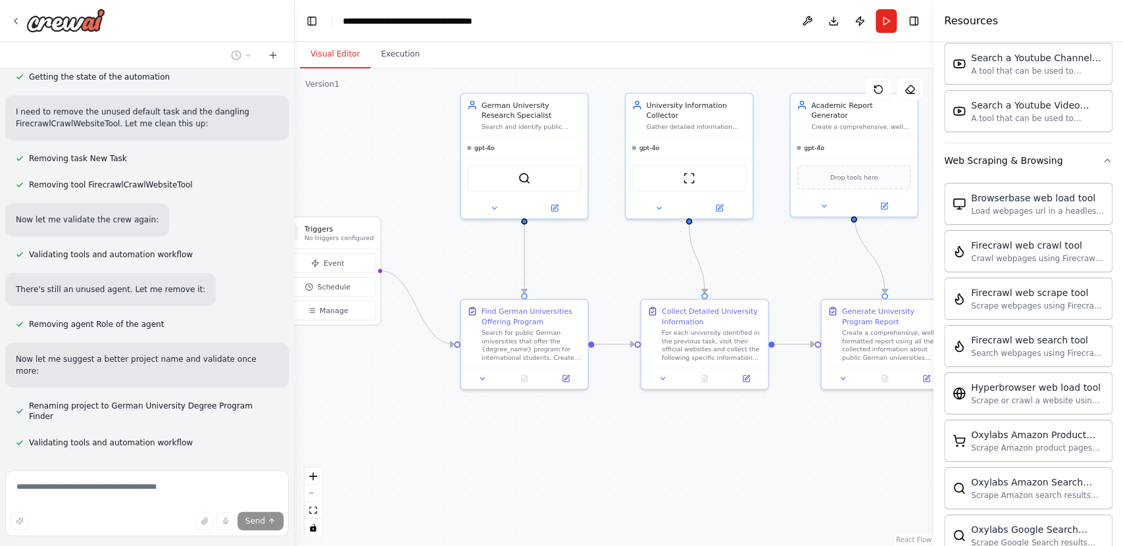
drag, startPoint x: 600, startPoint y: 451, endPoint x: 785, endPoint y: 466, distance: 185.4
click at [785, 466] on div ".deletable-edge-delete-btn { width: 20px; height: 20px; border: 0px solid #ffff…" at bounding box center [614, 307] width 639 height 478
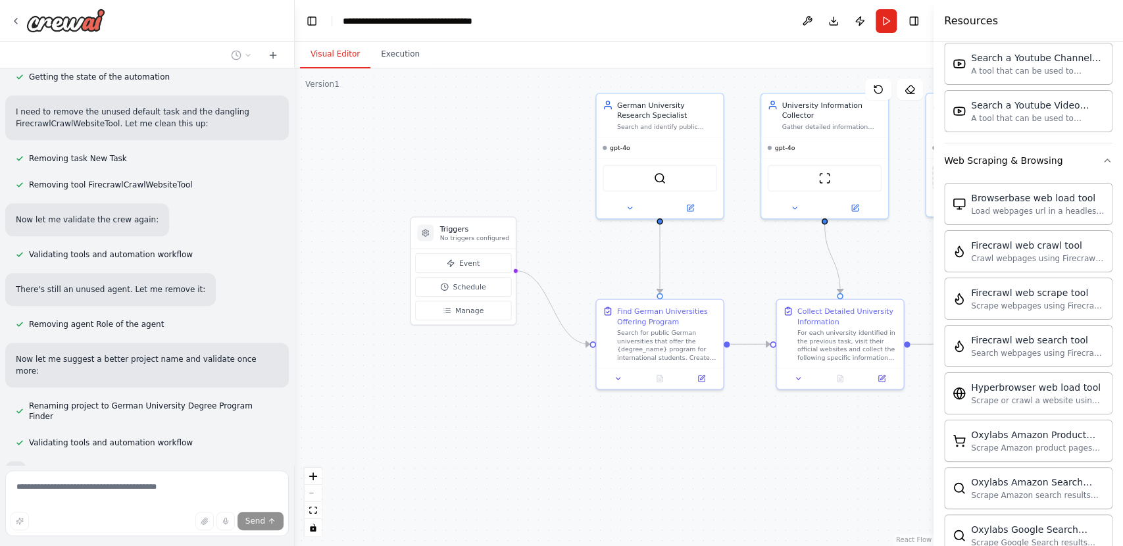
drag, startPoint x: 535, startPoint y: 438, endPoint x: 671, endPoint y: 438, distance: 135.5
click at [671, 438] on div ".deletable-edge-delete-btn { width: 20px; height: 20px; border: 0px solid #ffff…" at bounding box center [614, 307] width 639 height 478
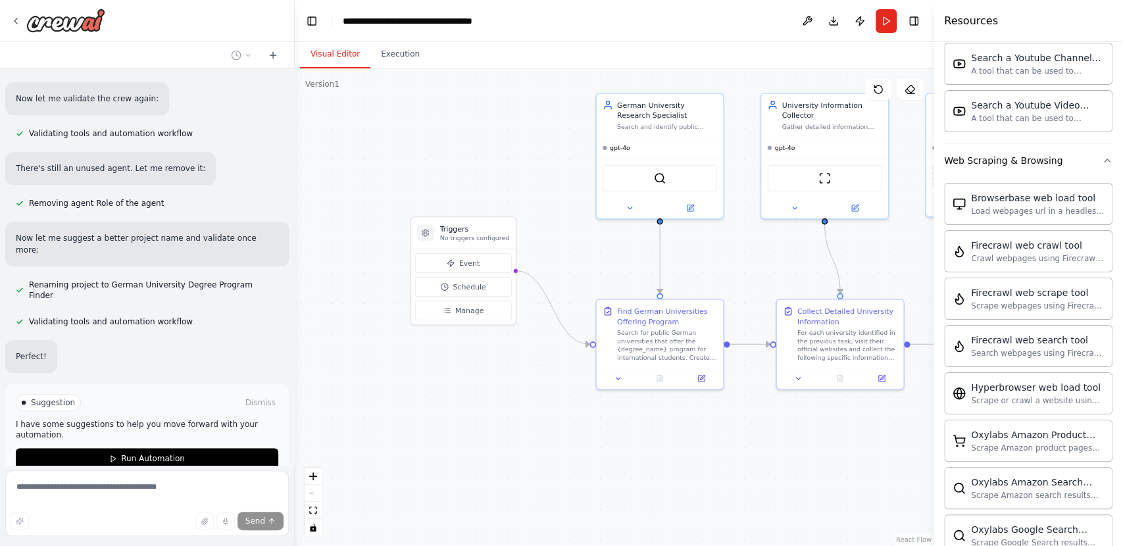
scroll to position [912, 0]
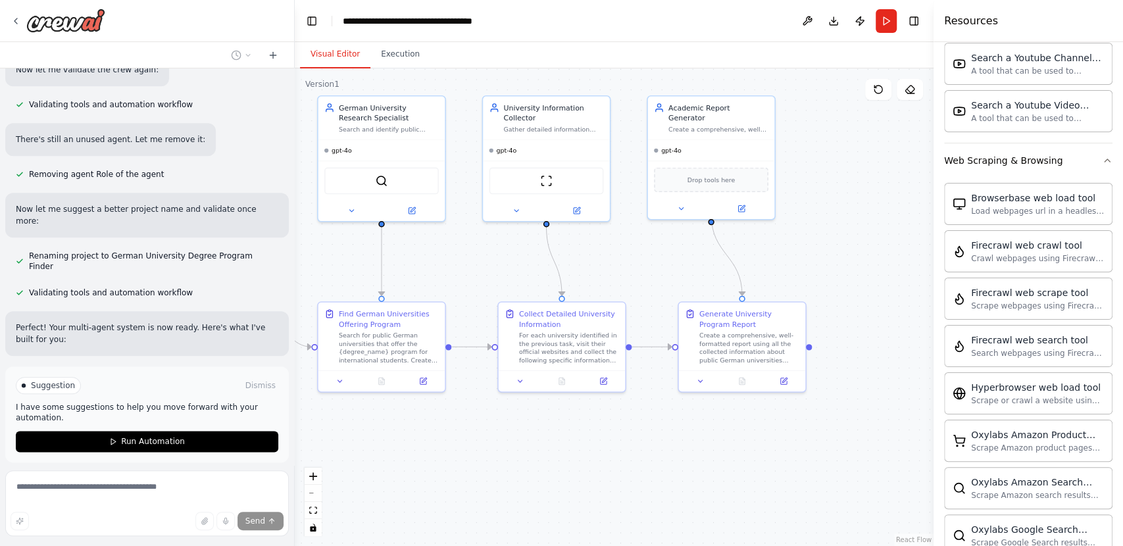
drag, startPoint x: 699, startPoint y: 495, endPoint x: 420, endPoint y: 497, distance: 278.2
click at [420, 497] on div ".deletable-edge-delete-btn { width: 20px; height: 20px; border: 0px solid #ffff…" at bounding box center [614, 307] width 639 height 478
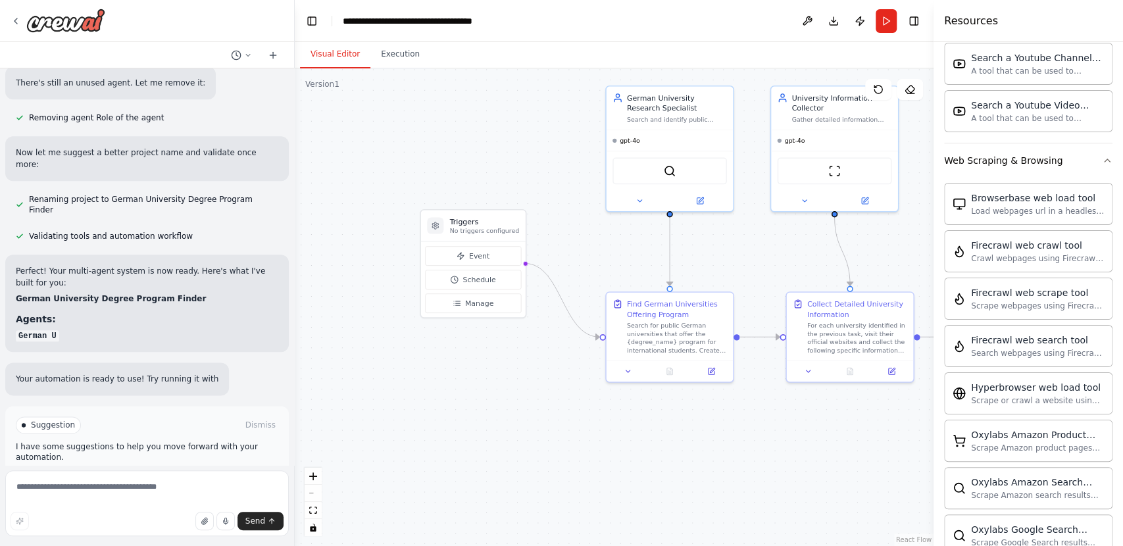
drag, startPoint x: 442, startPoint y: 463, endPoint x: 744, endPoint y: 453, distance: 302.1
click at [744, 453] on div ".deletable-edge-delete-btn { width: 20px; height: 20px; border: 0px solid #ffff…" at bounding box center [614, 307] width 639 height 478
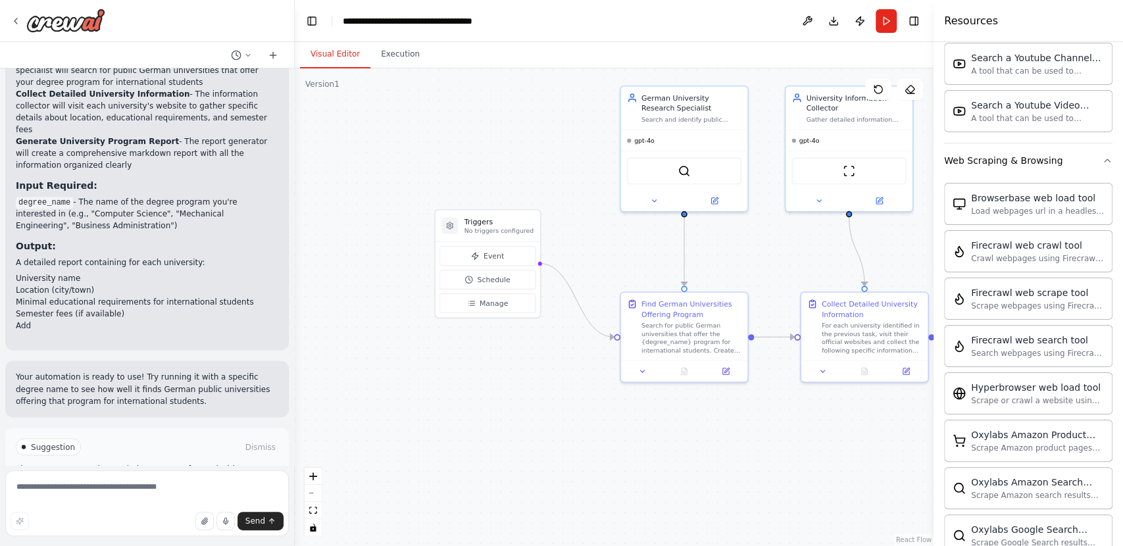
scroll to position [1377, 0]
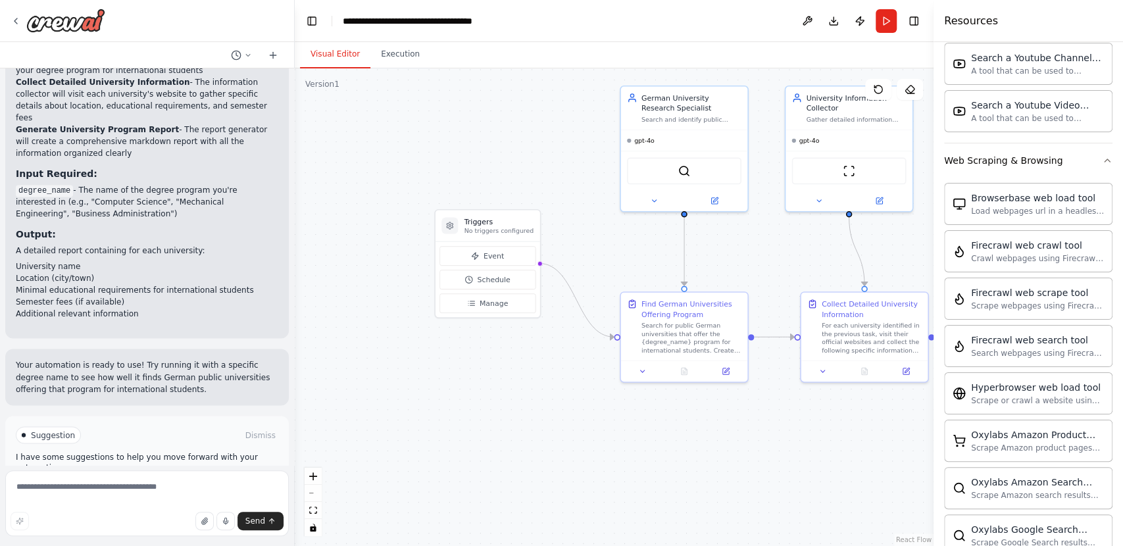
click at [182, 359] on p "Your automation is ready to use! Try running it with a specific degree name to …" at bounding box center [147, 377] width 262 height 36
click at [881, 18] on button "Run" at bounding box center [885, 21] width 21 height 24
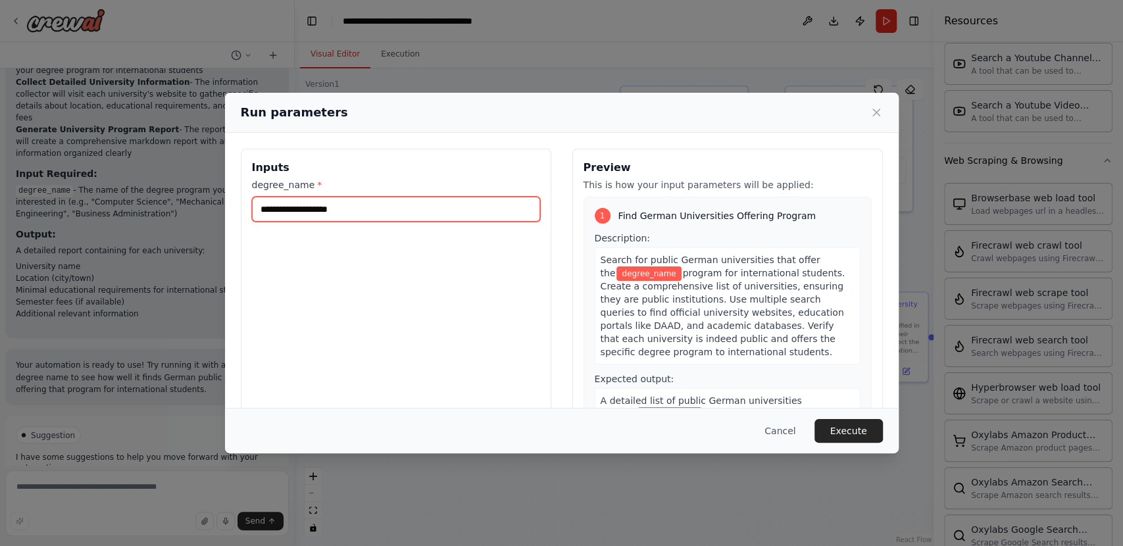
click at [374, 197] on input "degree_name *" at bounding box center [396, 209] width 288 height 25
paste input "**********"
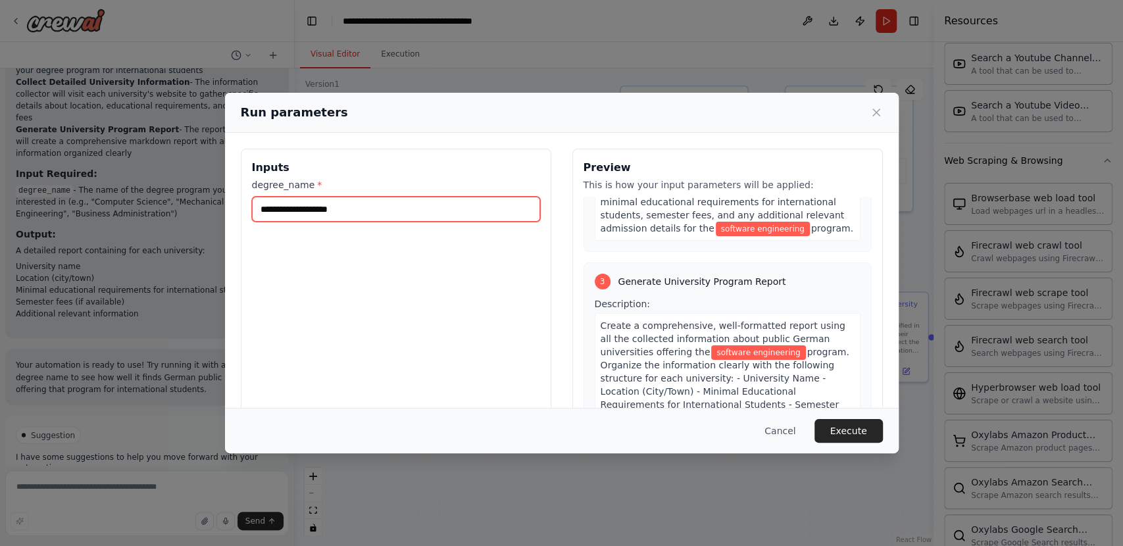
scroll to position [647, 0]
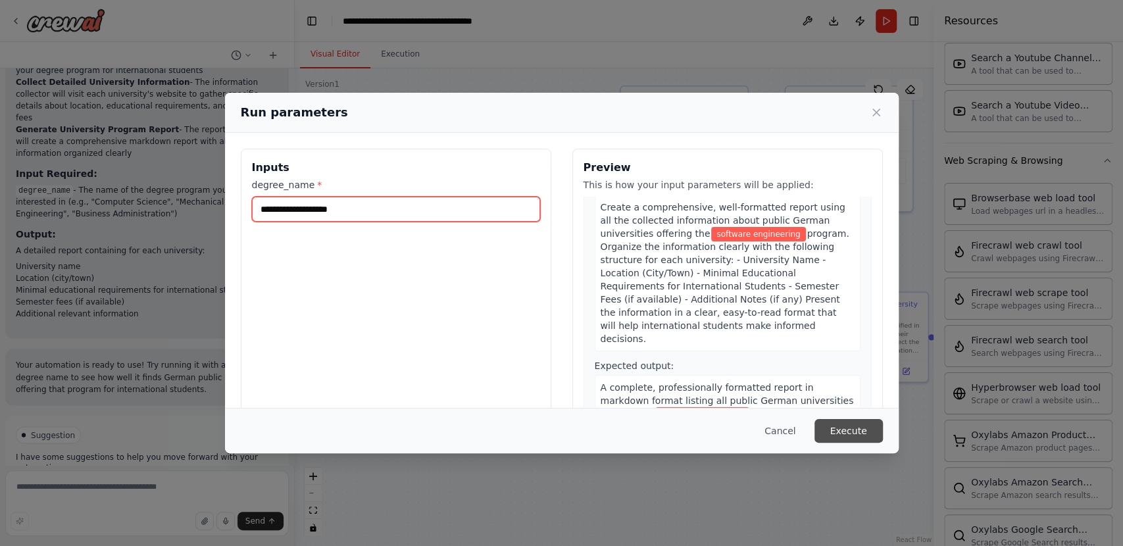
type input "**********"
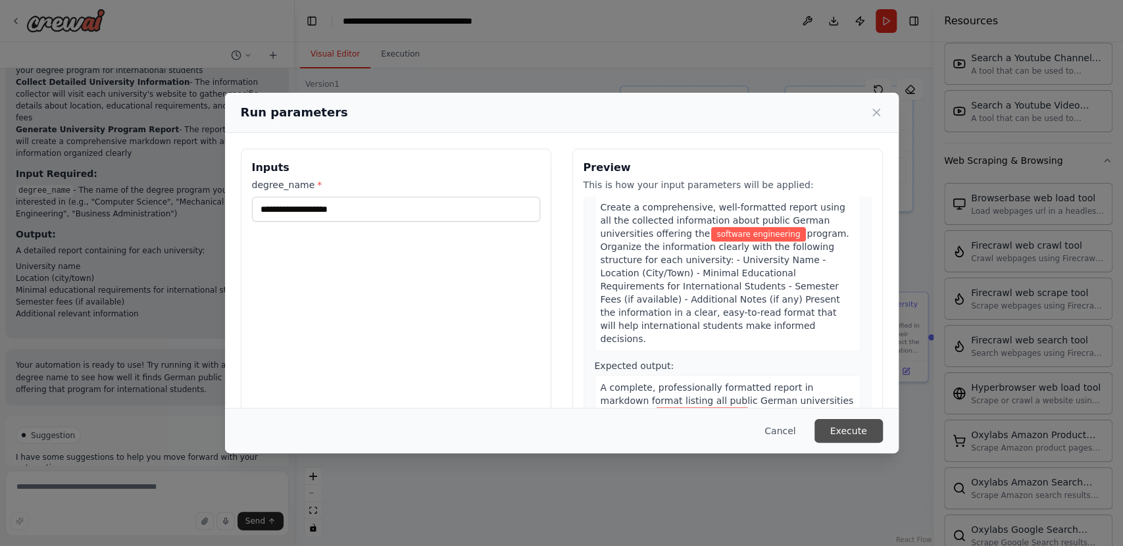
click at [862, 433] on button "Execute" at bounding box center [848, 431] width 68 height 24
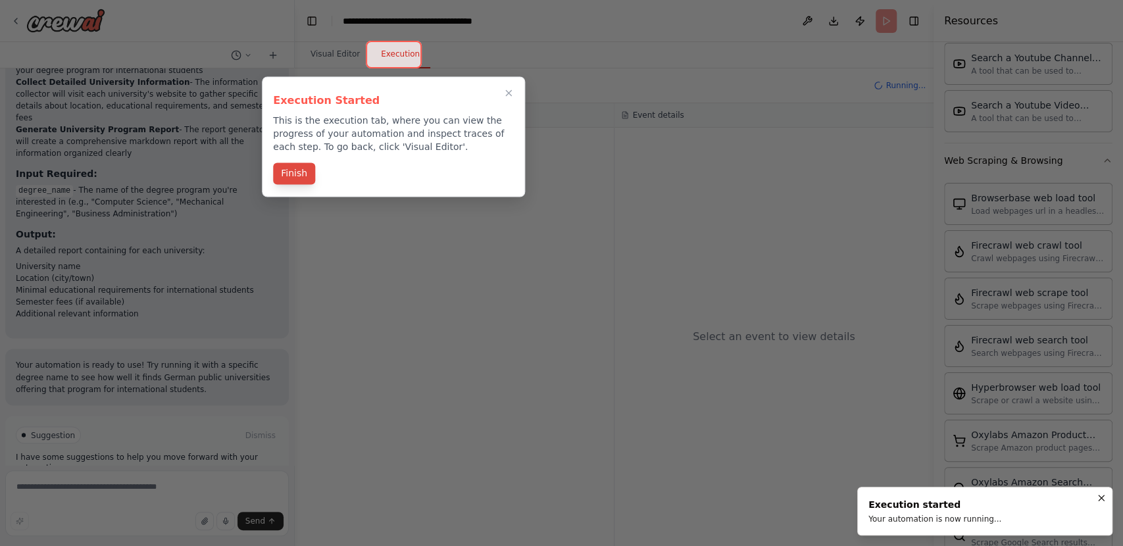
click at [293, 178] on button "Finish" at bounding box center [294, 173] width 42 height 22
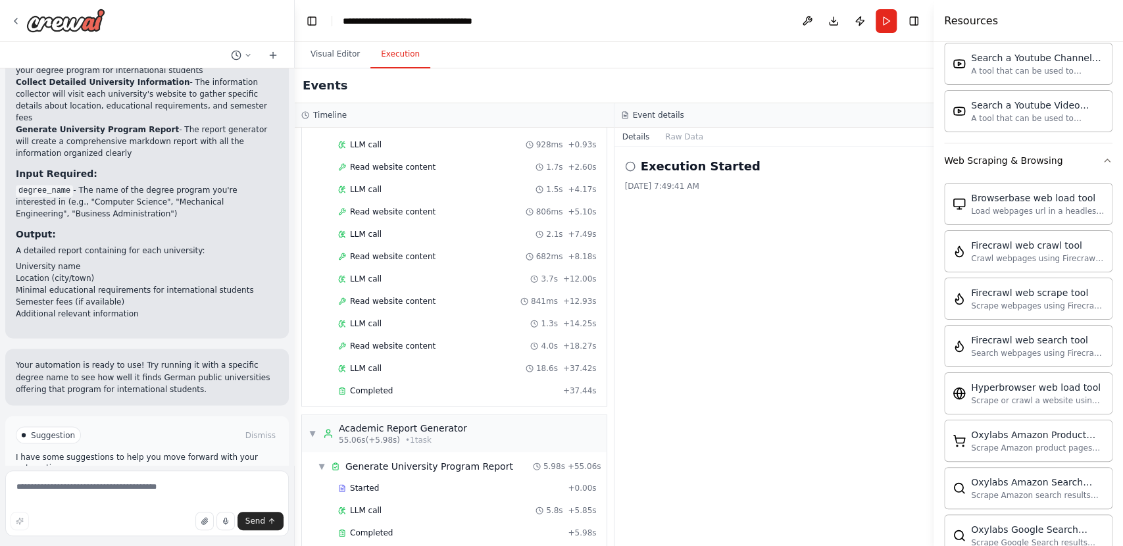
scroll to position [0, 0]
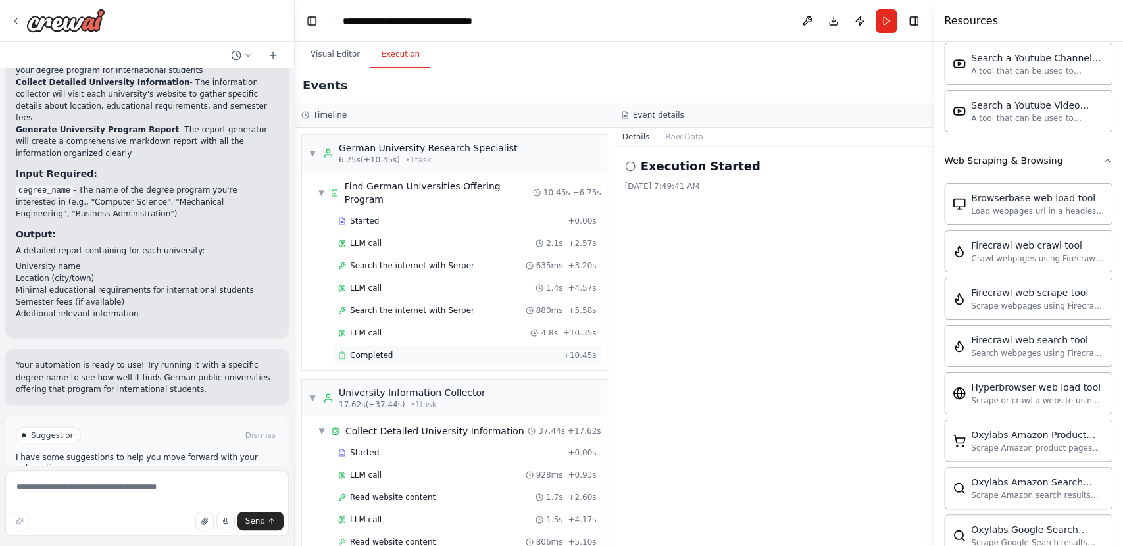
click at [435, 350] on div "Completed" at bounding box center [448, 355] width 220 height 11
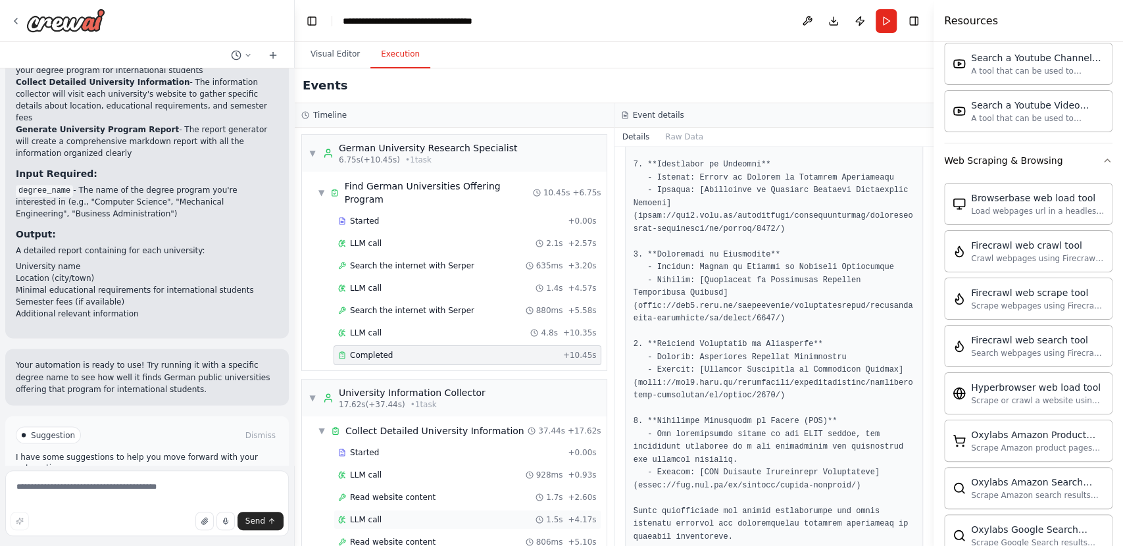
scroll to position [330, 0]
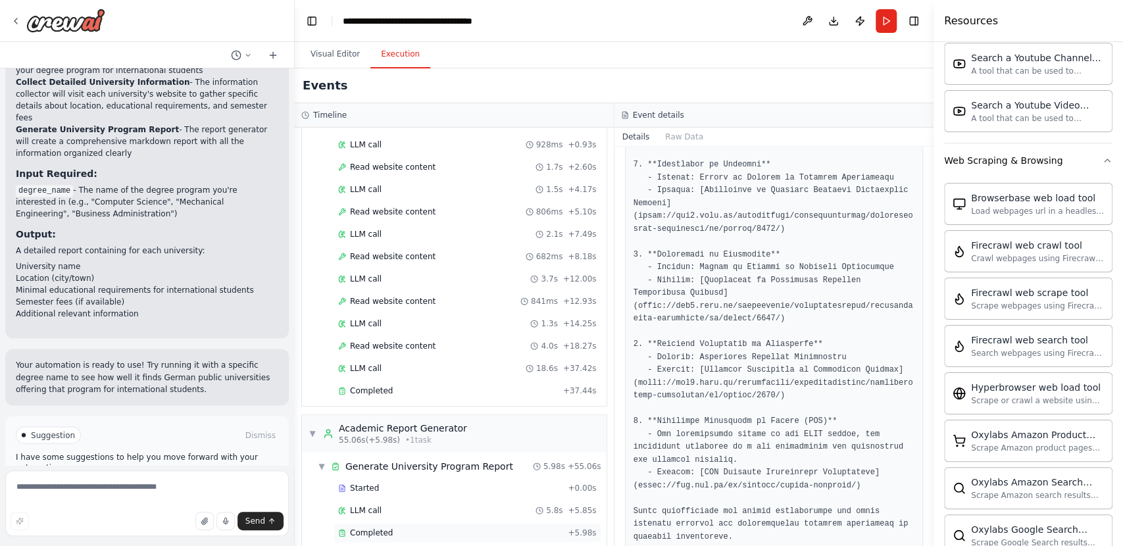
click at [474, 528] on div "Completed" at bounding box center [450, 533] width 224 height 11
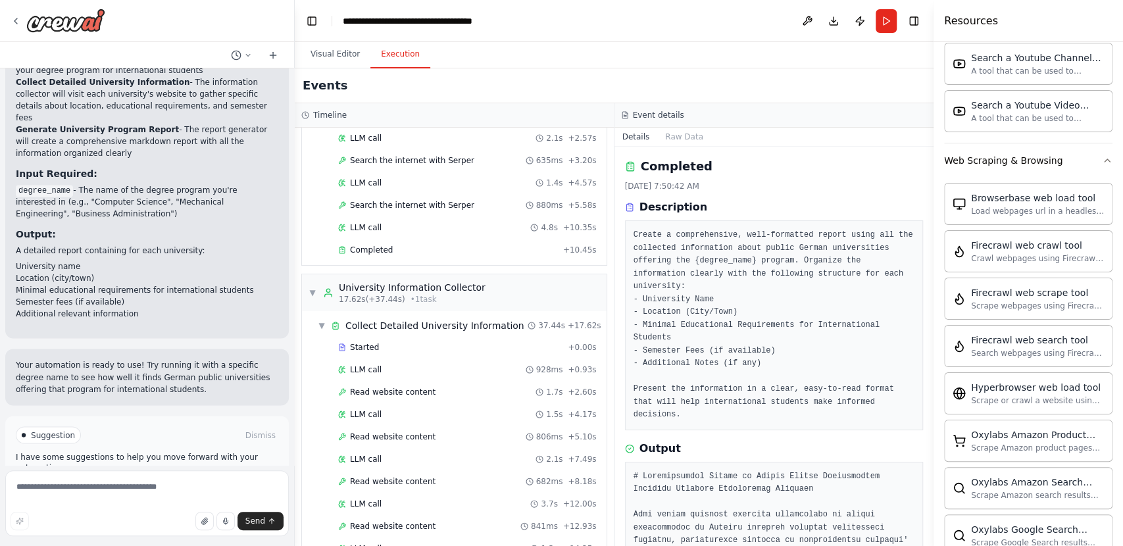
scroll to position [0, 0]
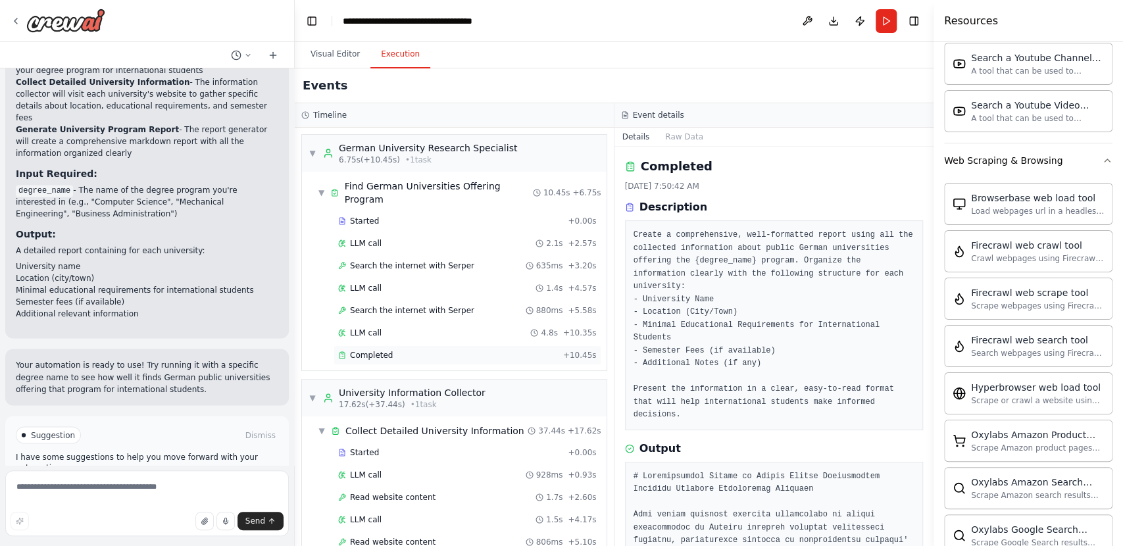
click at [464, 350] on div "Completed" at bounding box center [448, 355] width 220 height 11
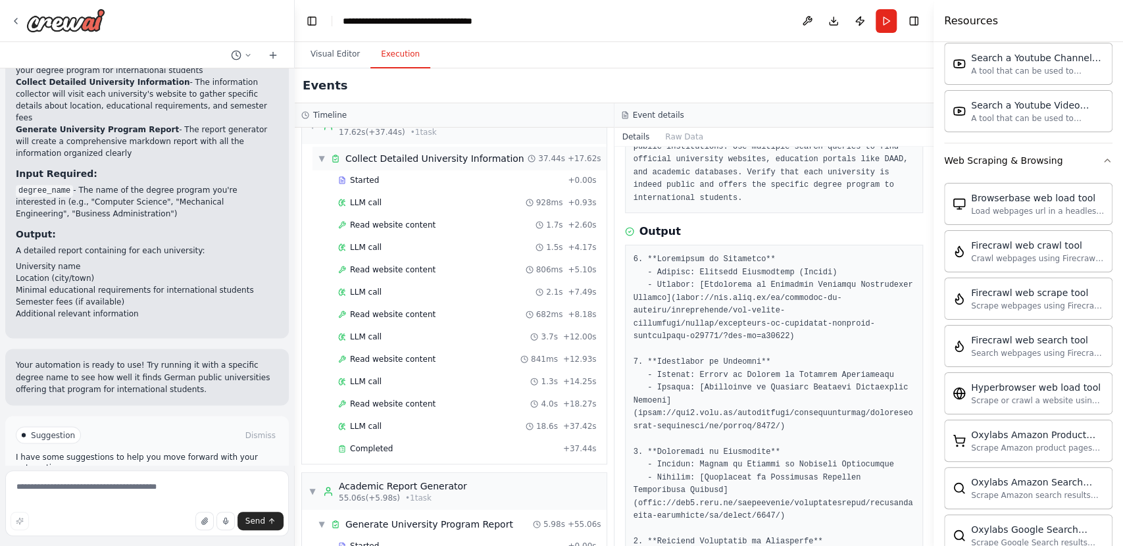
scroll to position [330, 0]
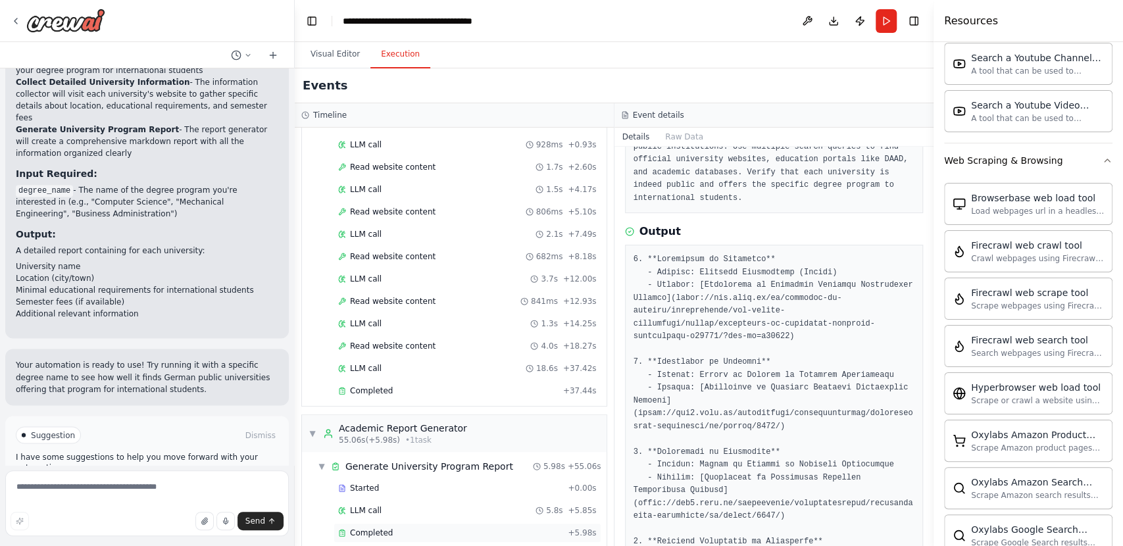
click at [421, 523] on div "Completed + 5.98s" at bounding box center [467, 533] width 268 height 20
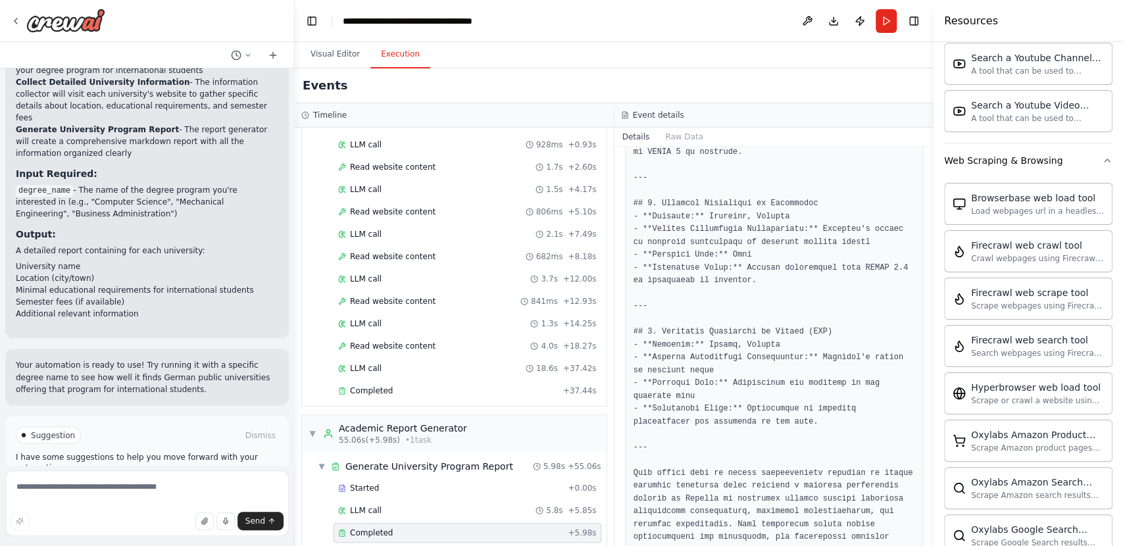
scroll to position [799, 0]
click at [165, 485] on span "Improve automation" at bounding box center [152, 490] width 80 height 11
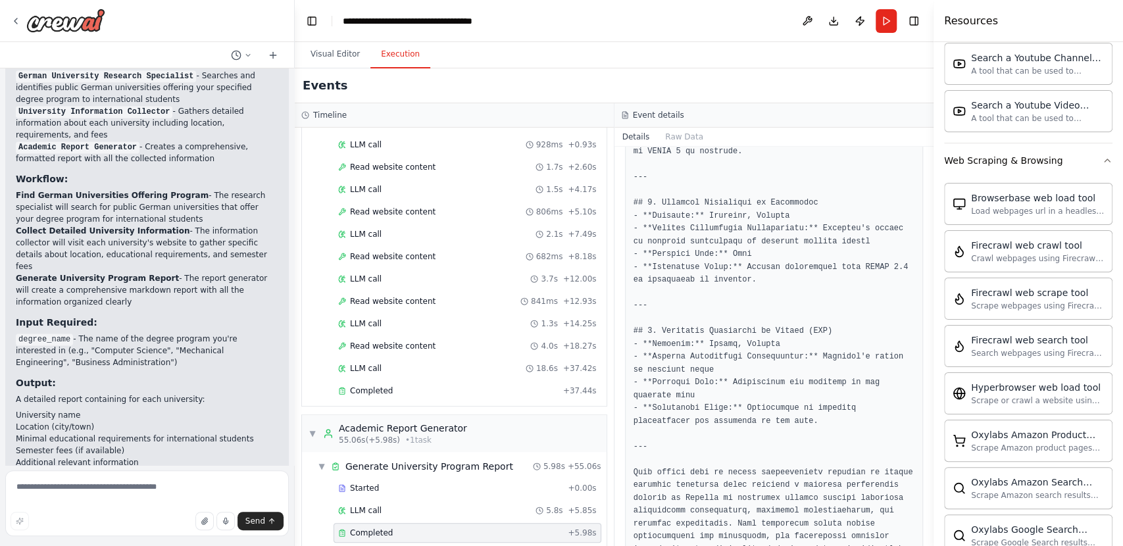
scroll to position [1271, 0]
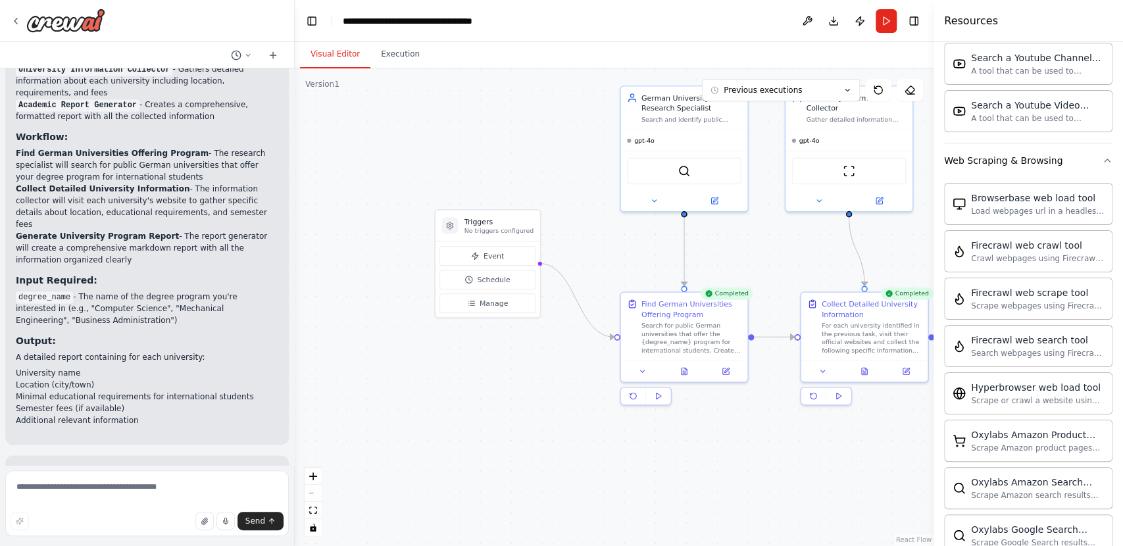
click at [339, 53] on button "Visual Editor" at bounding box center [335, 55] width 70 height 28
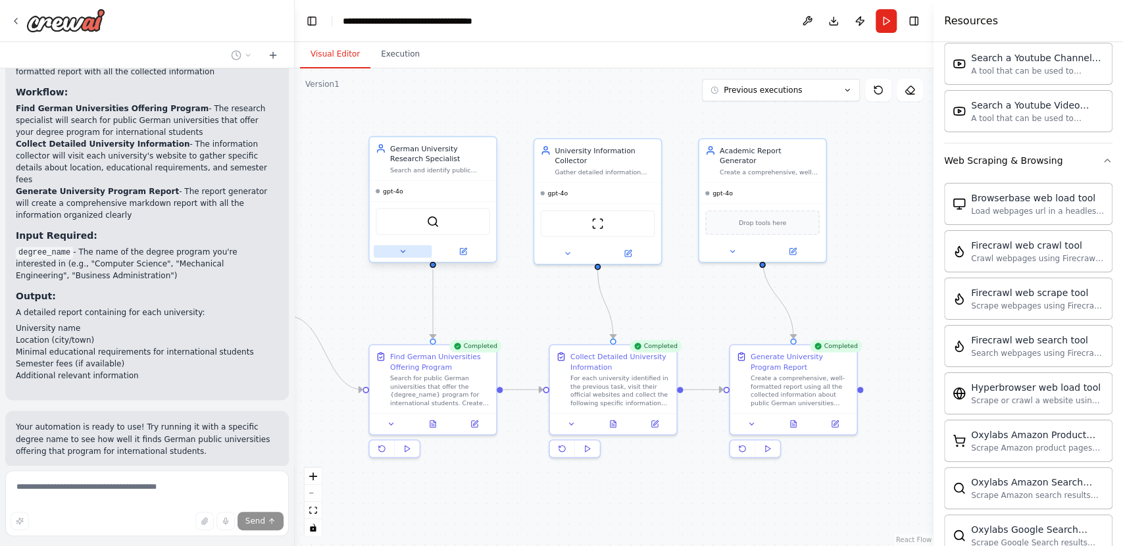
scroll to position [1321, 0]
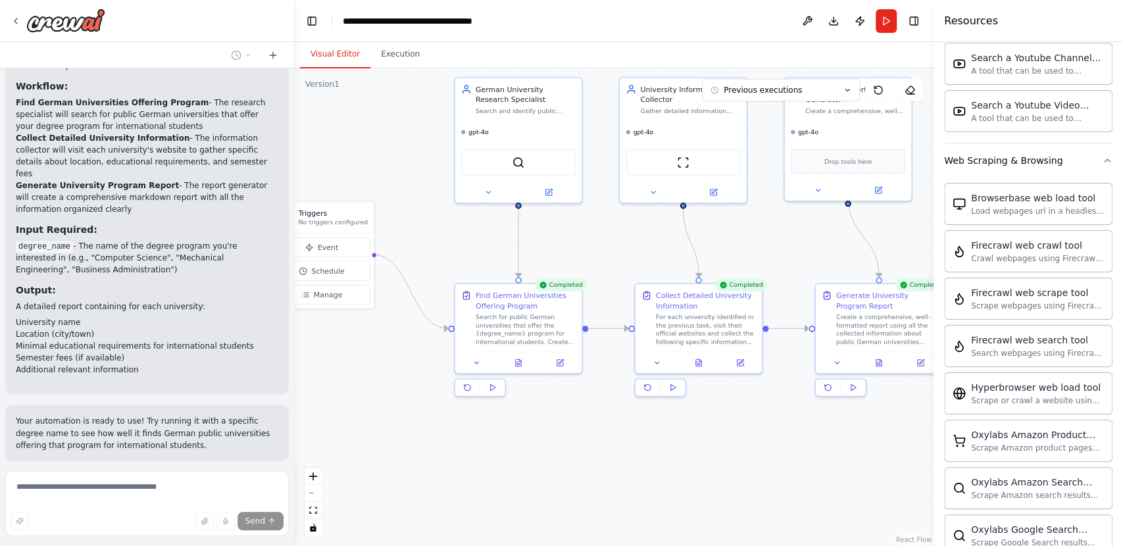
drag, startPoint x: 588, startPoint y: 222, endPoint x: 422, endPoint y: 214, distance: 166.0
click at [422, 214] on div ".deletable-edge-delete-btn { width: 20px; height: 20px; border: 0px solid #ffff…" at bounding box center [614, 307] width 639 height 478
click at [22, 415] on p "Your automation is ready to use! Try running it with a specific degree name to …" at bounding box center [147, 433] width 262 height 36
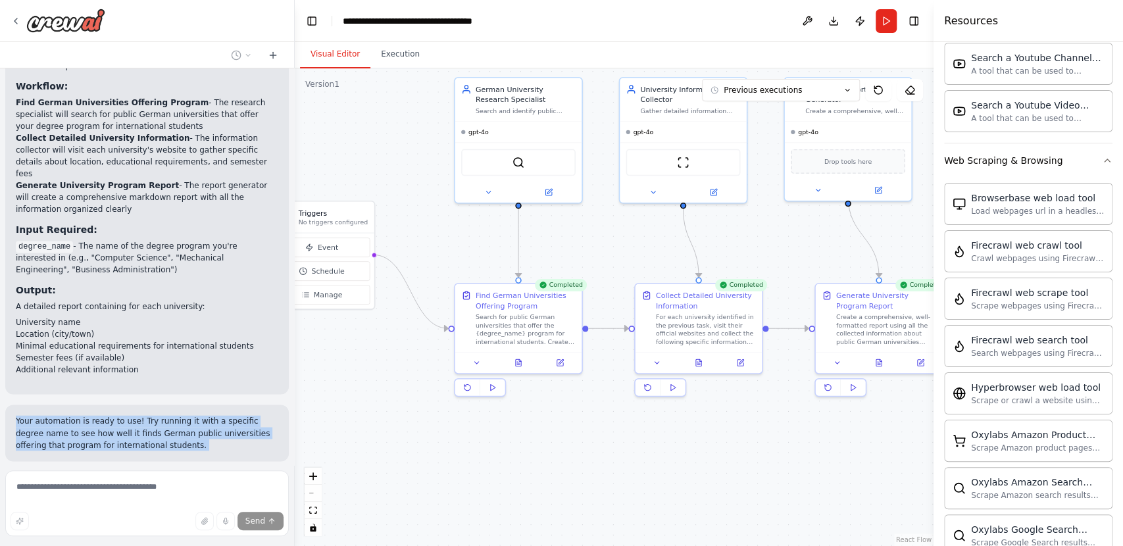
click at [22, 415] on p "Your automation is ready to use! Try running it with a specific degree name to …" at bounding box center [147, 433] width 262 height 36
click at [385, 73] on div ".deletable-edge-delete-btn { width: 20px; height: 20px; border: 0px solid #ffff…" at bounding box center [614, 307] width 639 height 478
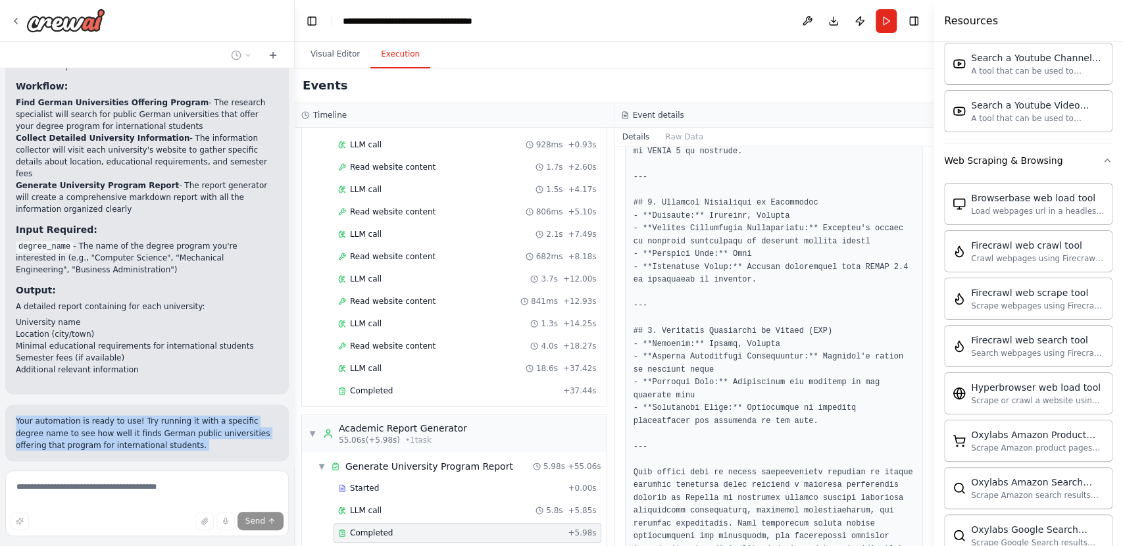
click at [396, 57] on button "Execution" at bounding box center [400, 55] width 60 height 28
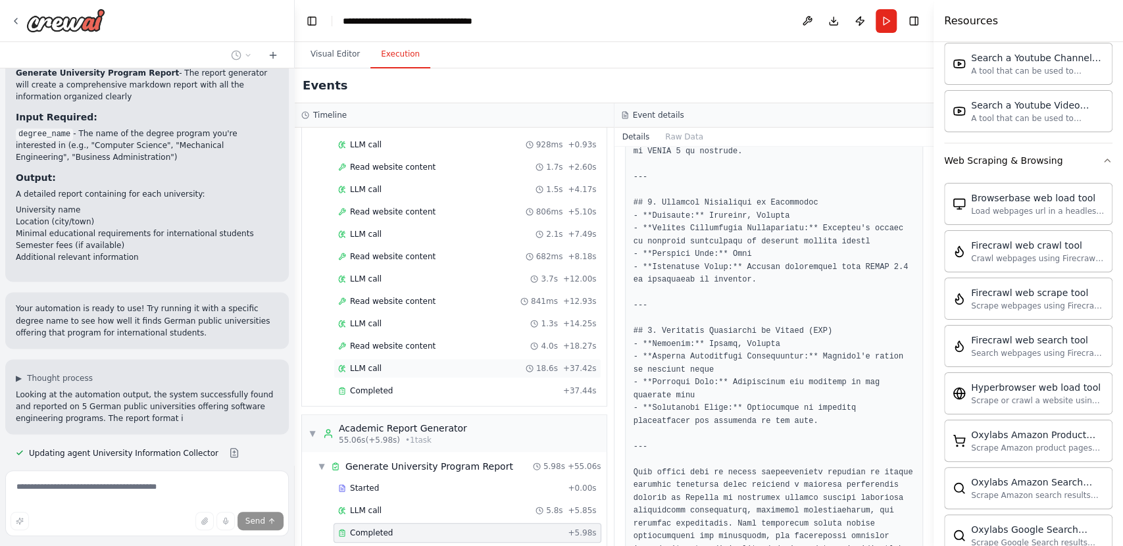
click at [512, 363] on div "LLM call 18.6s + 37.42s" at bounding box center [467, 368] width 258 height 11
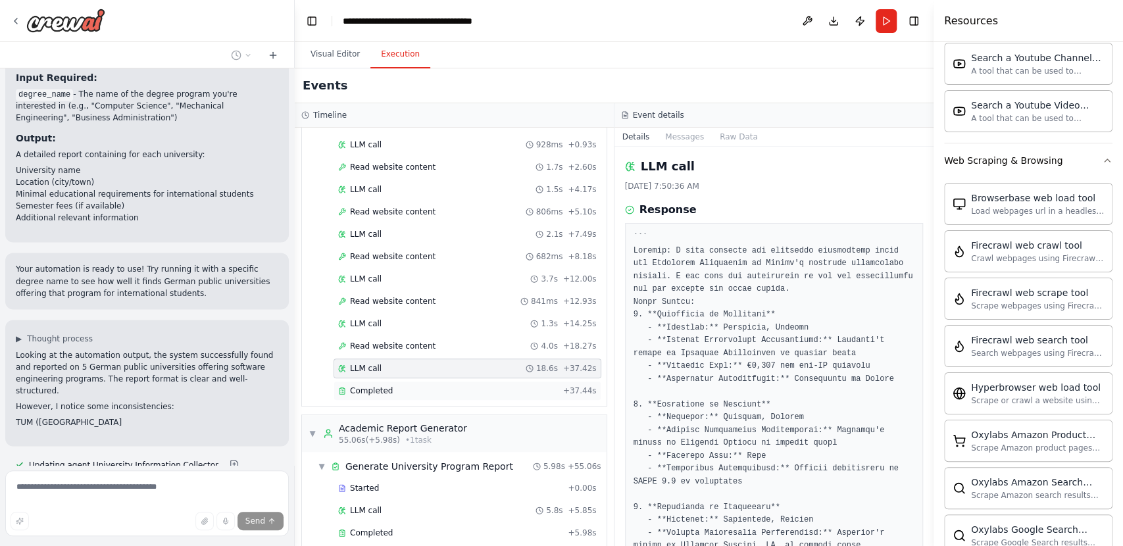
click at [485, 385] on div "Completed" at bounding box center [448, 390] width 220 height 11
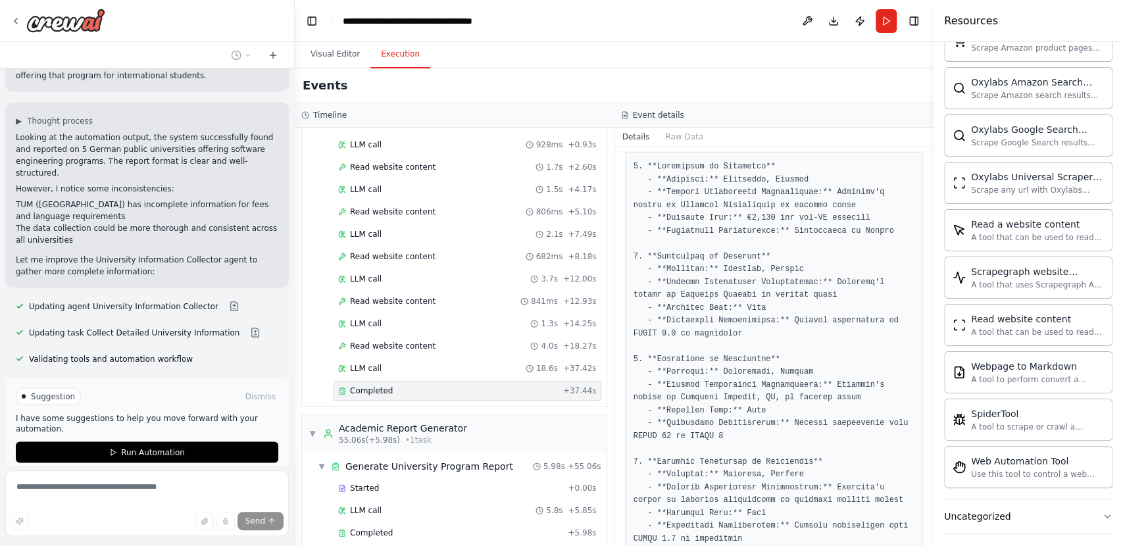
scroll to position [1346, 0]
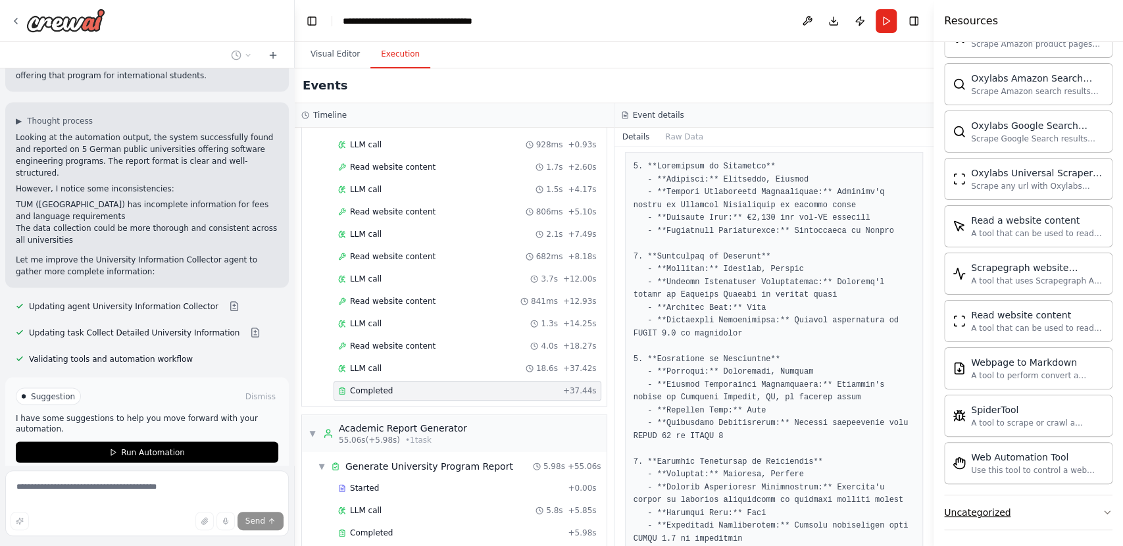
click at [1081, 516] on button "Uncategorized" at bounding box center [1028, 512] width 168 height 34
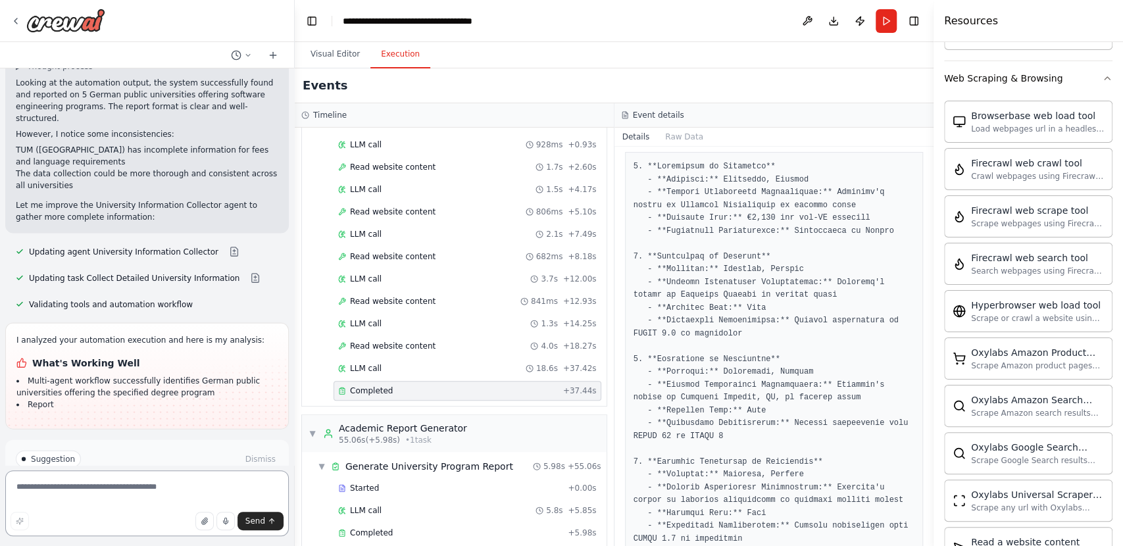
scroll to position [0, 0]
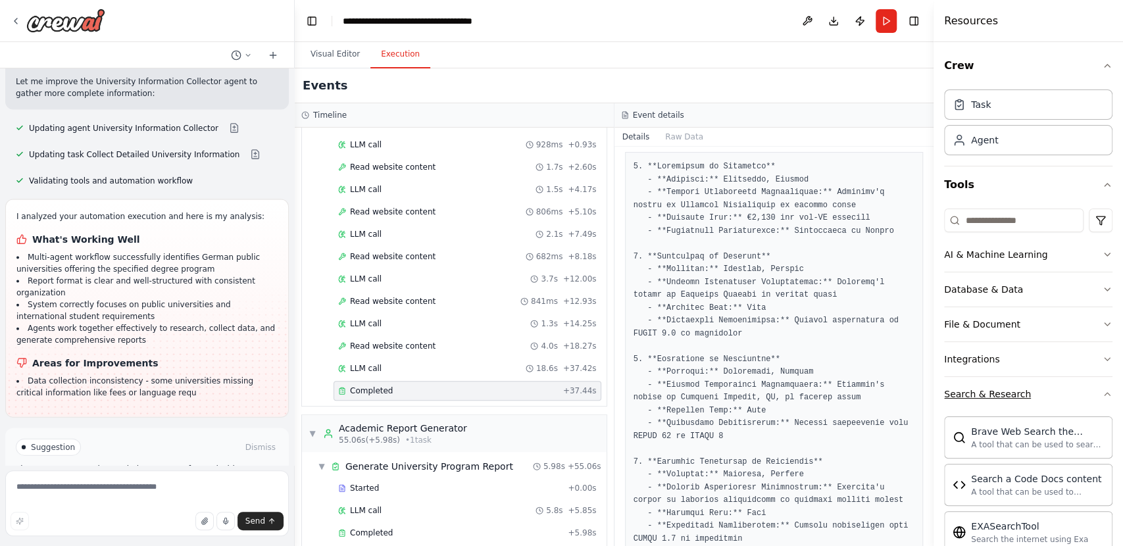
click at [1079, 386] on button "Search & Research" at bounding box center [1028, 394] width 168 height 34
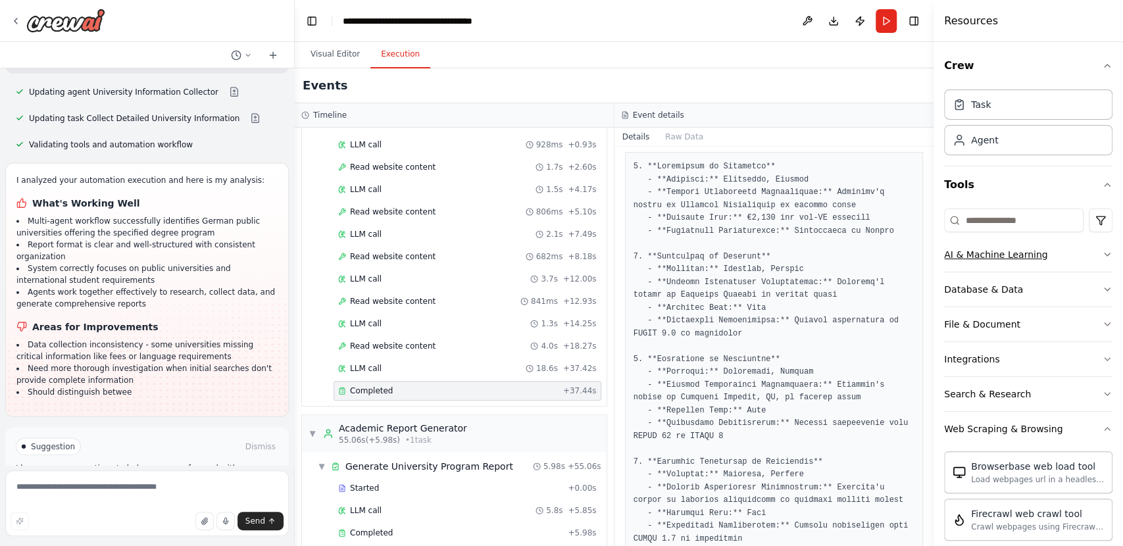
click at [1102, 251] on icon "button" at bounding box center [1107, 254] width 11 height 11
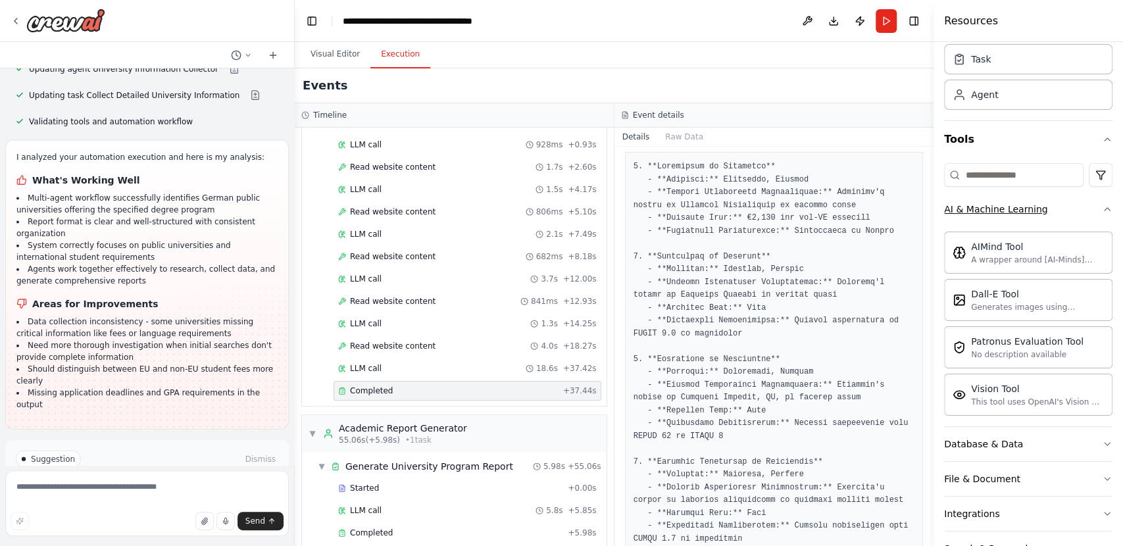
click at [1102, 210] on icon "button" at bounding box center [1107, 209] width 11 height 11
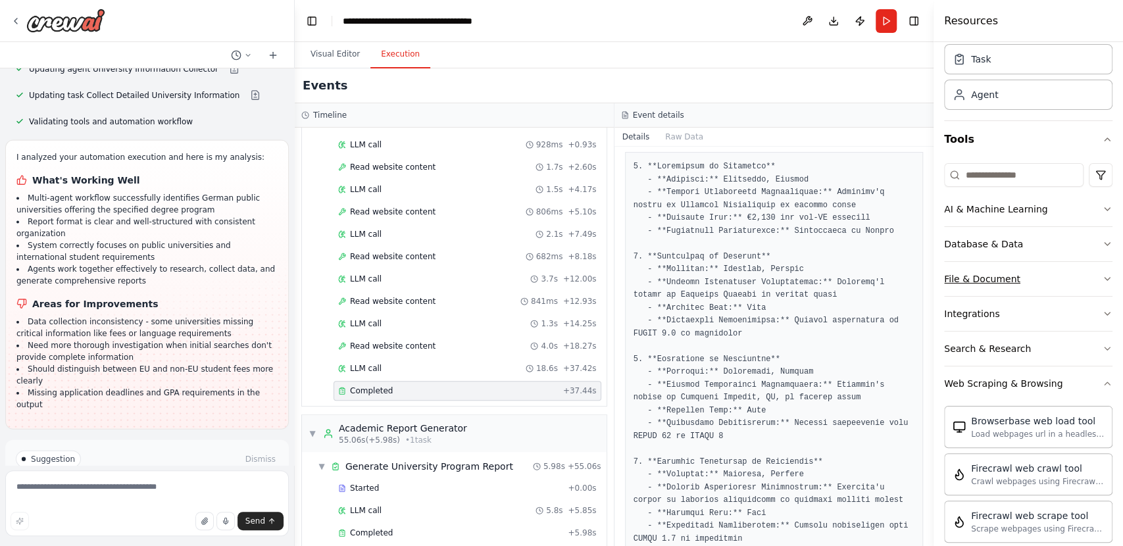
click at [1091, 267] on button "File & Document" at bounding box center [1028, 279] width 168 height 34
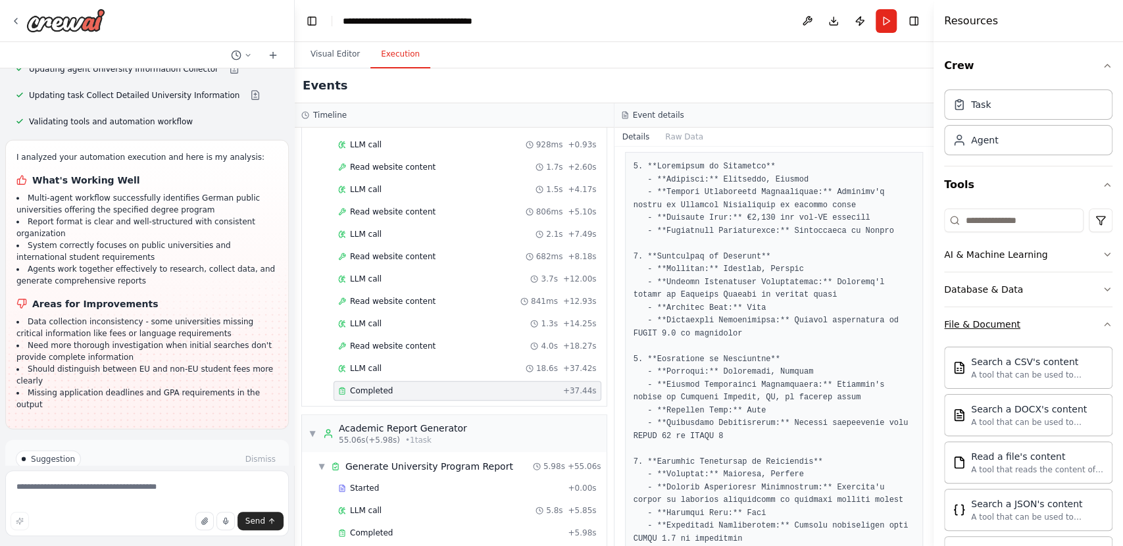
click at [1102, 328] on icon "button" at bounding box center [1107, 324] width 11 height 11
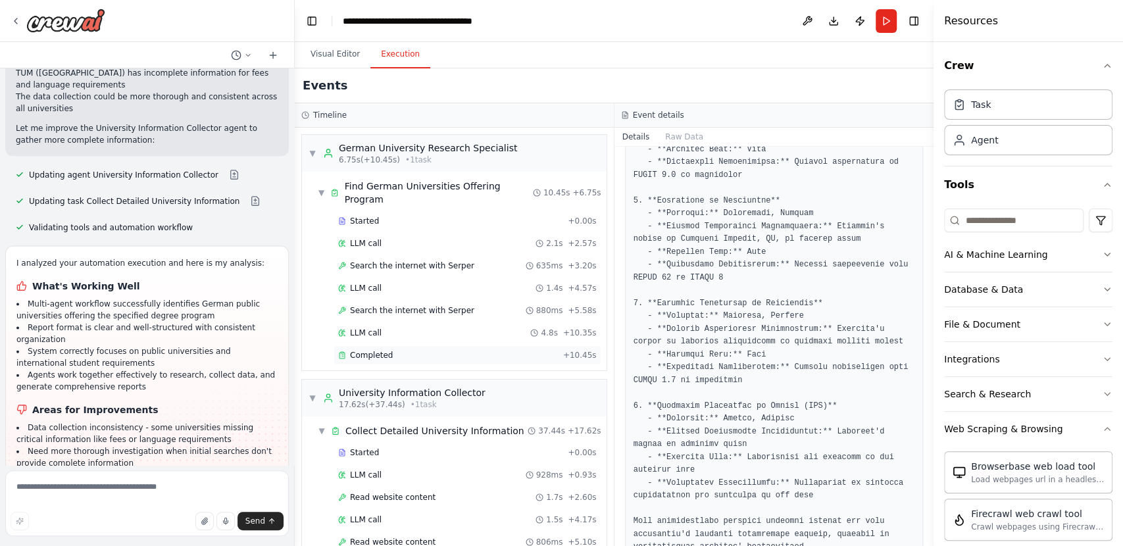
click at [414, 350] on div "Completed" at bounding box center [448, 355] width 220 height 11
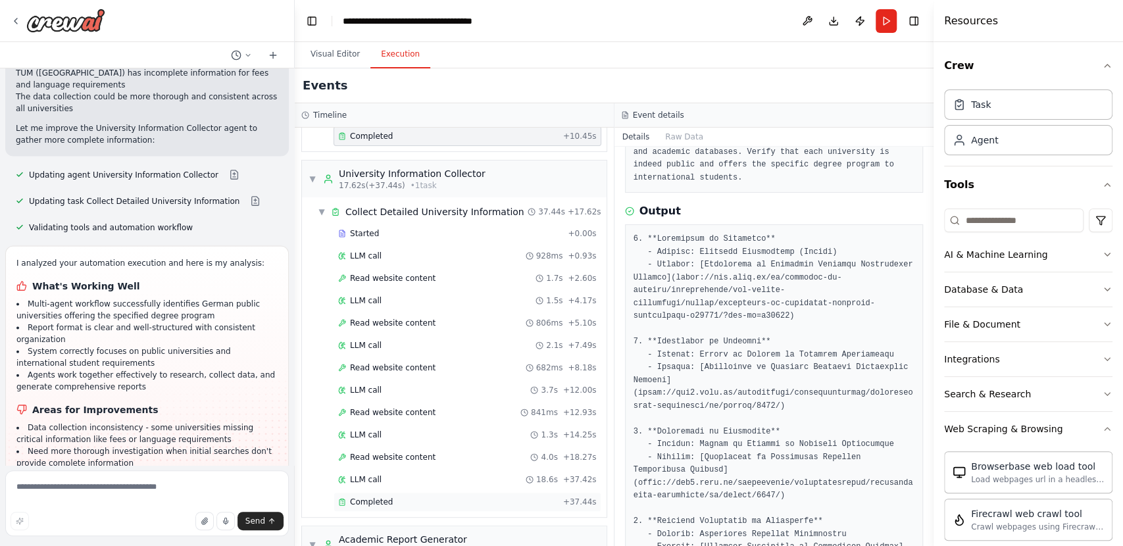
click at [389, 492] on div "Completed + 37.44s" at bounding box center [467, 502] width 268 height 20
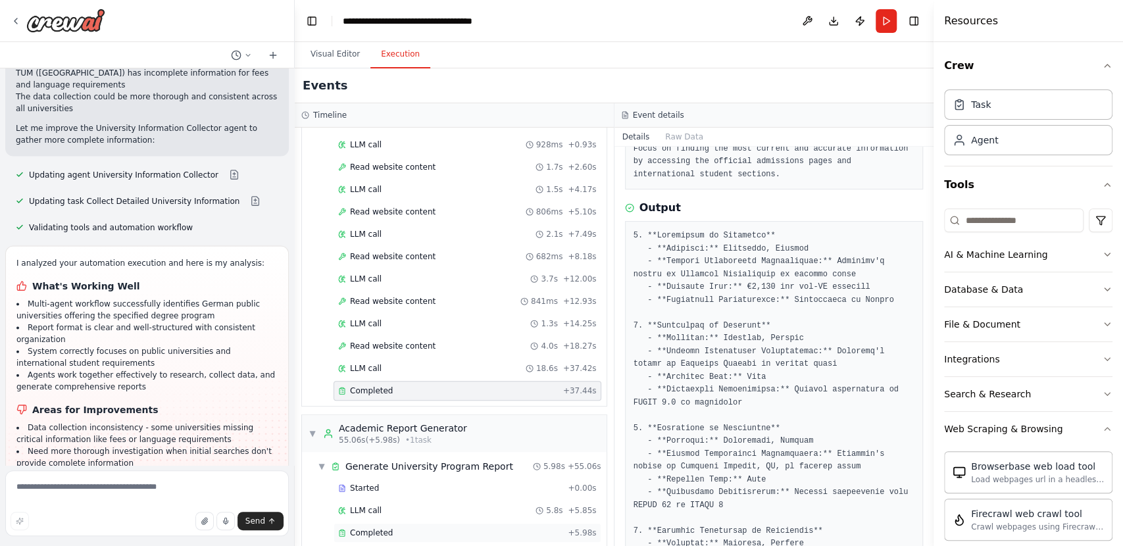
click at [384, 528] on span "Completed" at bounding box center [371, 533] width 43 height 11
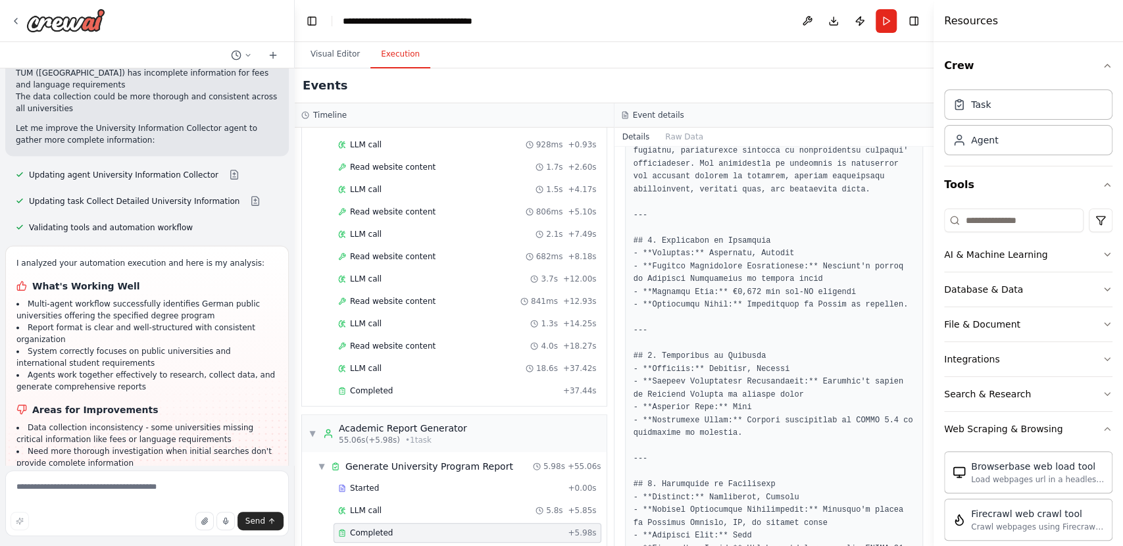
scroll to position [391, 0]
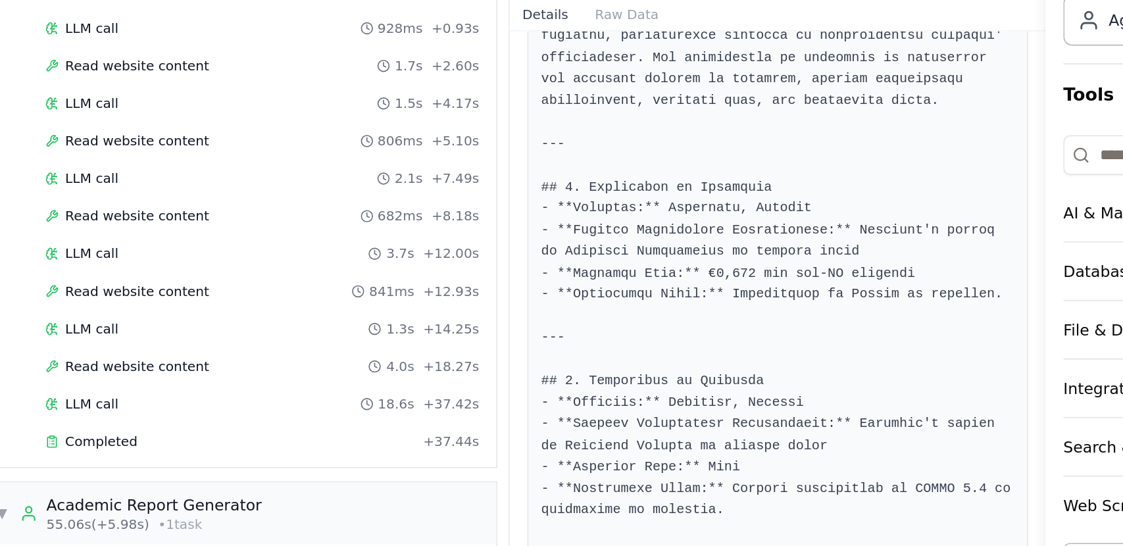
click at [728, 248] on pre at bounding box center [774, 529] width 282 height 898
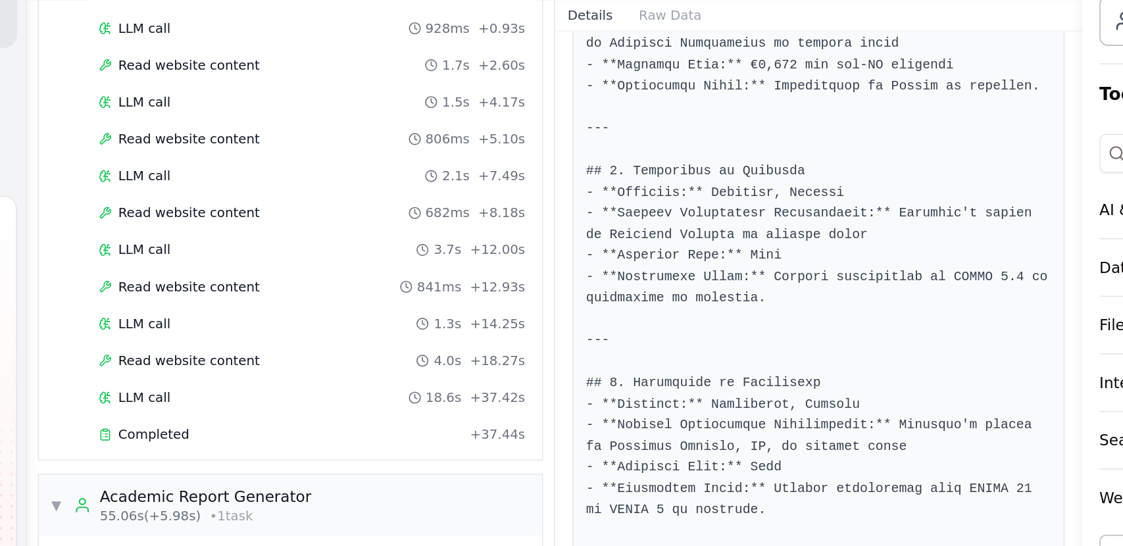
scroll to position [515, 0]
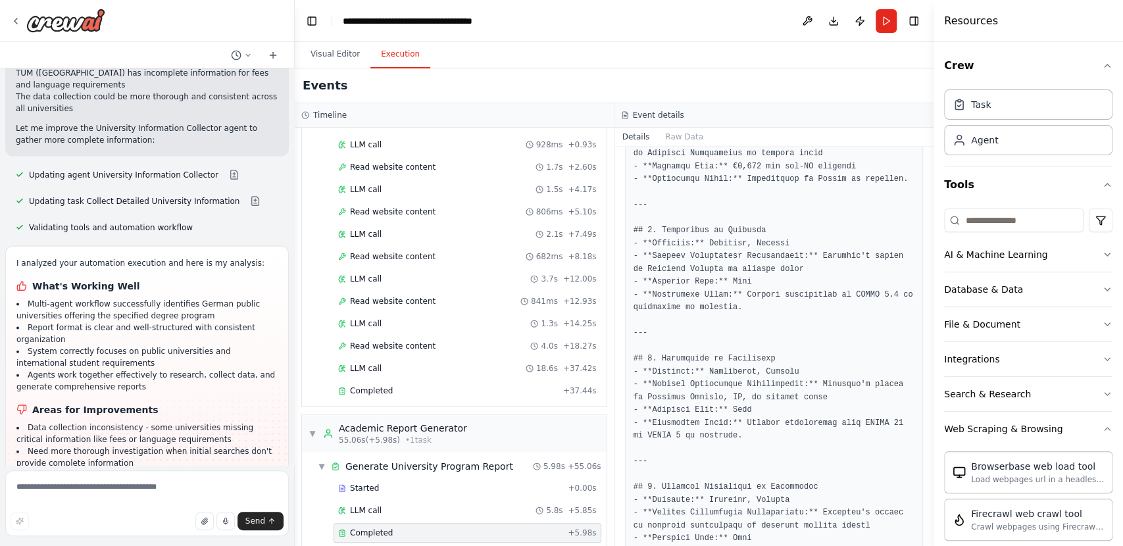
click at [726, 244] on pre at bounding box center [774, 404] width 282 height 898
drag, startPoint x: 659, startPoint y: 193, endPoint x: 755, endPoint y: 191, distance: 96.1
click at [755, 191] on pre at bounding box center [774, 404] width 282 height 898
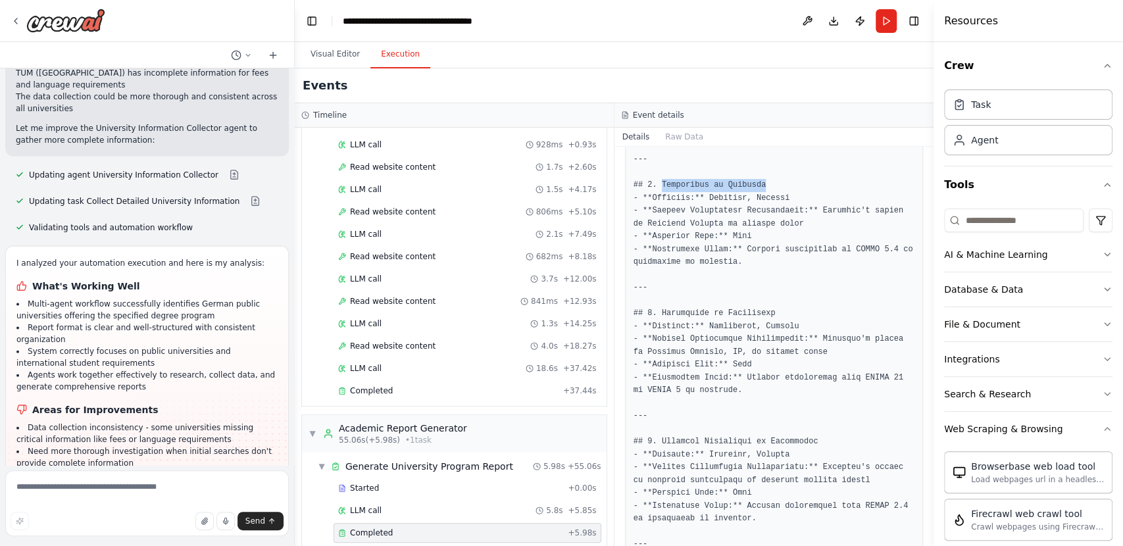
scroll to position [574, 0]
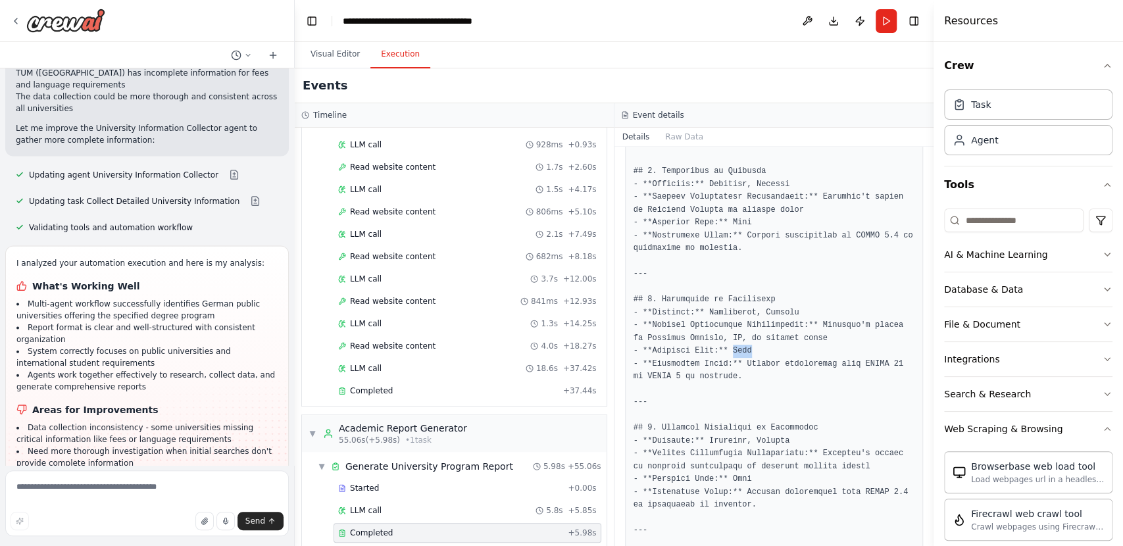
drag, startPoint x: 722, startPoint y: 312, endPoint x: 752, endPoint y: 312, distance: 30.9
click at [752, 312] on pre at bounding box center [774, 345] width 282 height 898
click at [893, 17] on button "Run" at bounding box center [885, 21] width 21 height 24
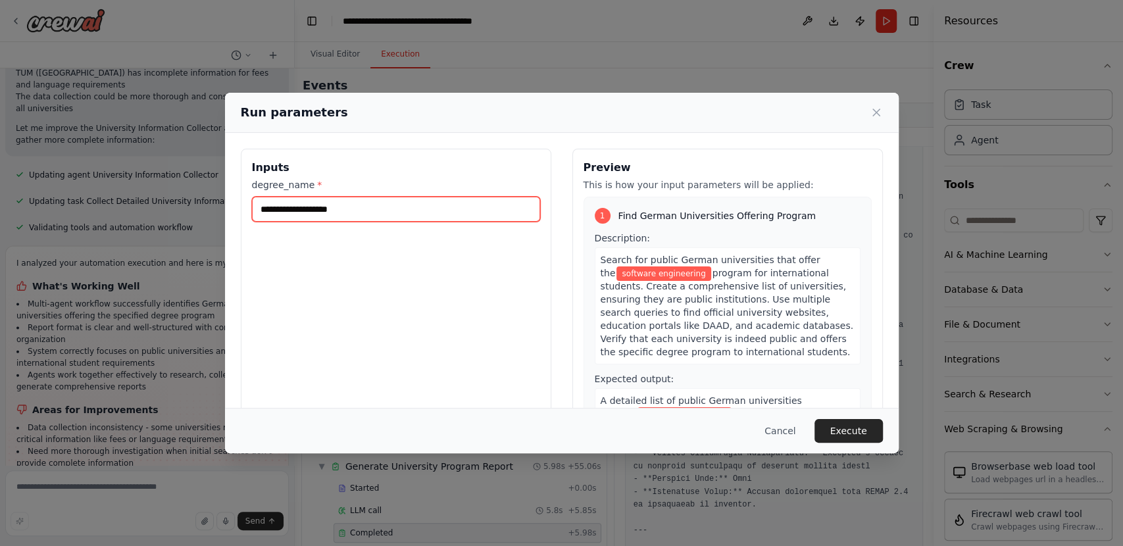
click at [345, 205] on input "**********" at bounding box center [396, 209] width 288 height 25
paste input "**********"
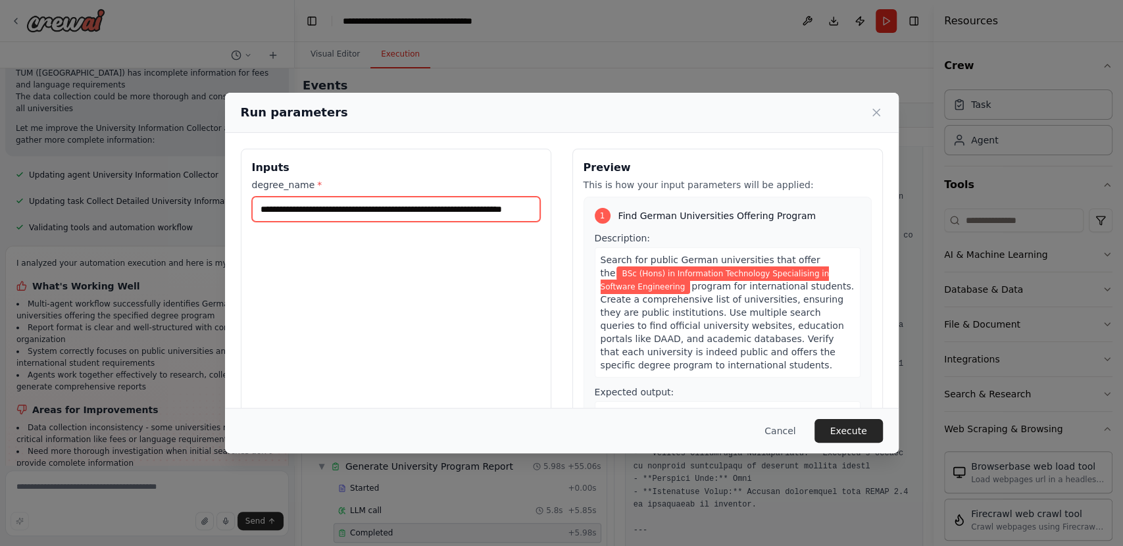
scroll to position [0, 36]
type input "**********"
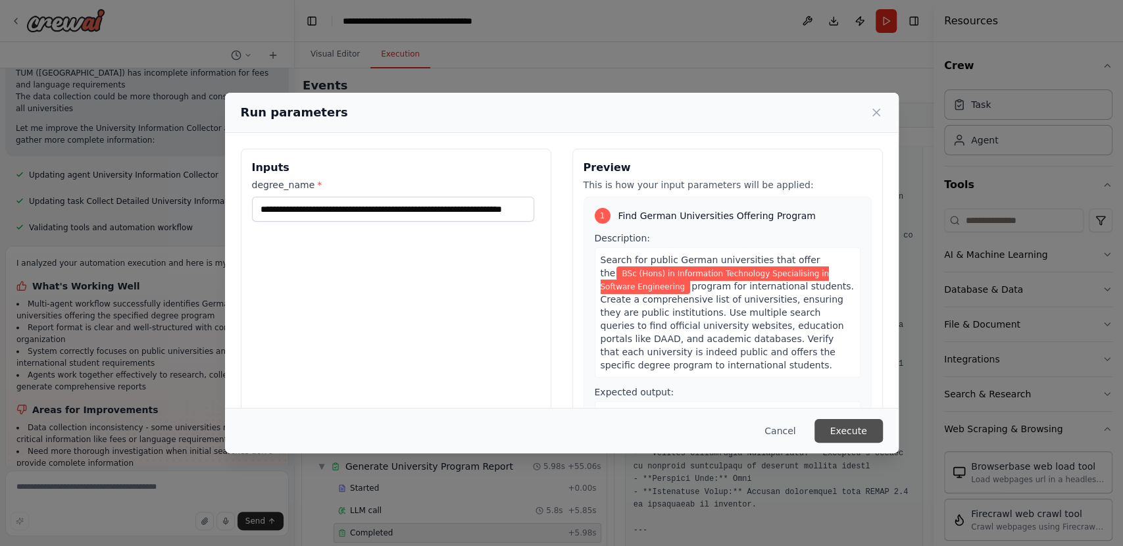
scroll to position [0, 0]
click at [852, 436] on button "Execute" at bounding box center [848, 431] width 68 height 24
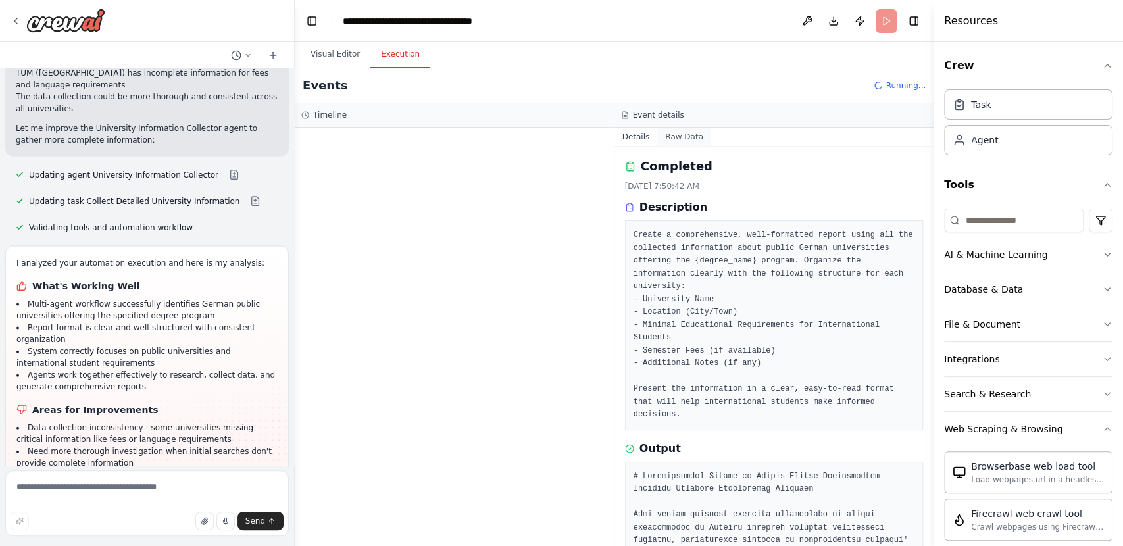
click at [685, 130] on button "Raw Data" at bounding box center [684, 137] width 54 height 18
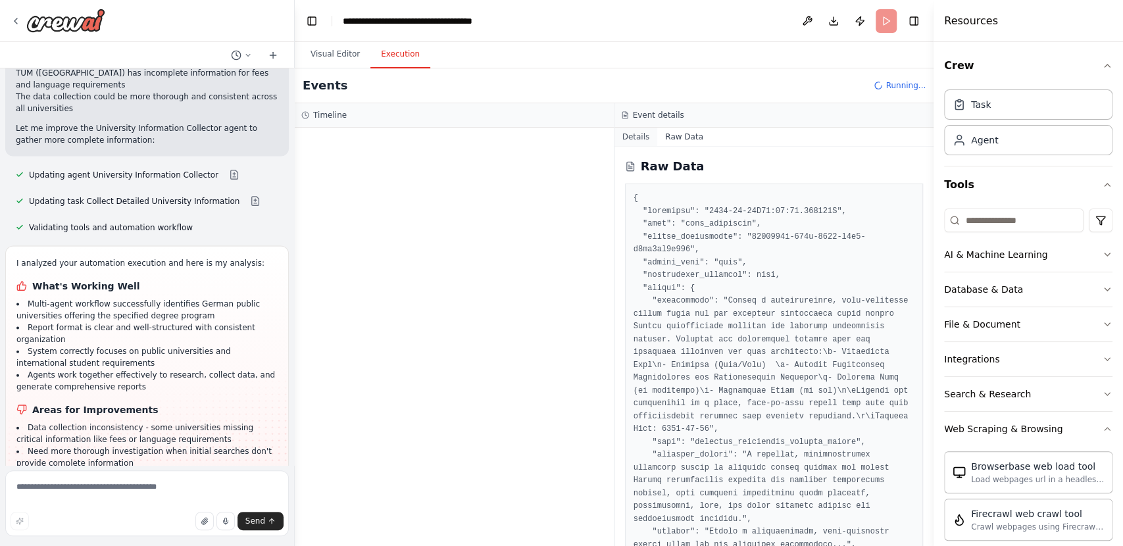
click at [641, 134] on button "Details" at bounding box center [635, 137] width 43 height 18
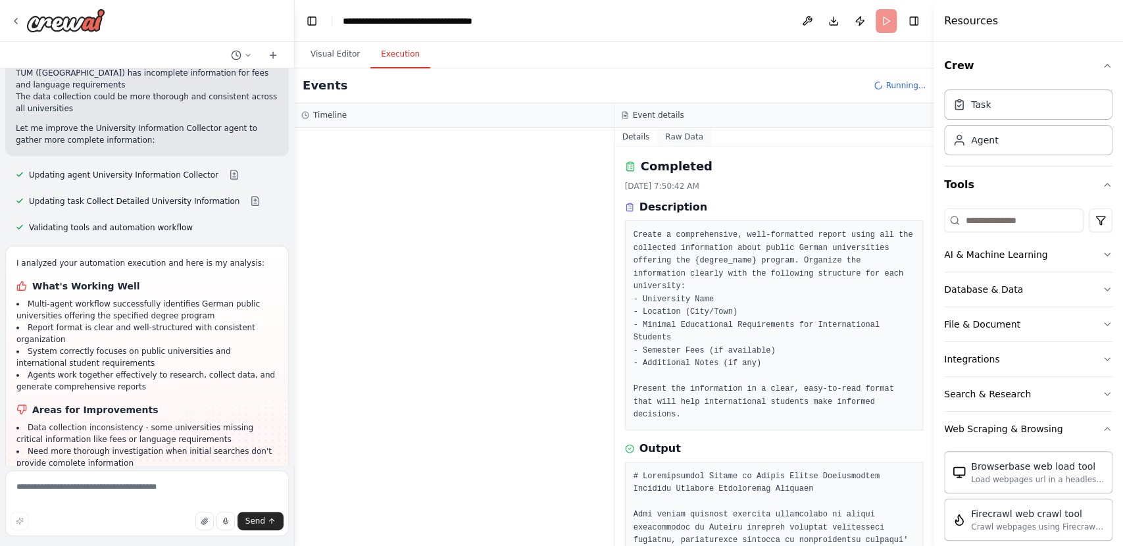
click at [666, 134] on button "Raw Data" at bounding box center [684, 137] width 54 height 18
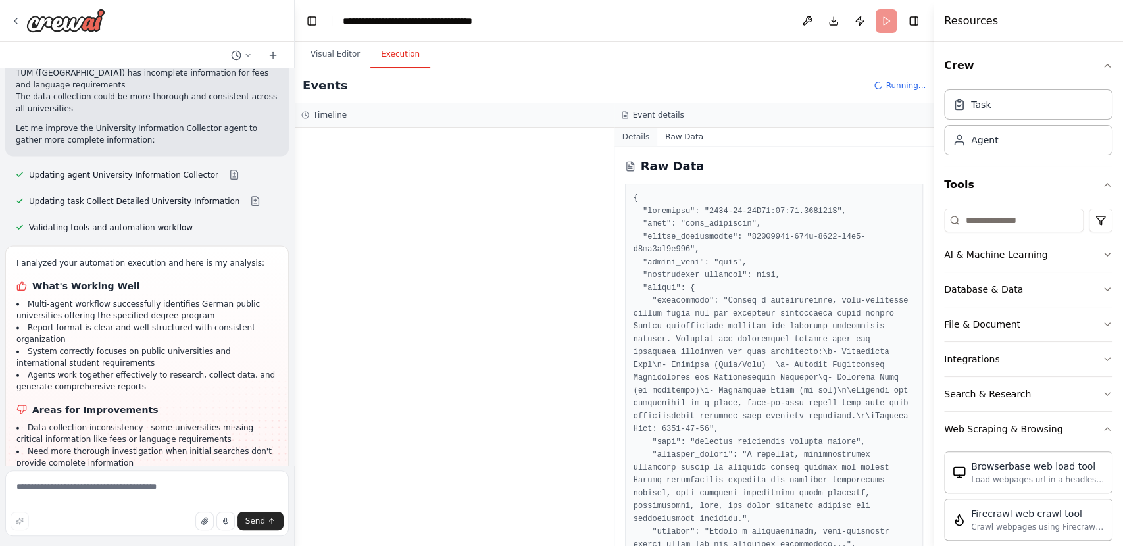
click at [629, 140] on button "Details" at bounding box center [635, 137] width 43 height 18
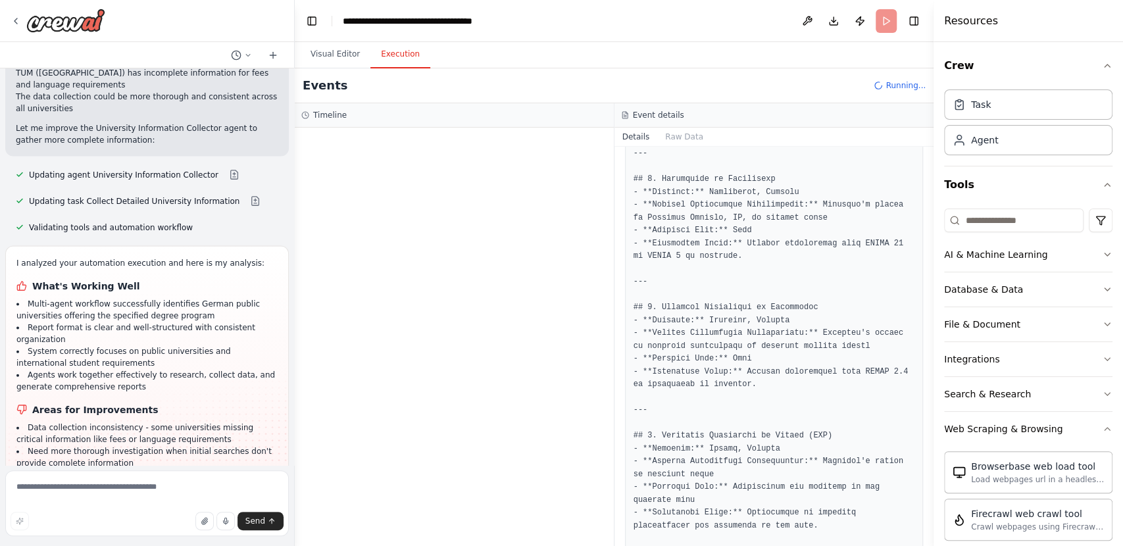
scroll to position [799, 0]
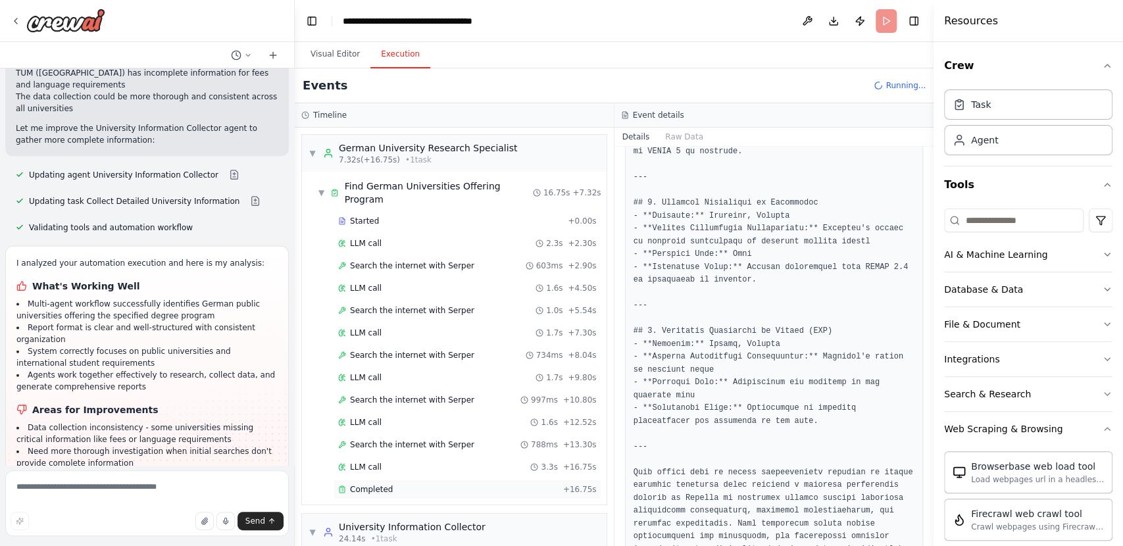
click at [547, 484] on div "Completed" at bounding box center [448, 489] width 220 height 11
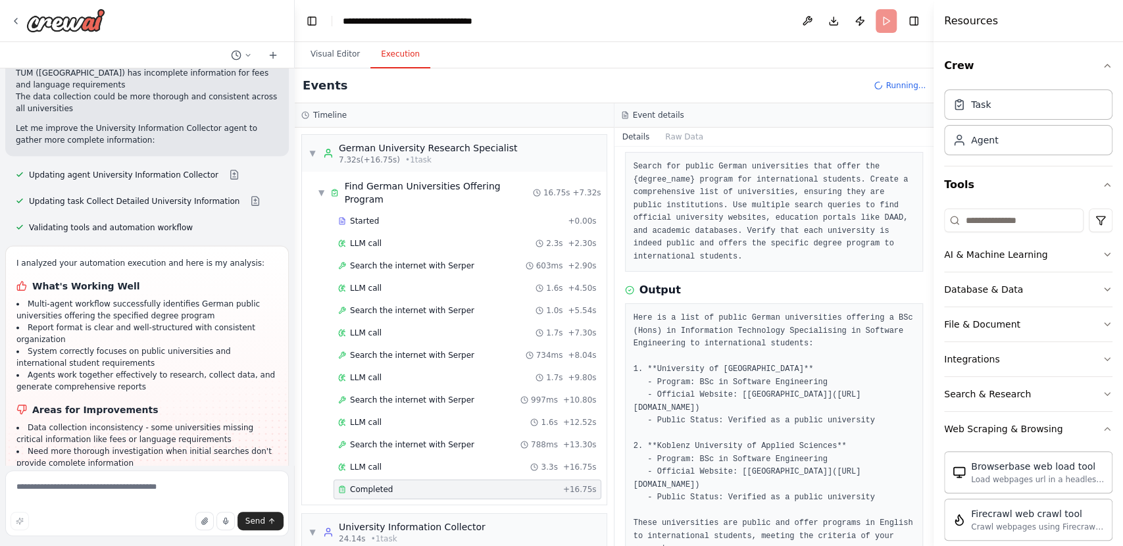
scroll to position [93, 0]
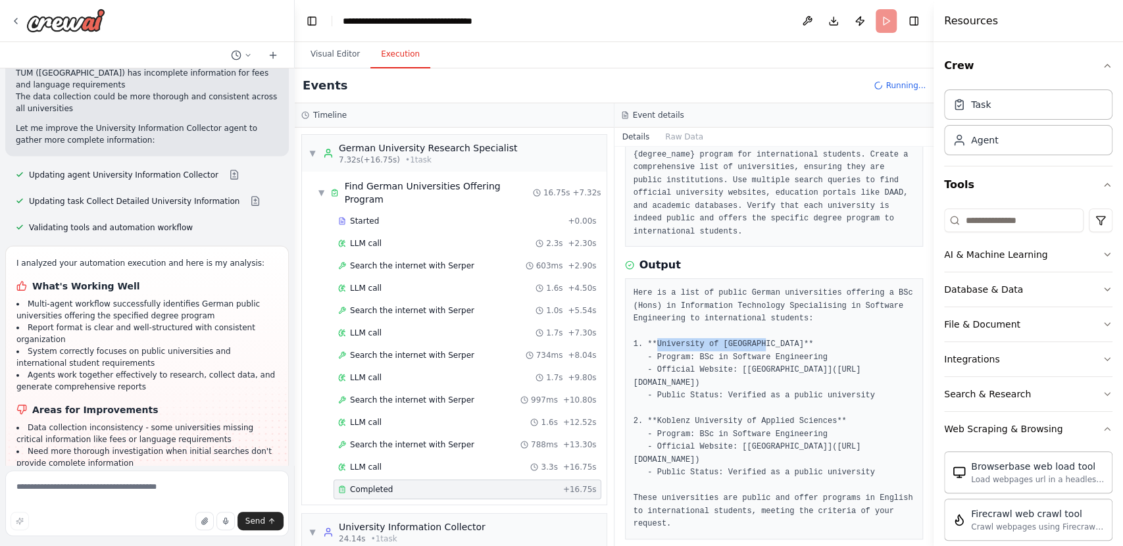
drag, startPoint x: 653, startPoint y: 330, endPoint x: 752, endPoint y: 332, distance: 99.3
click at [752, 332] on pre "Here is a list of public German universities offering a BSc (Hons) in Informati…" at bounding box center [774, 409] width 282 height 244
click at [697, 403] on pre "Here is a list of public German universities offering a BSc (Hons) in Informati…" at bounding box center [774, 409] width 282 height 244
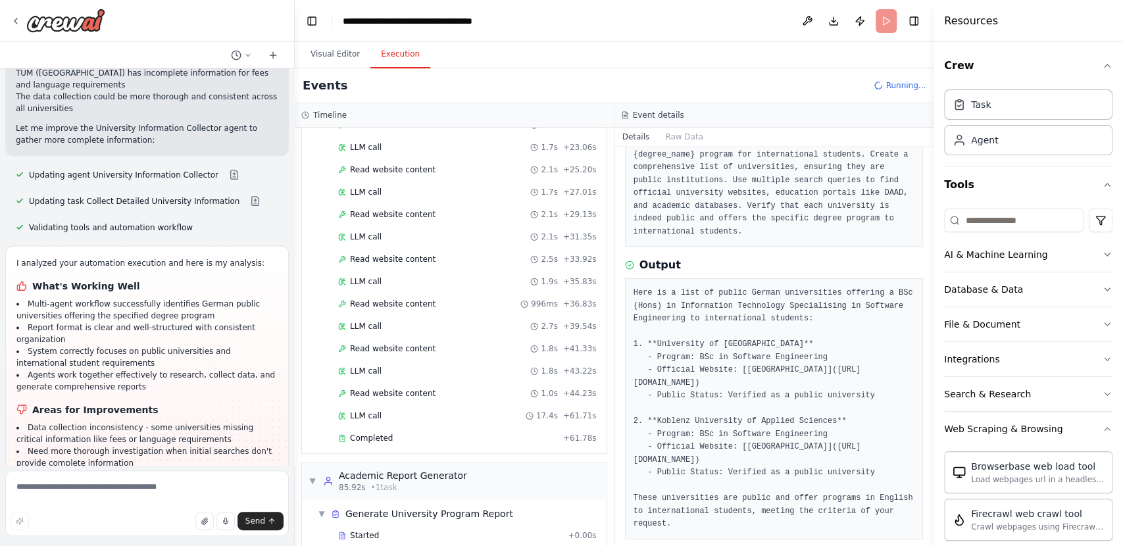
scroll to position [708, 0]
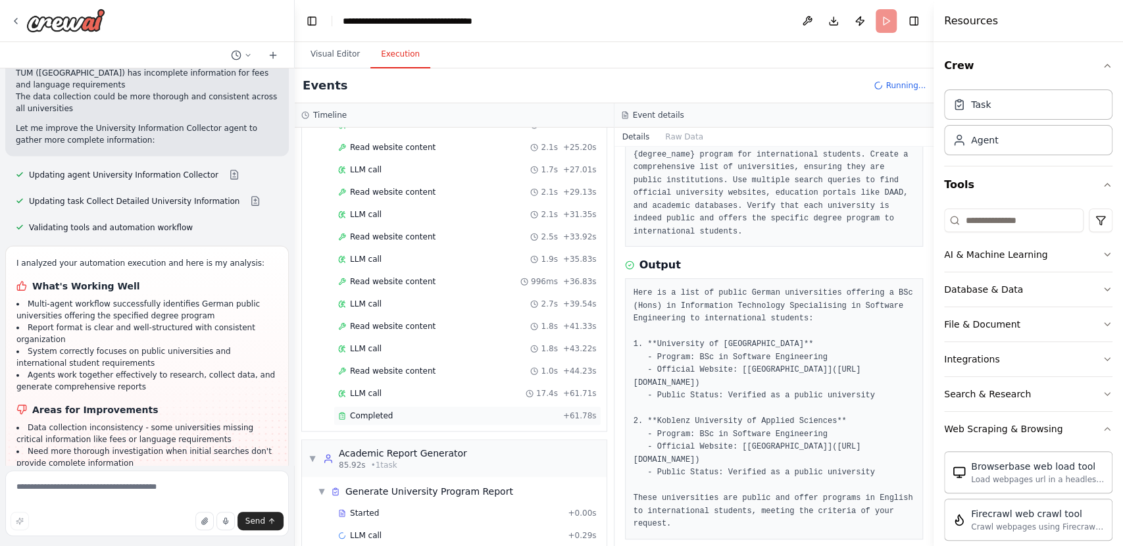
click at [468, 410] on div "Completed" at bounding box center [448, 415] width 220 height 11
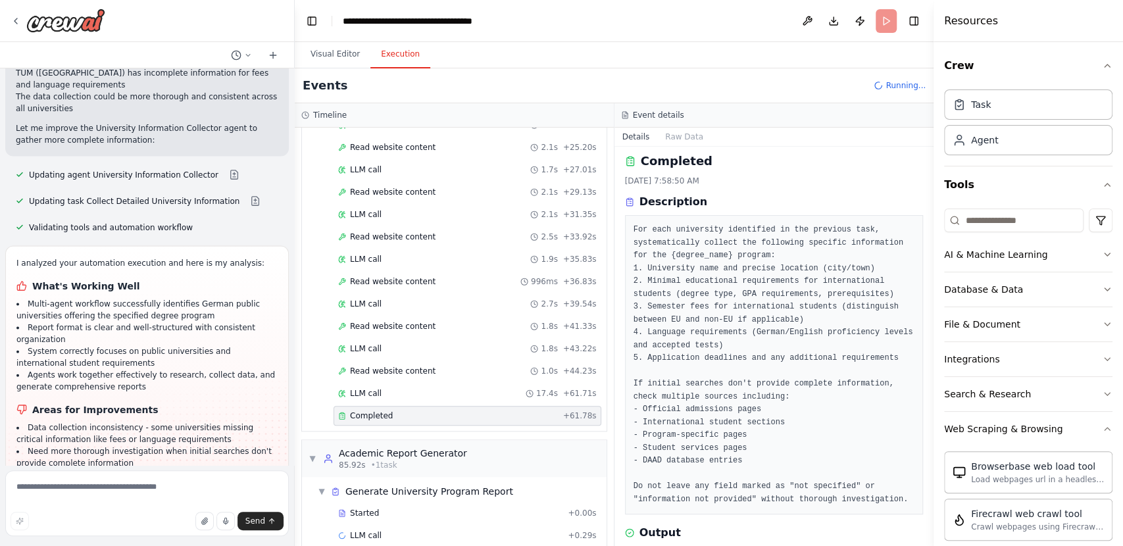
scroll to position [0, 0]
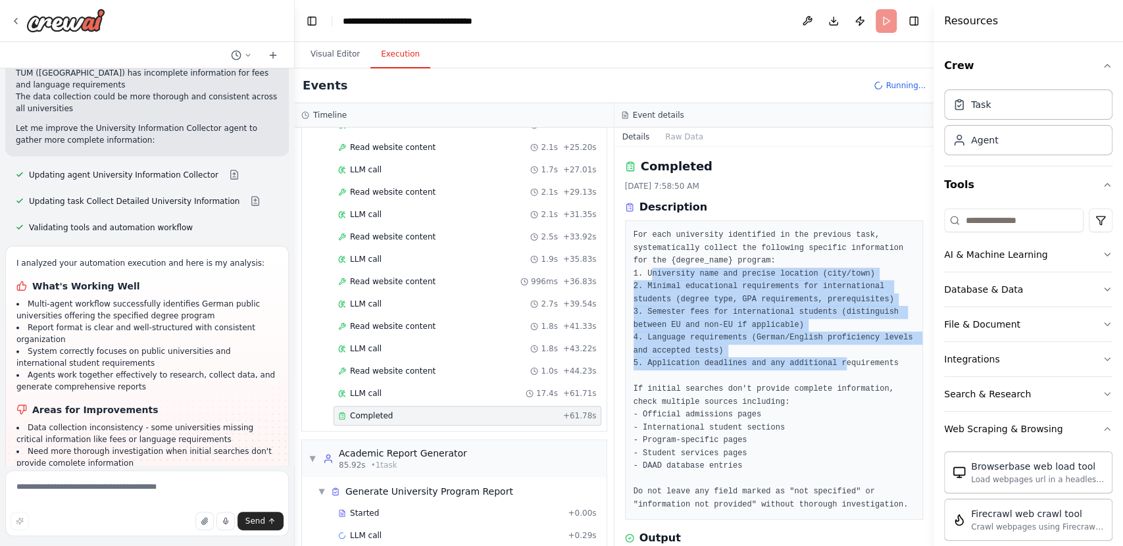
drag, startPoint x: 650, startPoint y: 272, endPoint x: 830, endPoint y: 364, distance: 202.4
click at [830, 364] on pre "For each university identified in the previous task, systematically collect the…" at bounding box center [774, 370] width 282 height 282
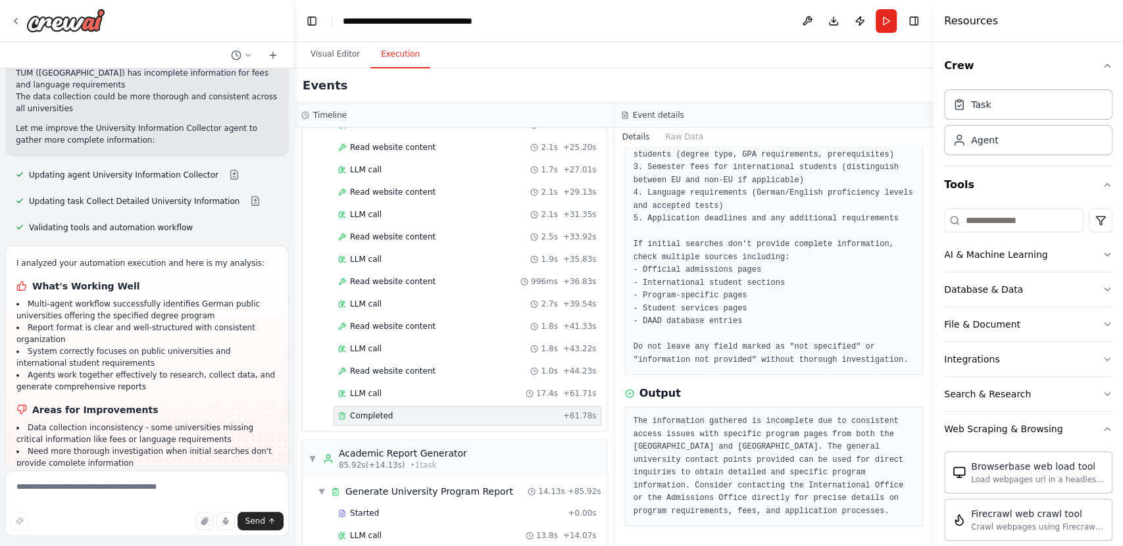
scroll to position [730, 0]
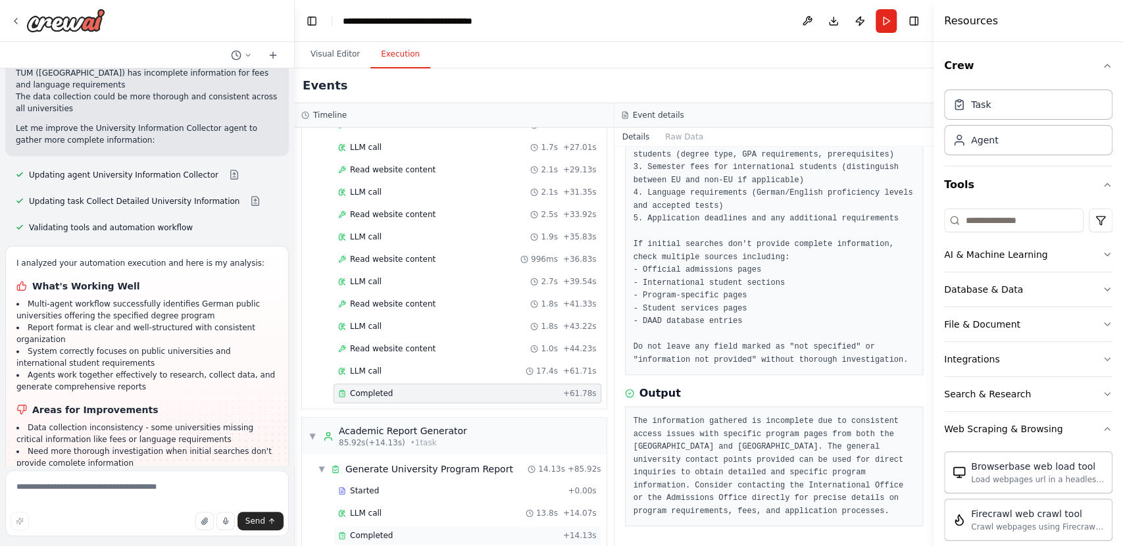
click at [436, 530] on div "Completed" at bounding box center [448, 535] width 220 height 11
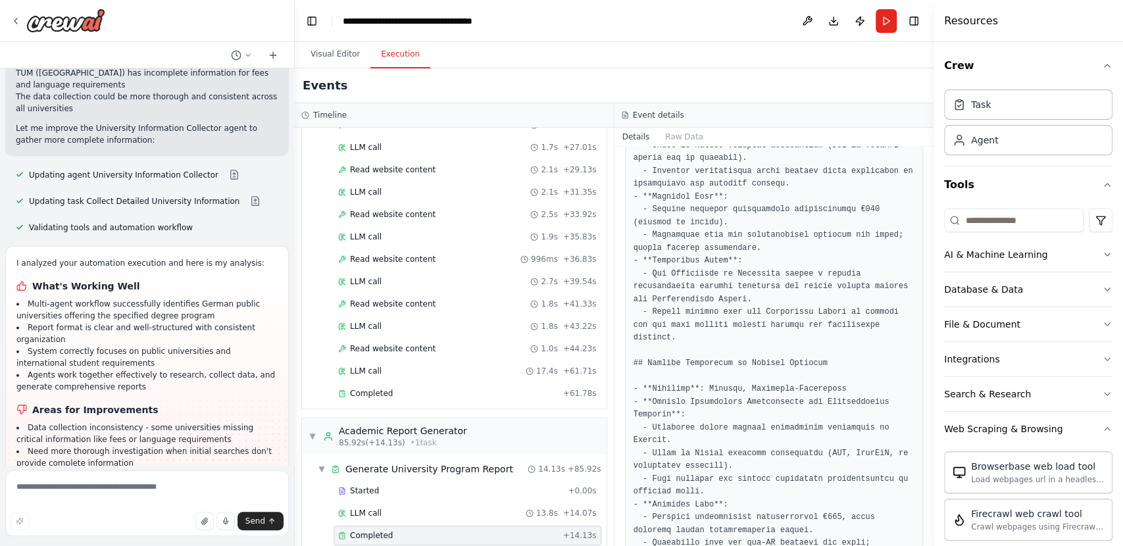
scroll to position [462, 0]
click at [770, 325] on pre at bounding box center [774, 450] width 282 height 885
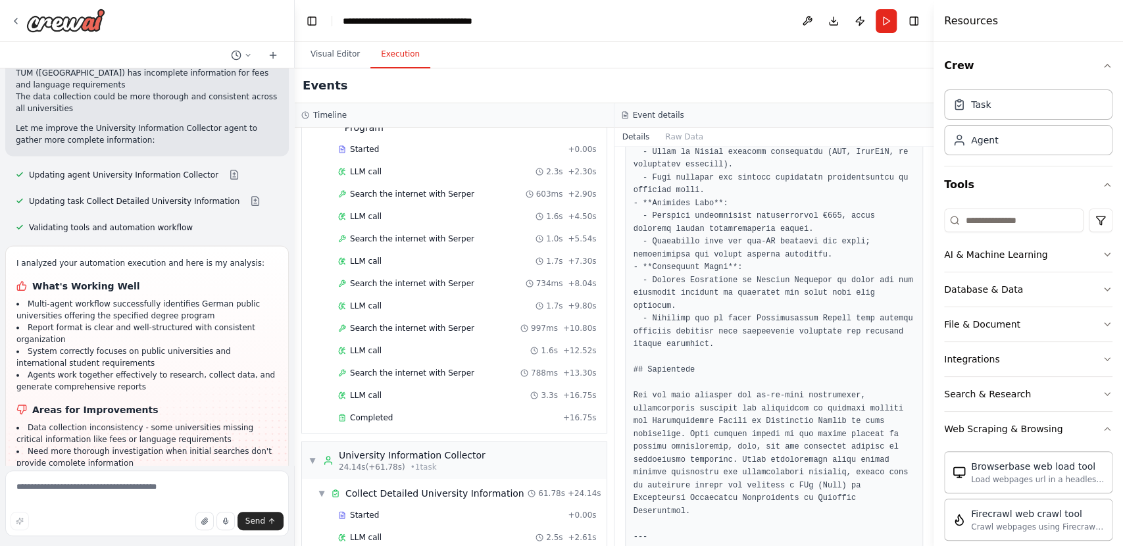
scroll to position [47, 0]
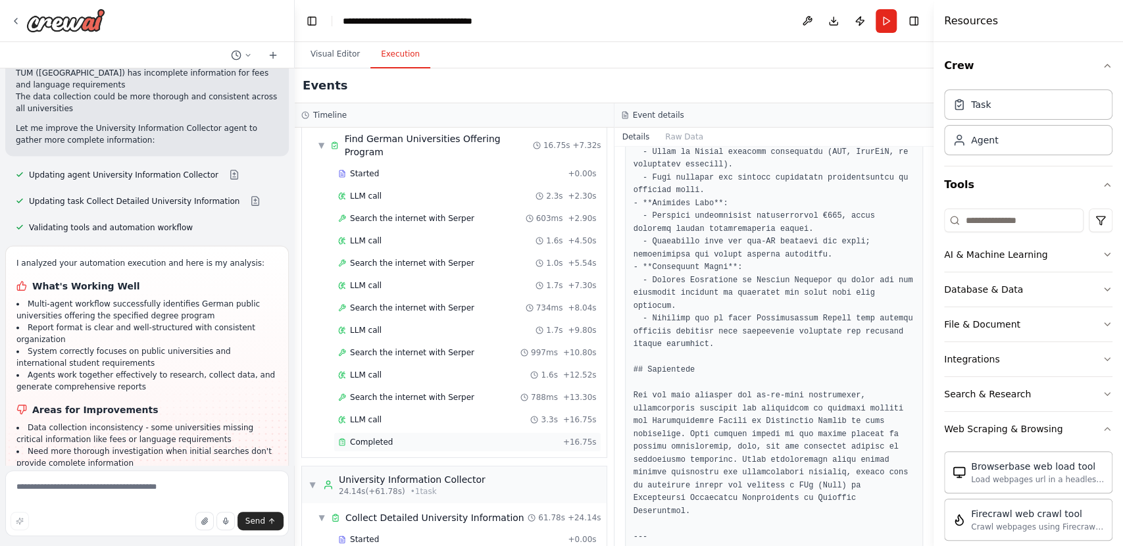
click at [383, 437] on span "Completed" at bounding box center [371, 442] width 43 height 11
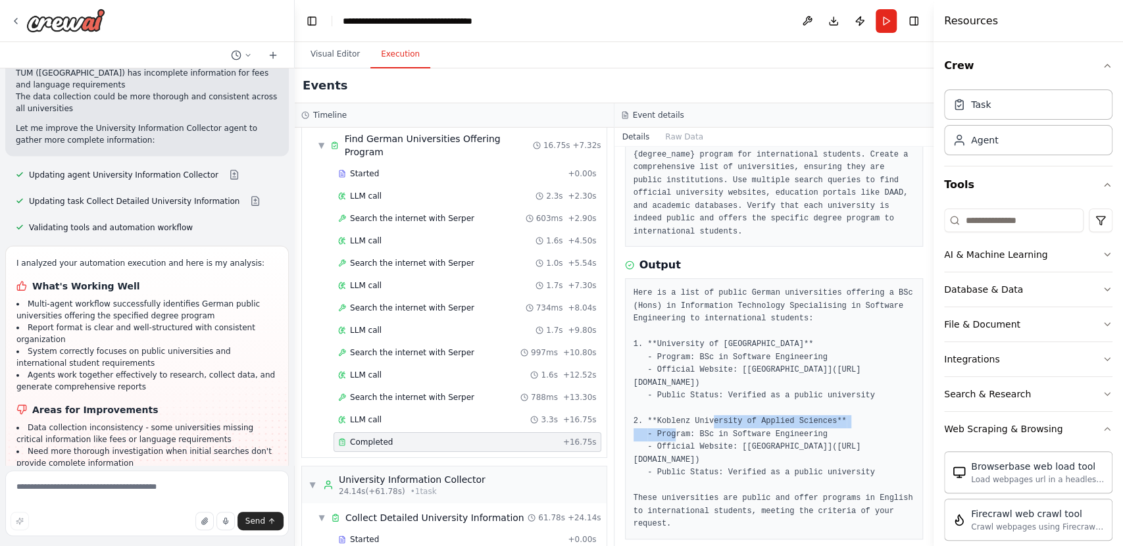
drag, startPoint x: 656, startPoint y: 407, endPoint x: 820, endPoint y: 403, distance: 163.8
click at [820, 403] on pre "Here is a list of public German universities offering a BSc (Hons) in Informati…" at bounding box center [774, 409] width 282 height 244
